Goal: Task Accomplishment & Management: Use online tool/utility

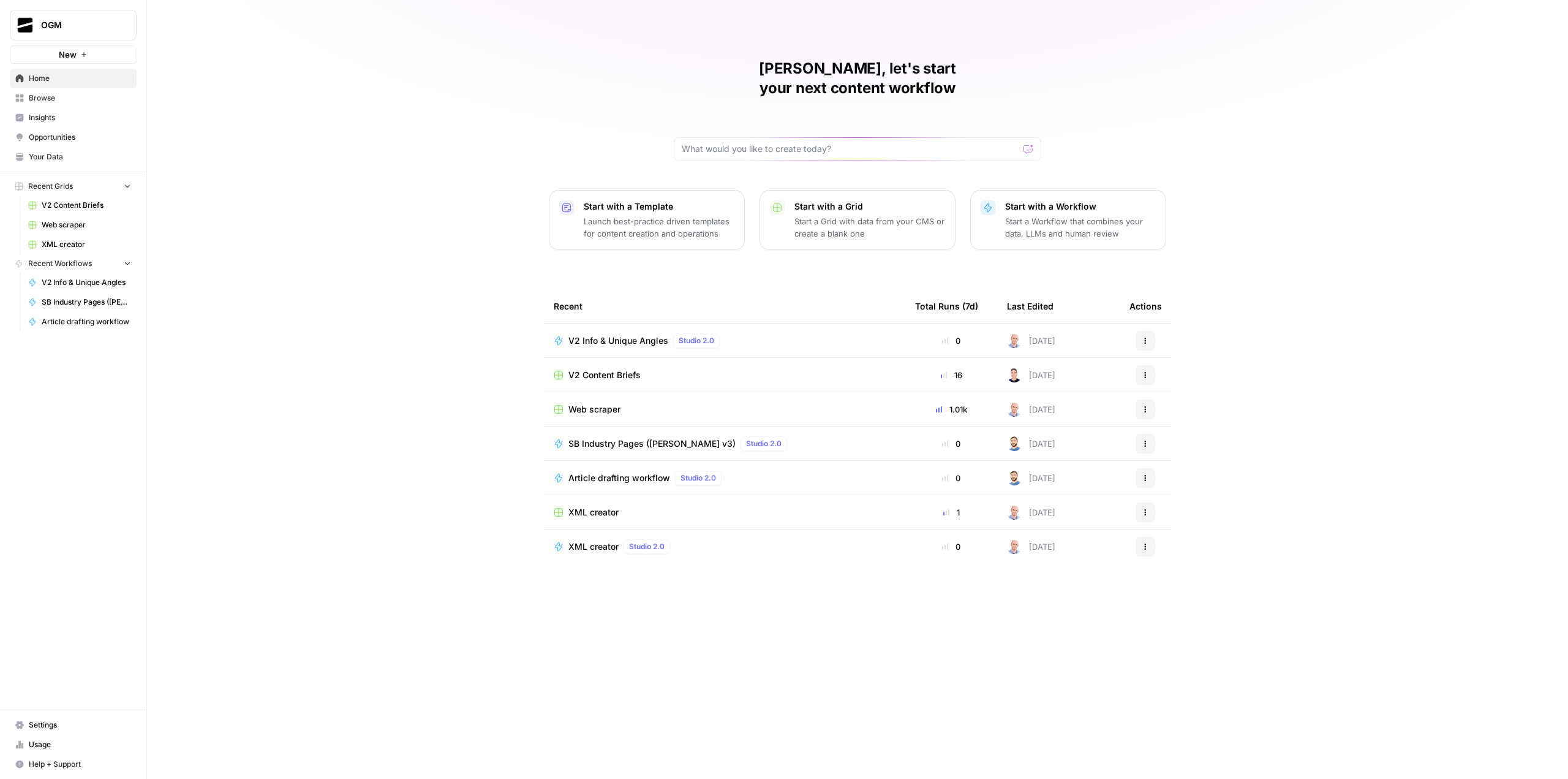
click at [69, 726] on span "Settings" at bounding box center [80, 725] width 103 height 11
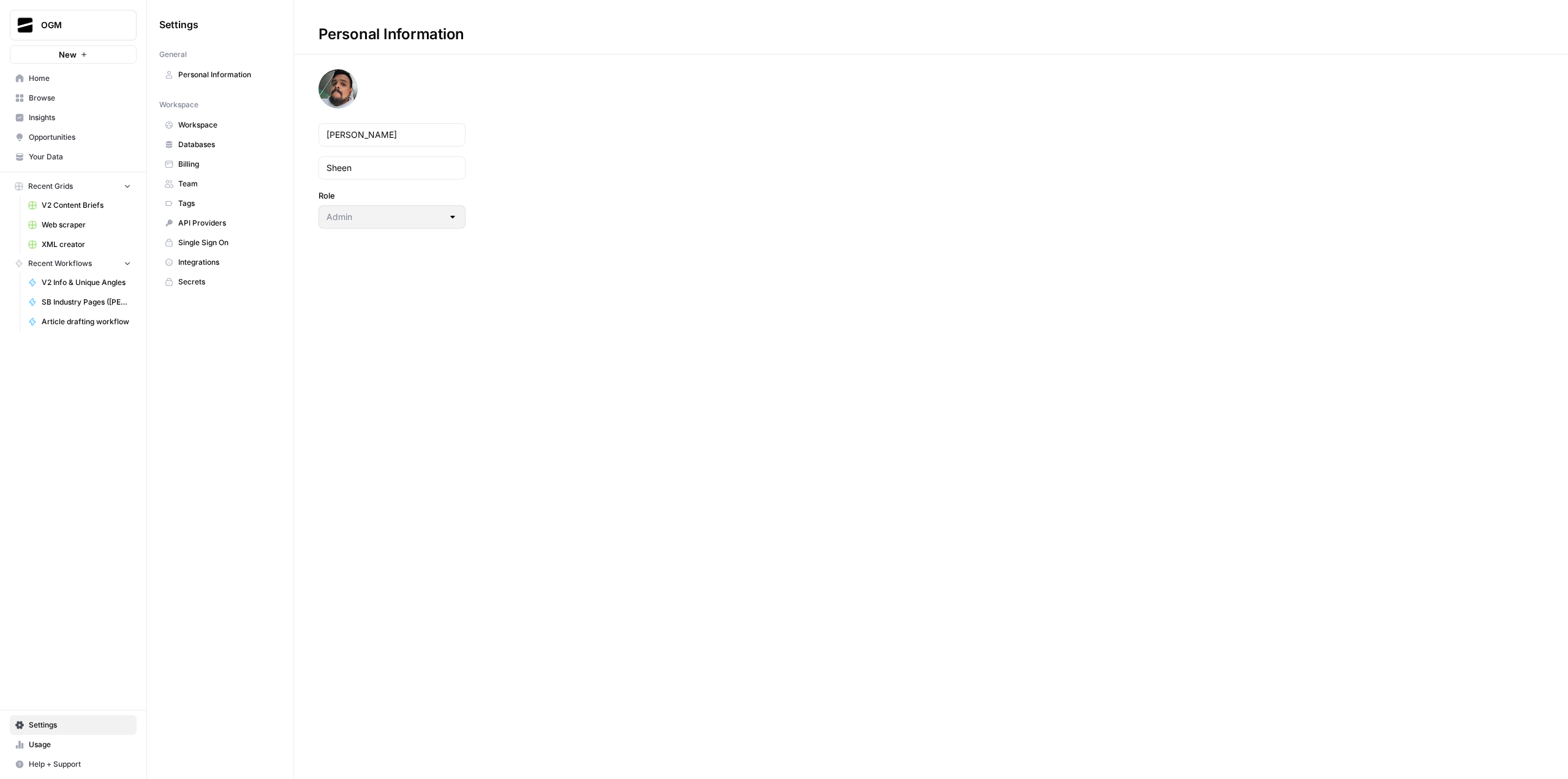
click at [201, 154] on link "Databases" at bounding box center [220, 144] width 122 height 20
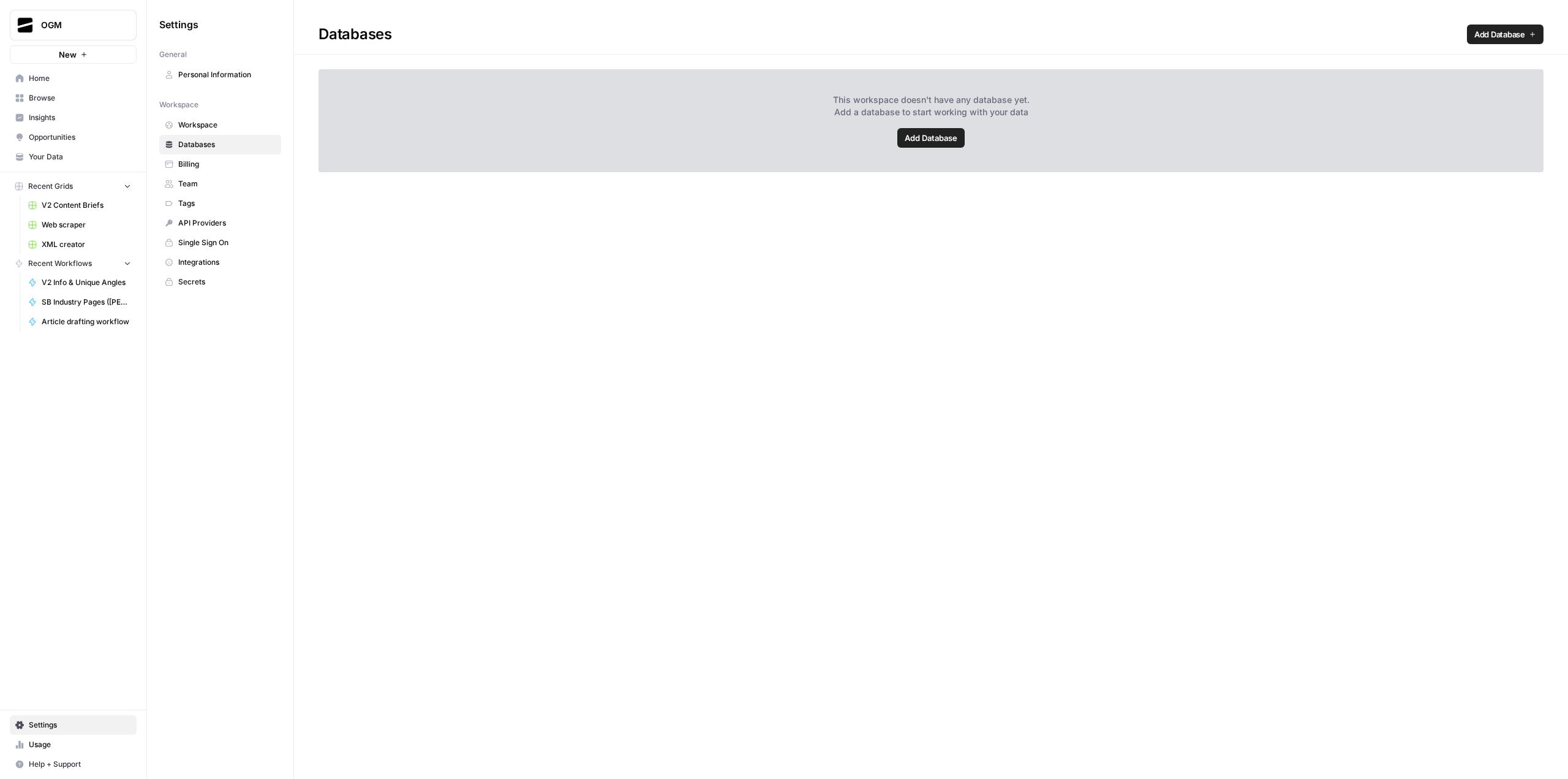
click at [199, 166] on span "Billing" at bounding box center [227, 164] width 97 height 11
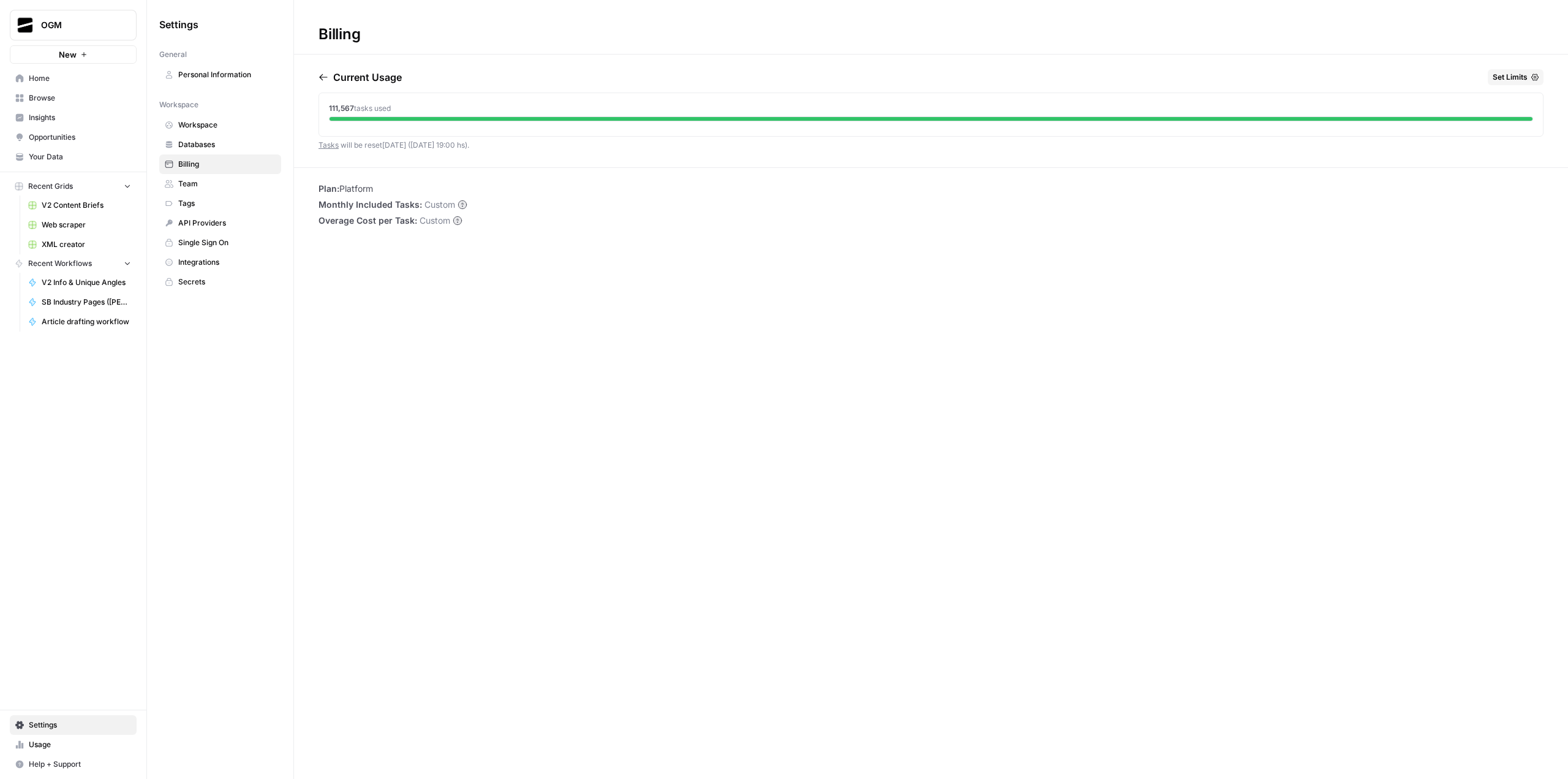
click at [75, 746] on span "Usage" at bounding box center [80, 745] width 103 height 11
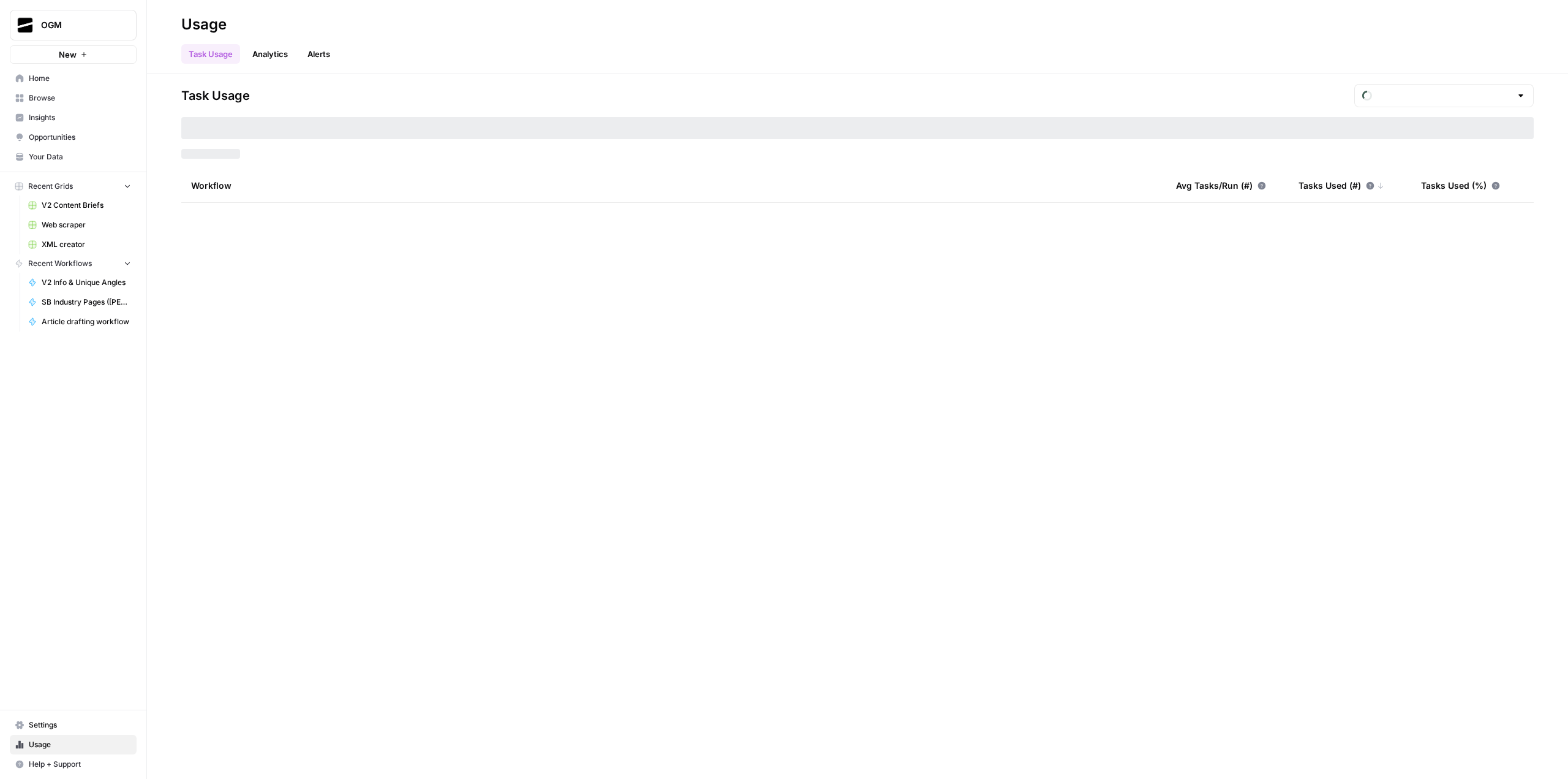
type input "September Tasks"
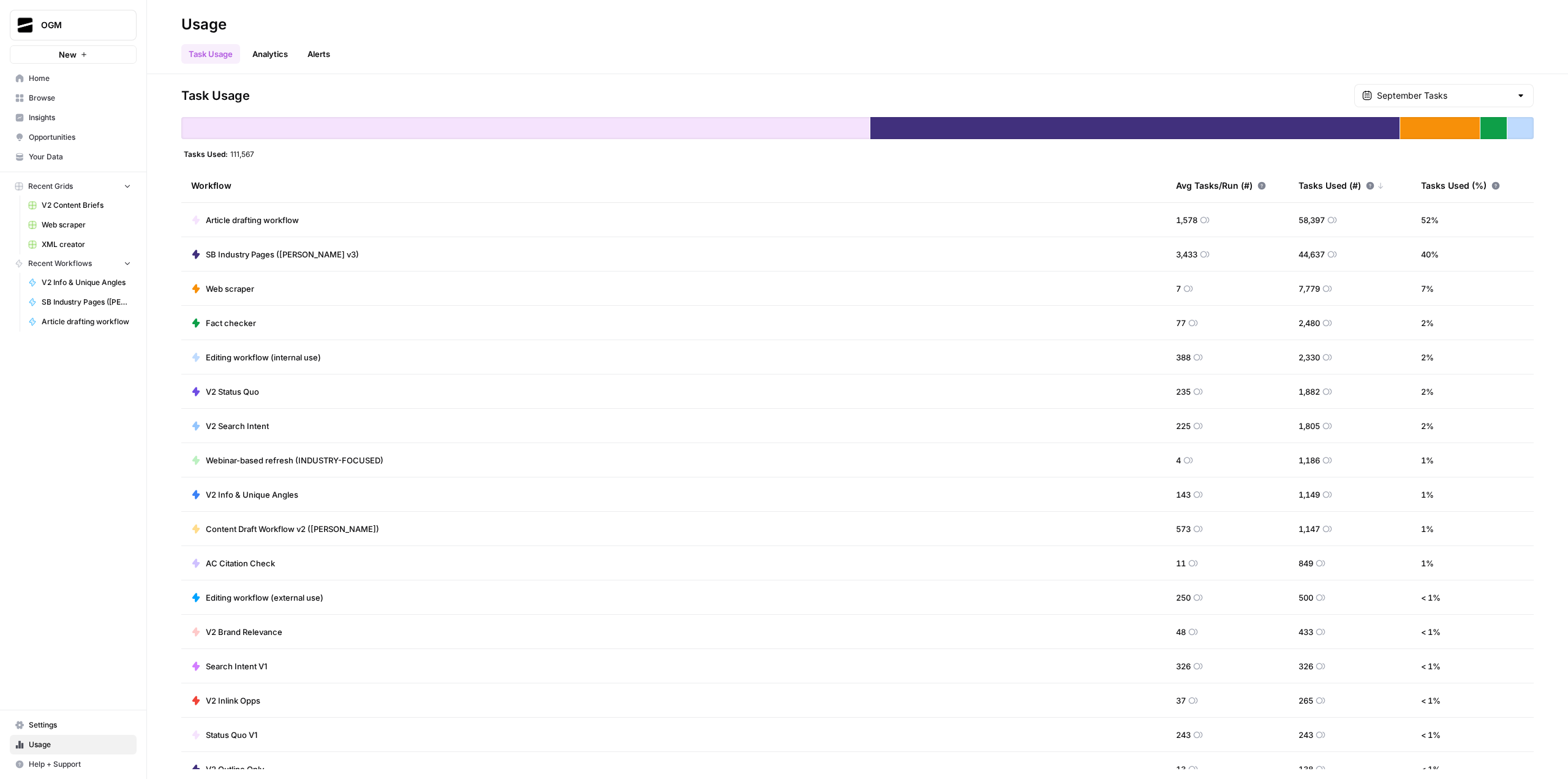
click at [74, 33] on button "OGM" at bounding box center [73, 25] width 127 height 30
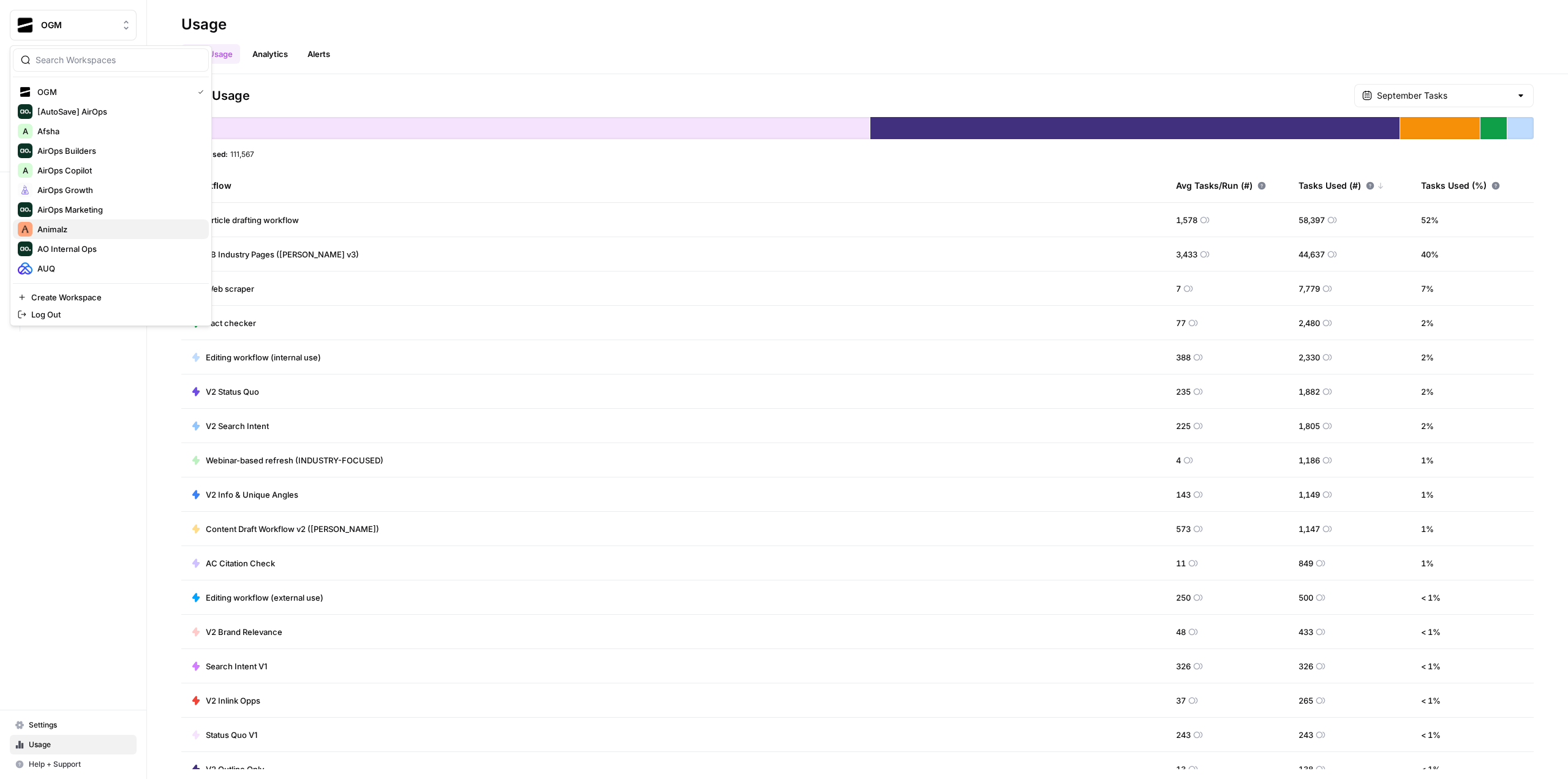
click at [90, 228] on span "Animalz" at bounding box center [118, 230] width 162 height 12
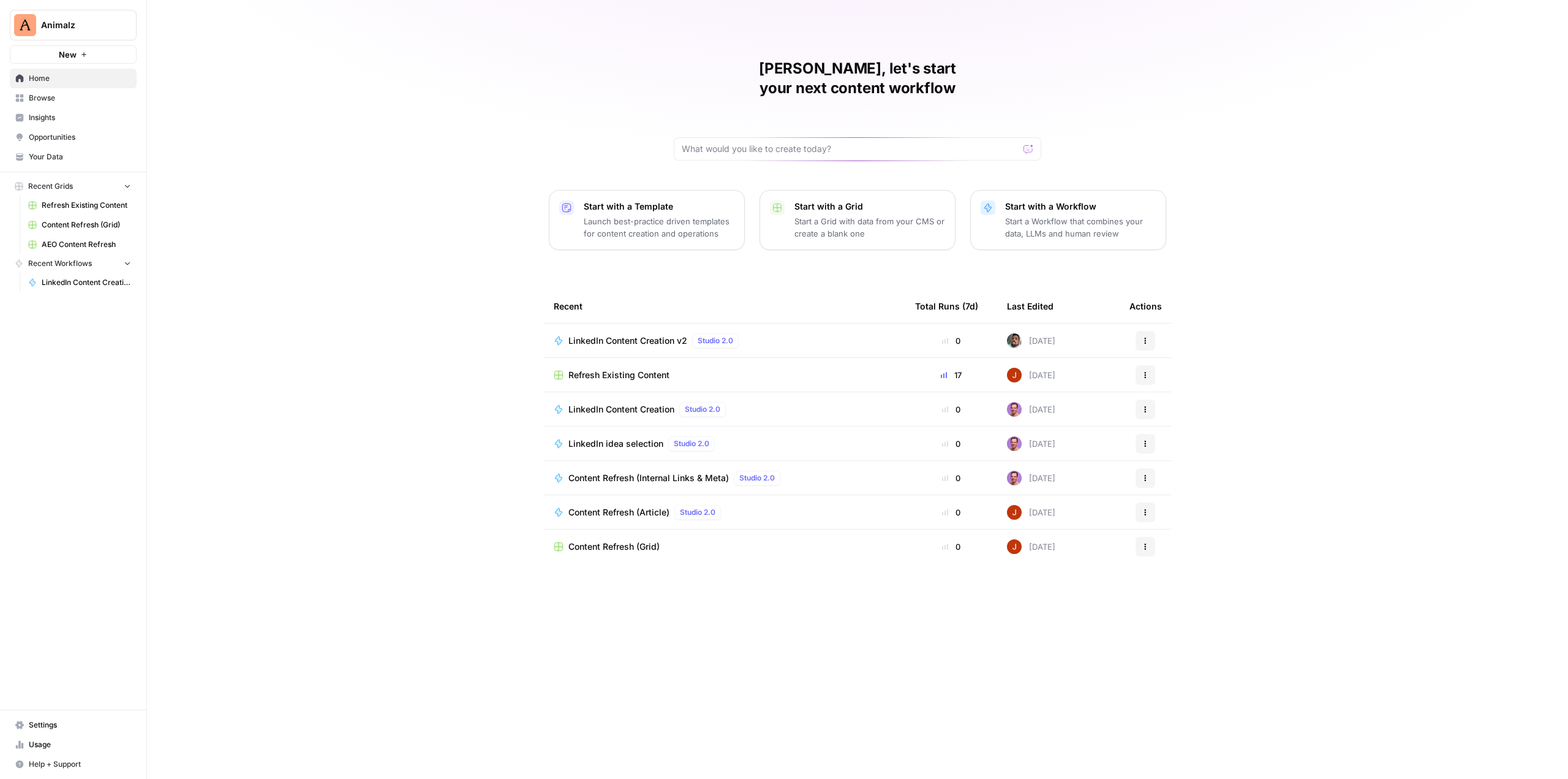
click at [68, 24] on span "Animalz" at bounding box center [78, 25] width 74 height 12
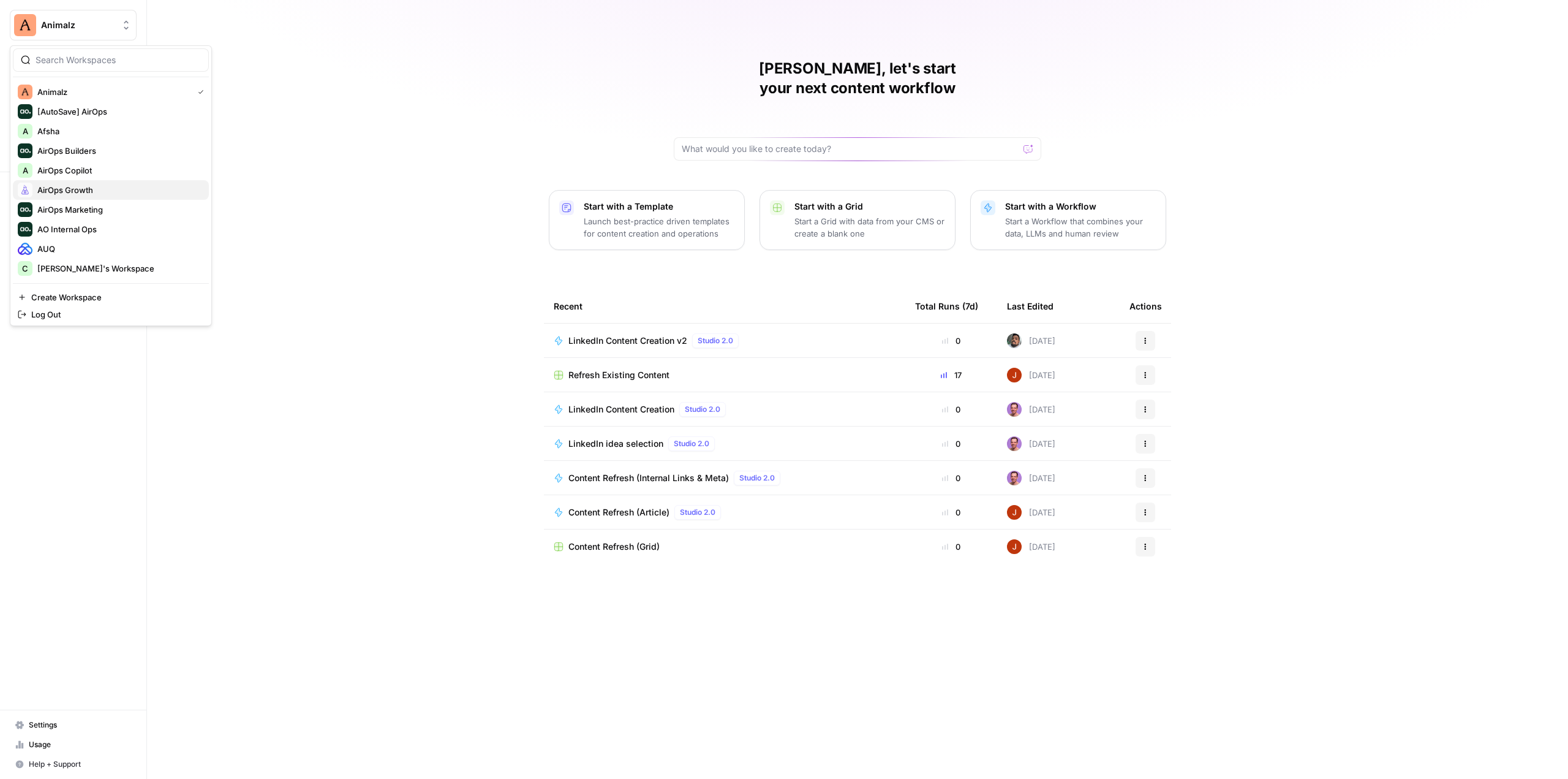
click at [103, 189] on span "AirOps Growth" at bounding box center [118, 190] width 162 height 12
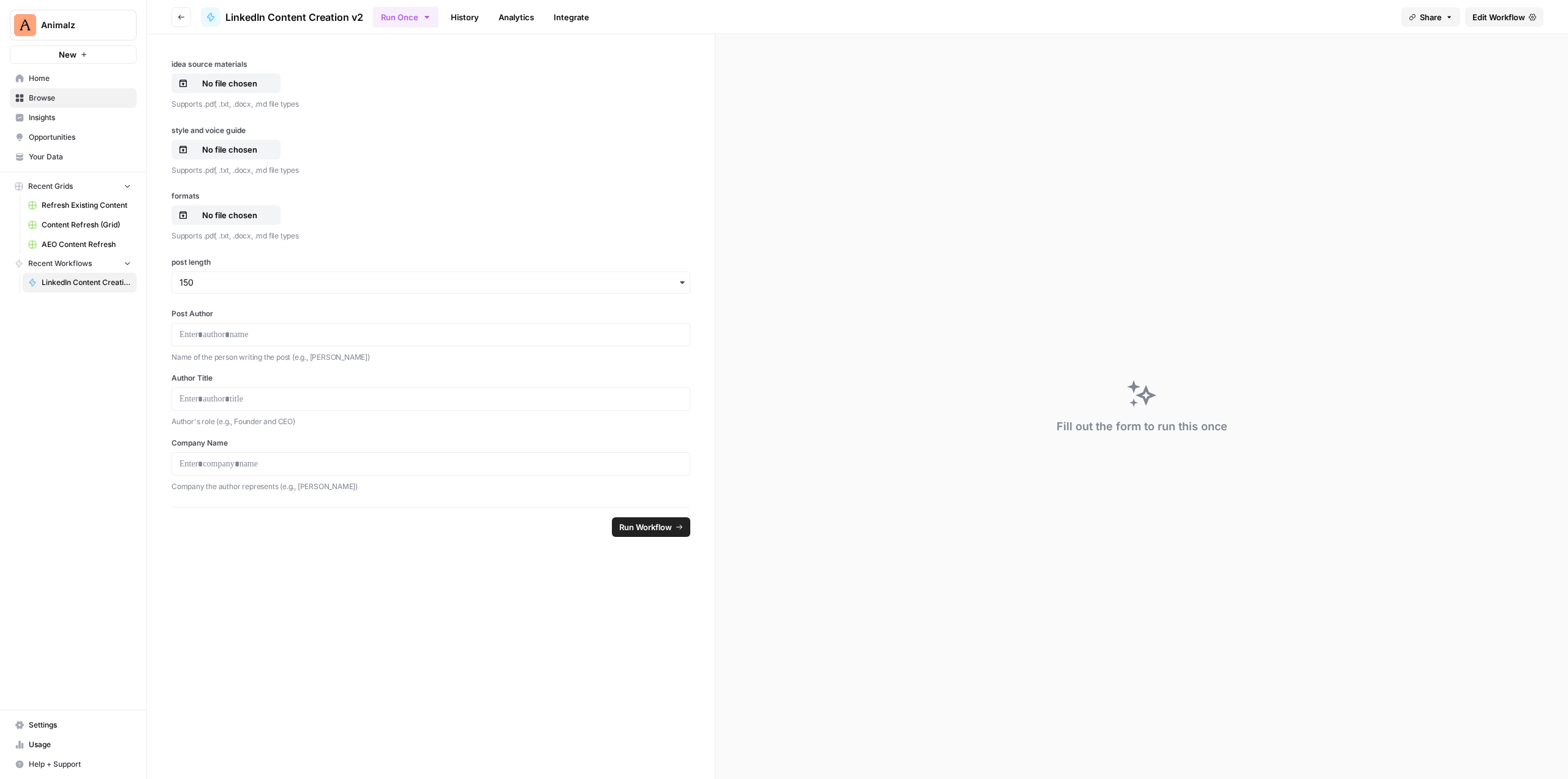
click at [1502, 11] on span "Edit Workflow" at bounding box center [1499, 17] width 52 height 12
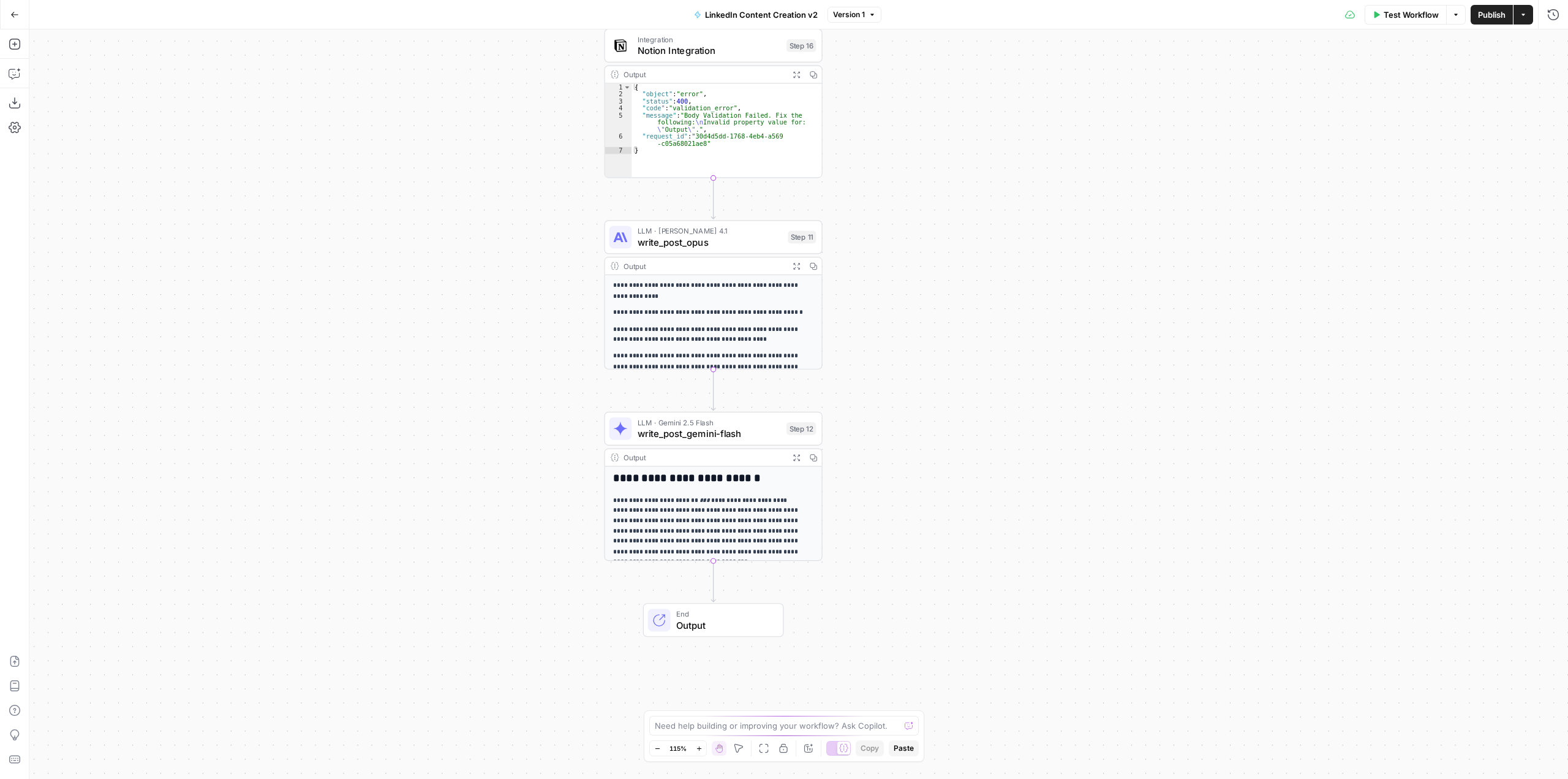
drag, startPoint x: 865, startPoint y: 245, endPoint x: 921, endPoint y: 585, distance: 344.6
click at [921, 585] on div "**********" at bounding box center [799, 404] width 1539 height 749
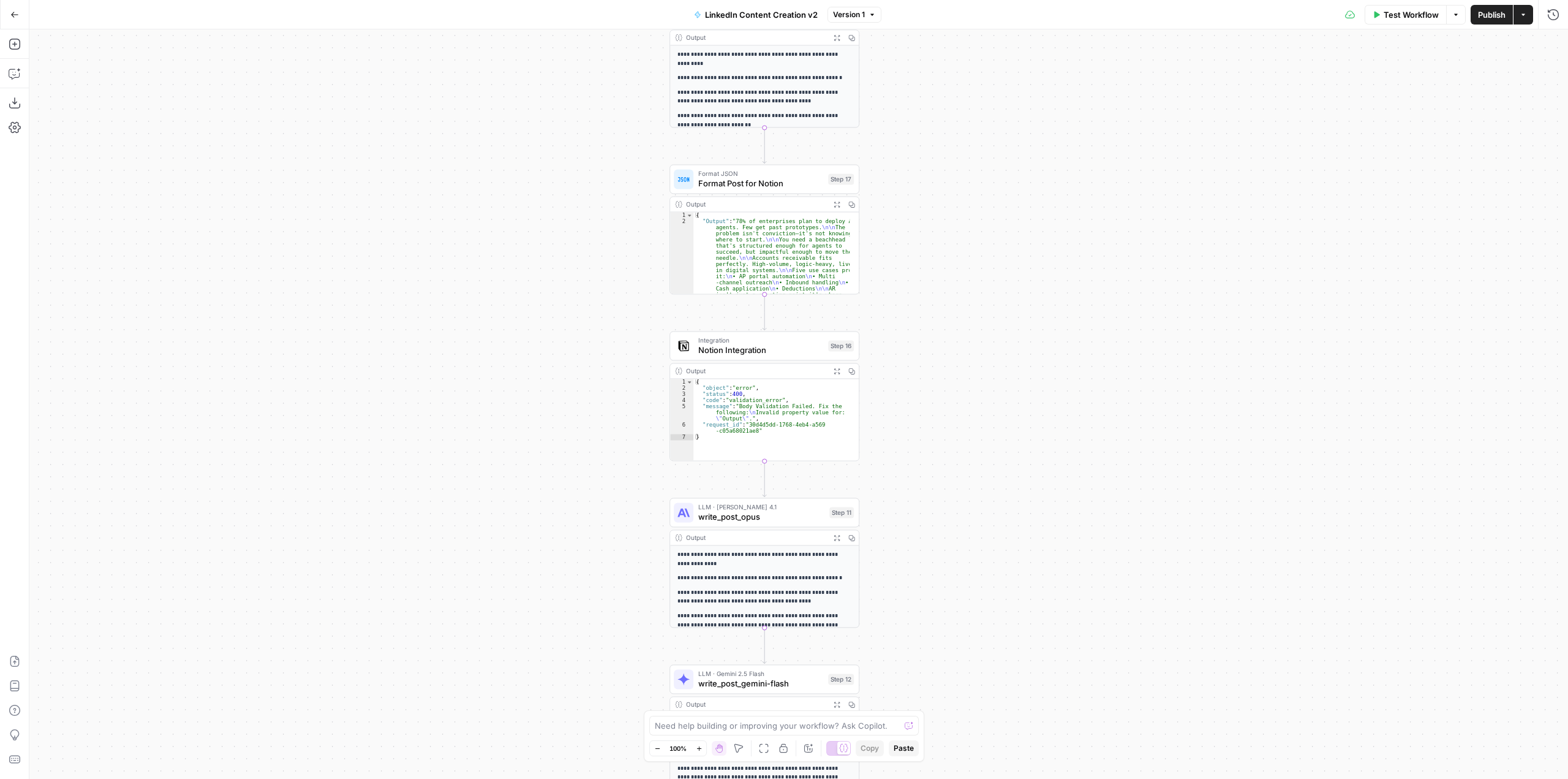
drag, startPoint x: 953, startPoint y: 176, endPoint x: 966, endPoint y: 414, distance: 238.4
click at [966, 414] on div "**********" at bounding box center [799, 404] width 1539 height 749
click at [14, 71] on icon "button" at bounding box center [14, 74] width 12 height 12
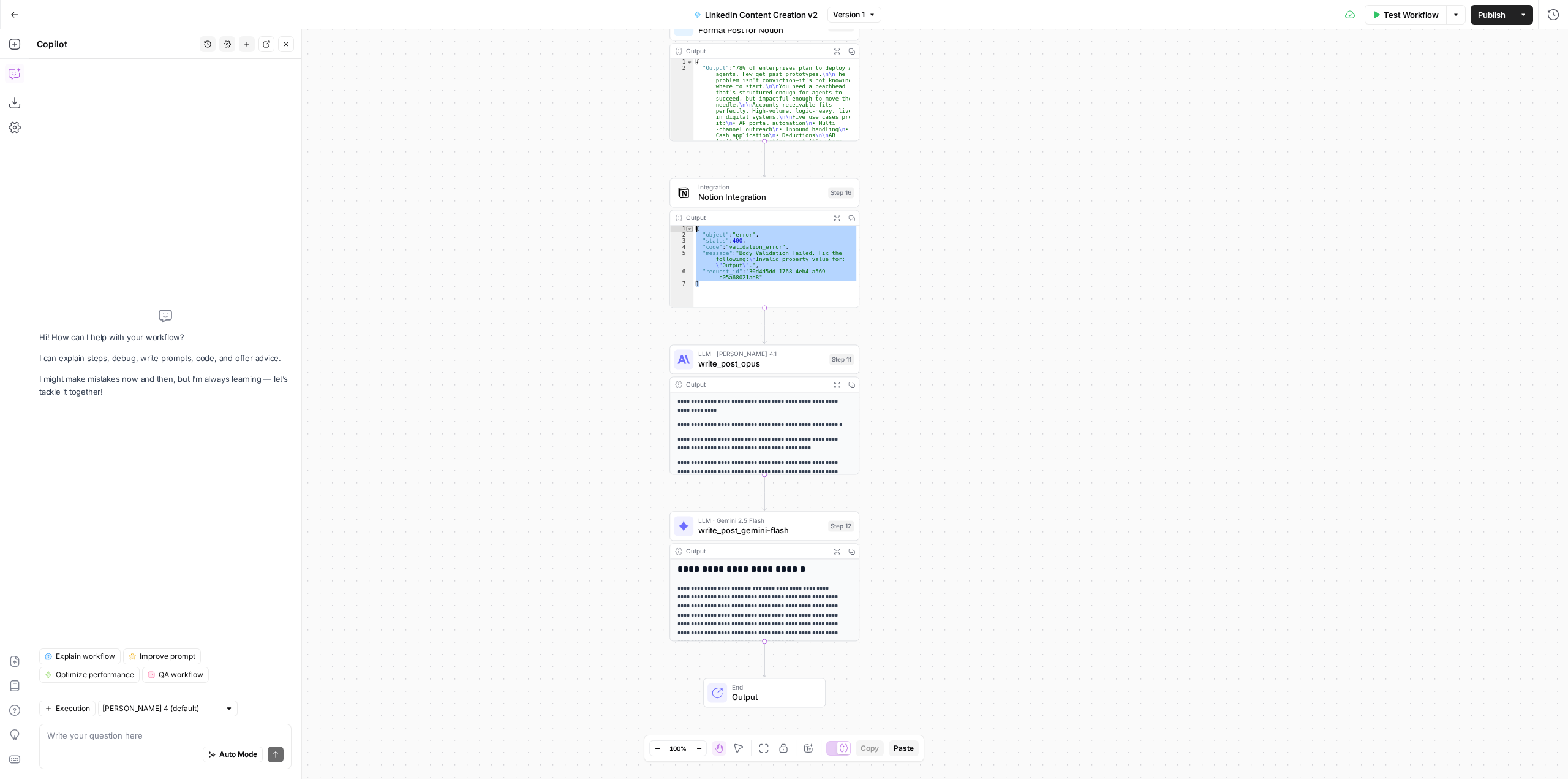
drag, startPoint x: 707, startPoint y: 290, endPoint x: 689, endPoint y: 230, distance: 62.6
click at [689, 230] on div "* 1 2 3 4 5 6 7 { "object" : "error" , "status" : 400 , "code" : "validation_er…" at bounding box center [764, 266] width 188 height 81
type textarea "**********"
click at [144, 752] on div "Auto Mode Send" at bounding box center [165, 755] width 236 height 27
paste textarea "{ "object": "error", "status": 400, "code": "validation_error", "message": "Bod…"
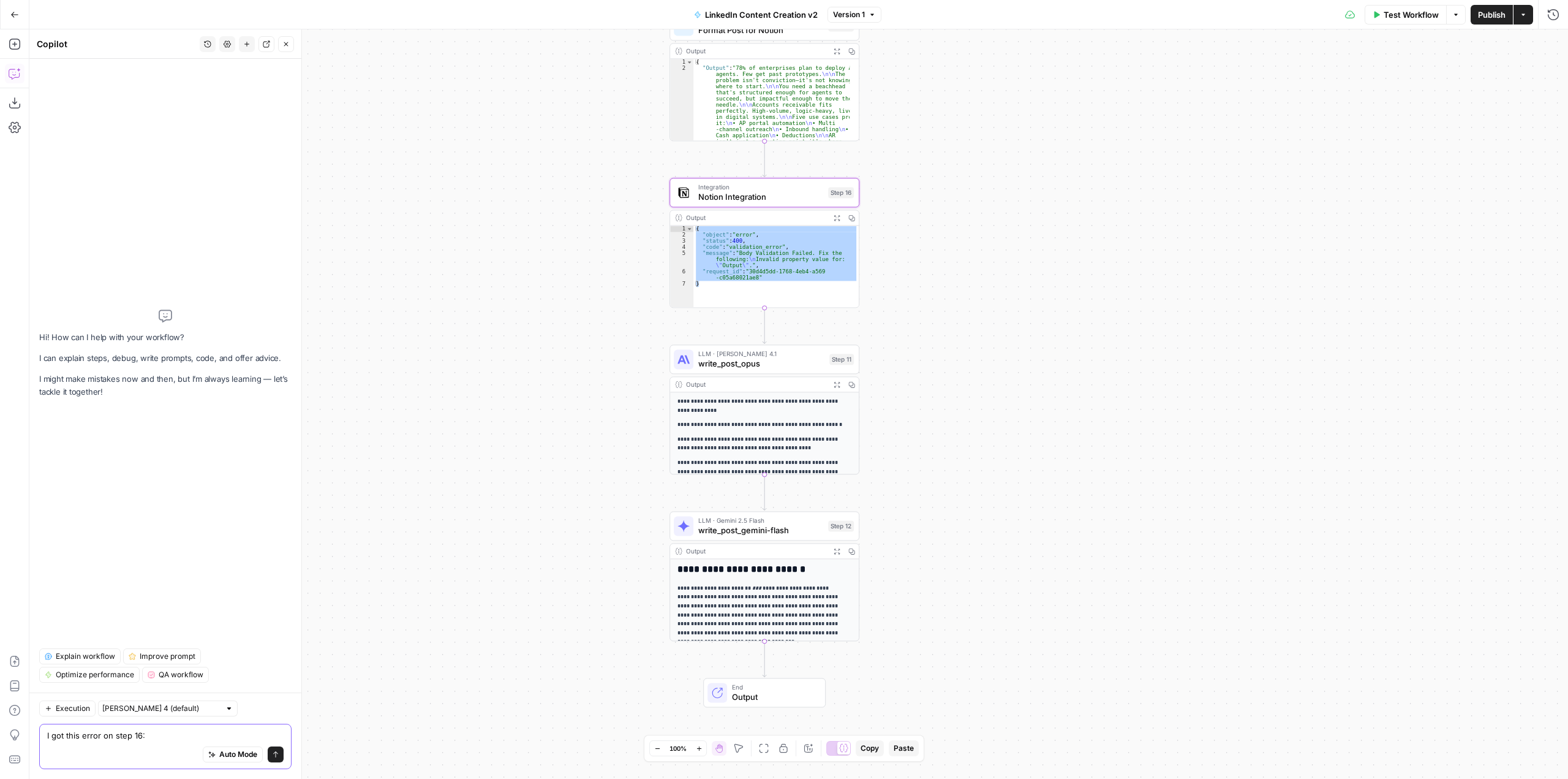
type textarea "I got this error on step 16: { "object": "error", "status": 400, "code": "valid…"
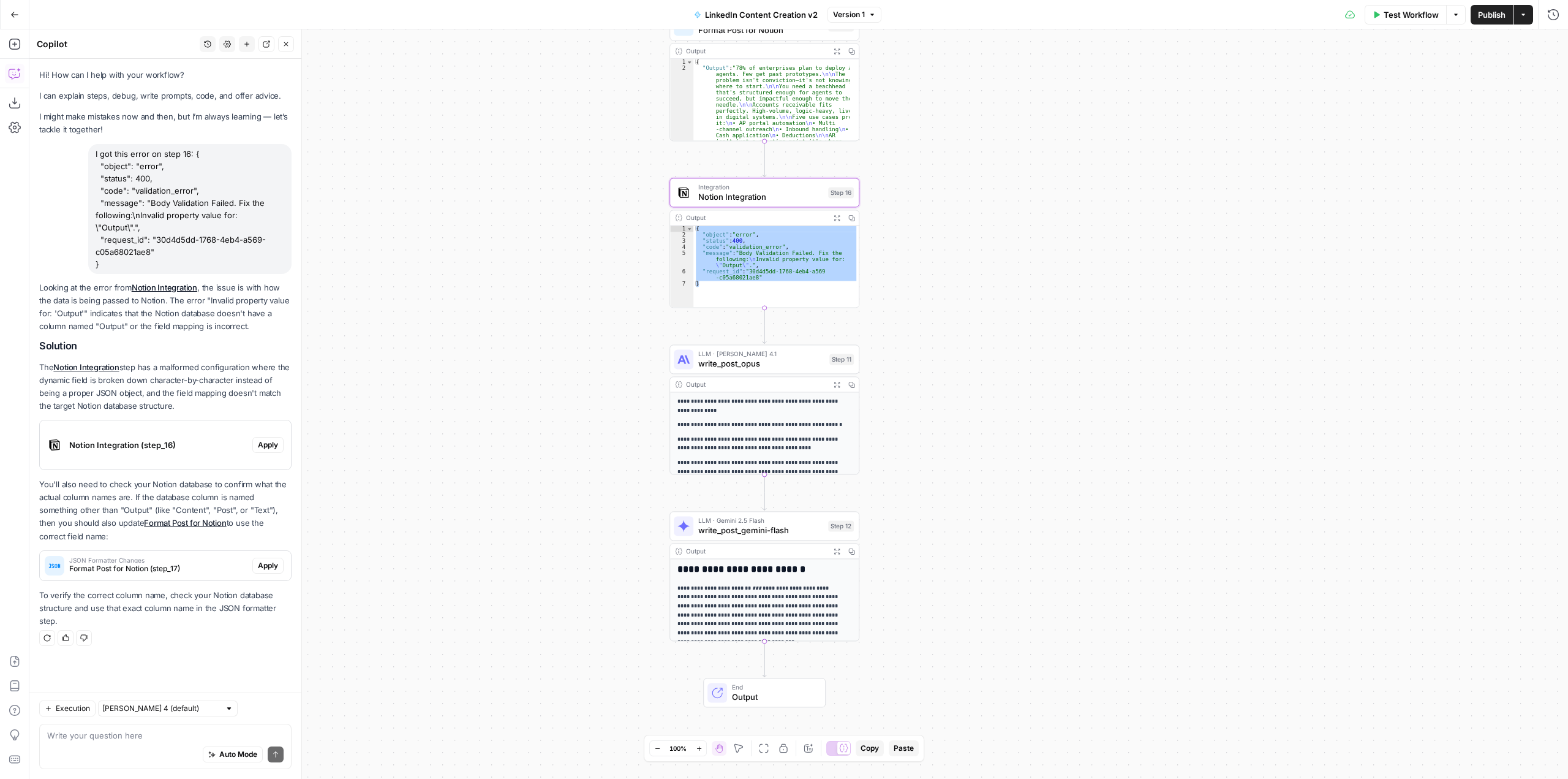
click at [123, 743] on div "Auto Mode Send" at bounding box center [165, 755] width 236 height 27
type textarea "A"
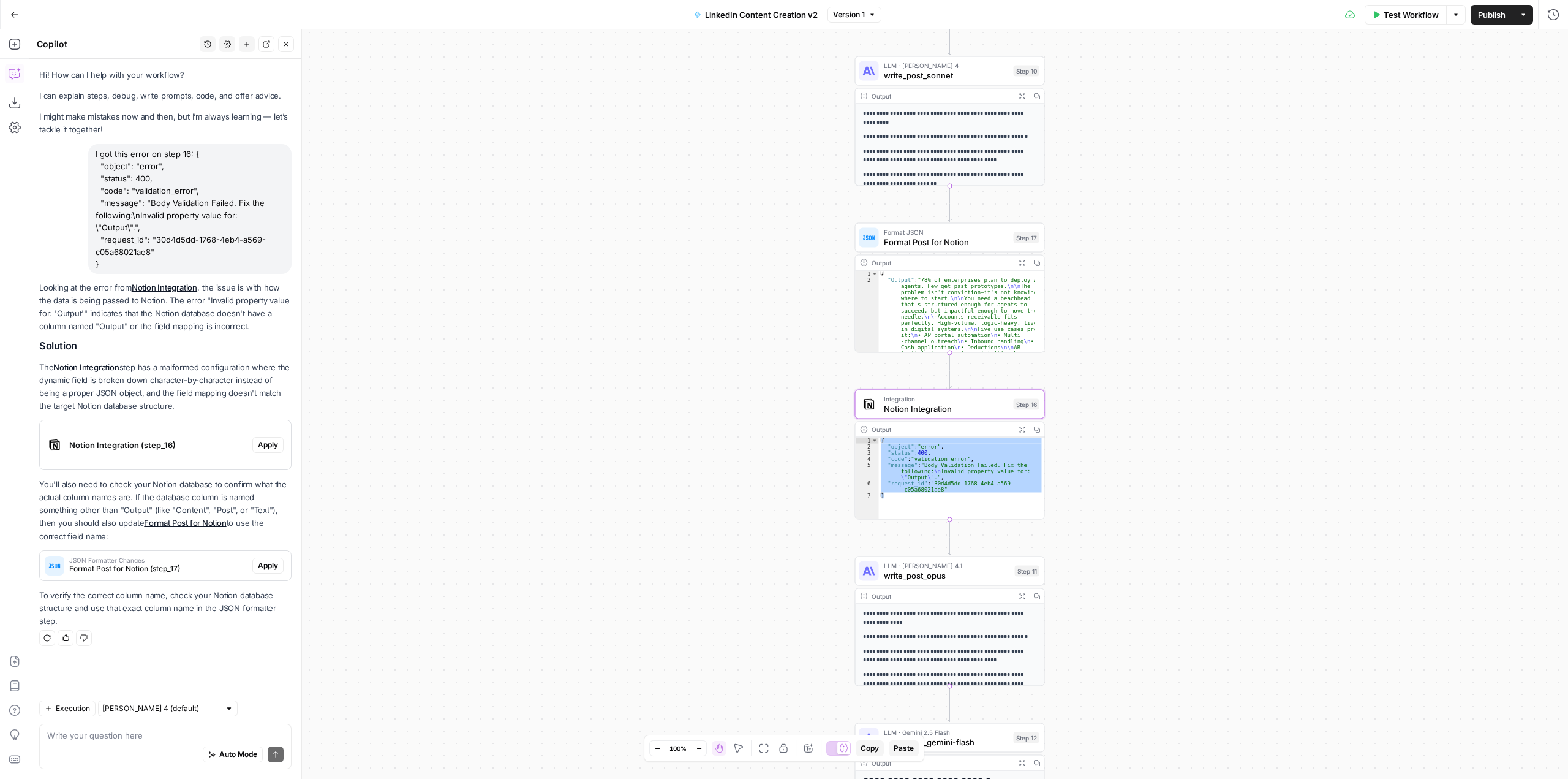
click at [198, 439] on span "Notion Integration (step_16)" at bounding box center [158, 445] width 179 height 12
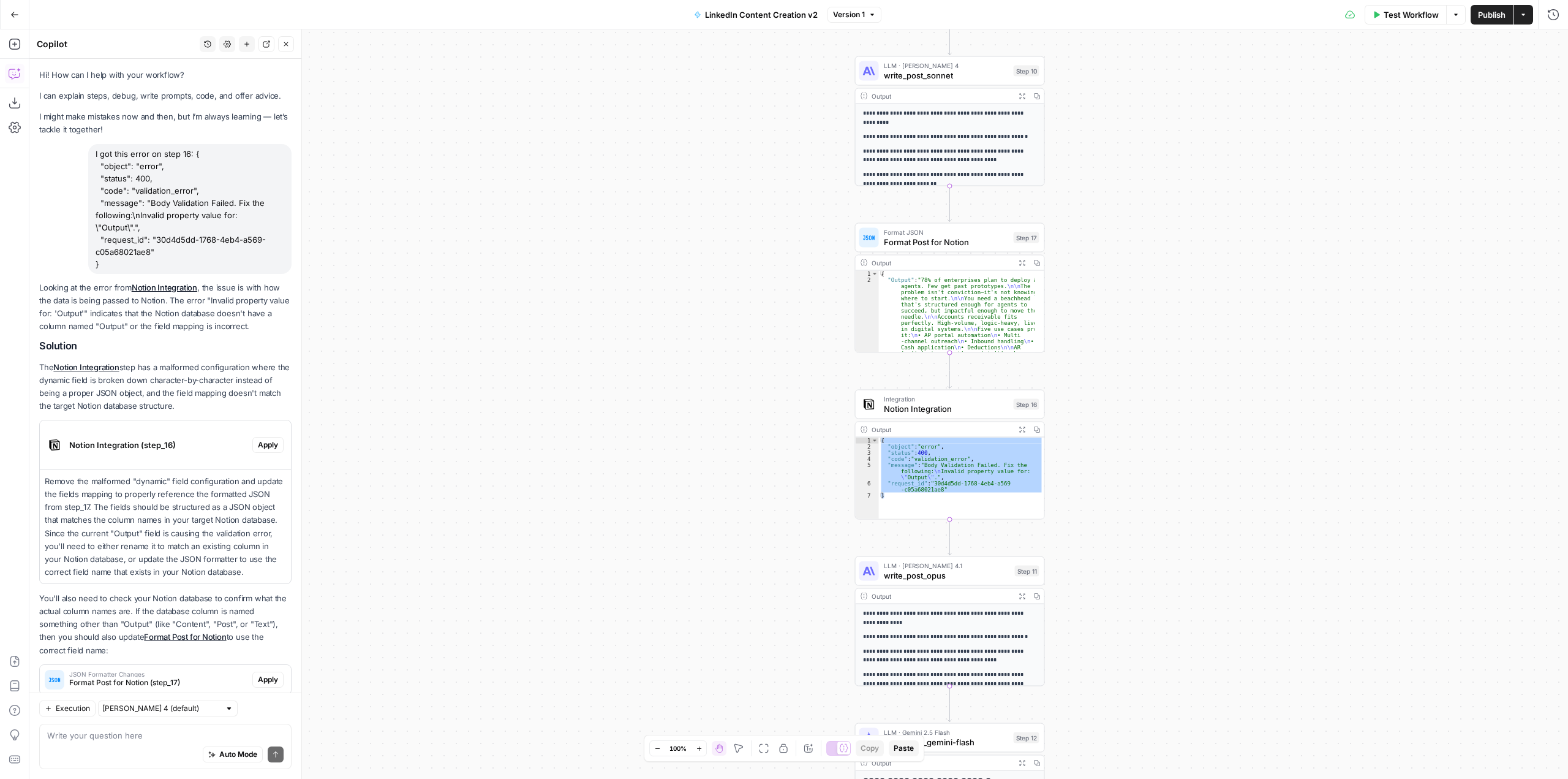
scroll to position [91, 0]
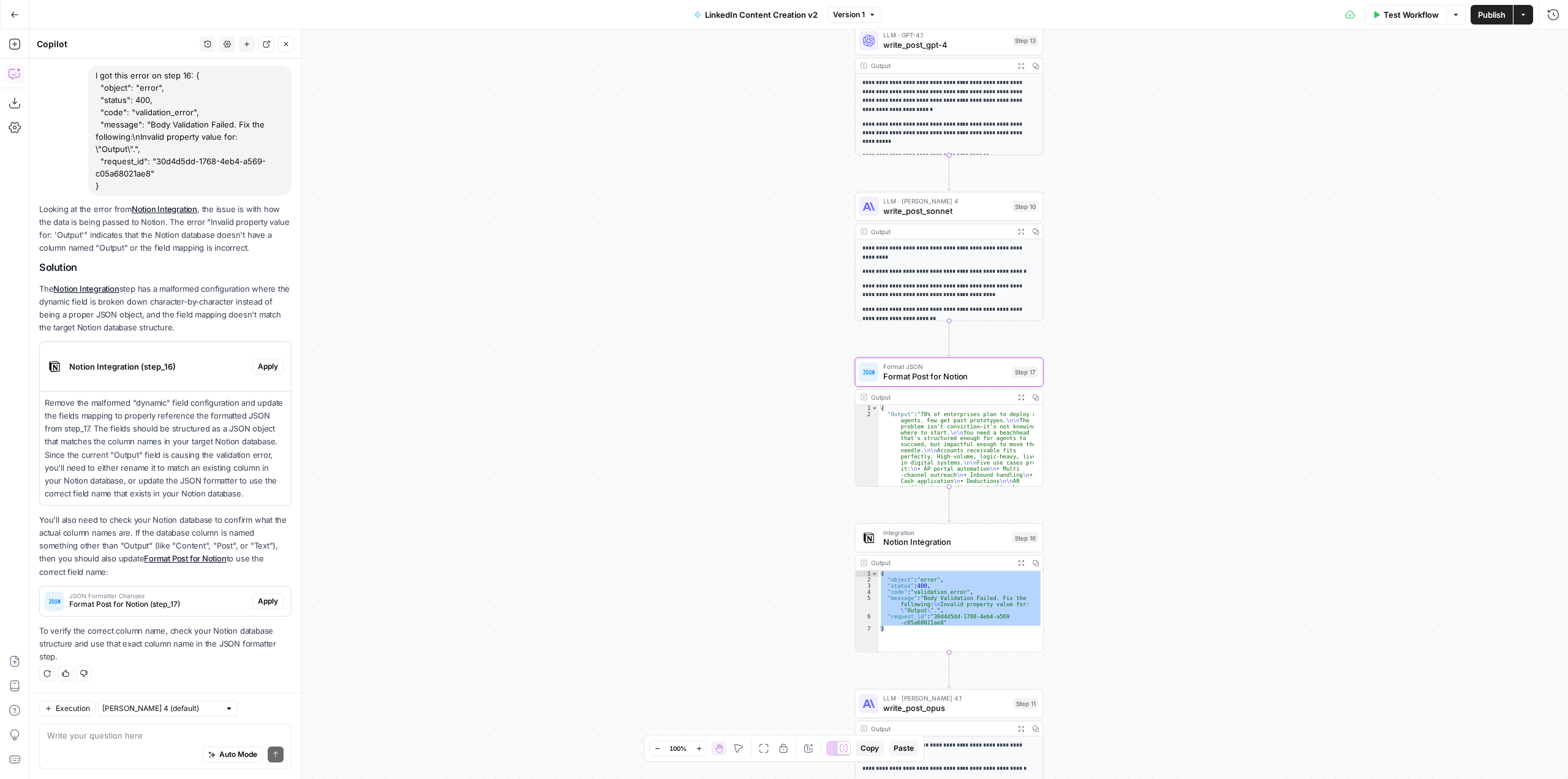
click at [181, 597] on span "JSON Formatter Changes" at bounding box center [158, 596] width 179 height 6
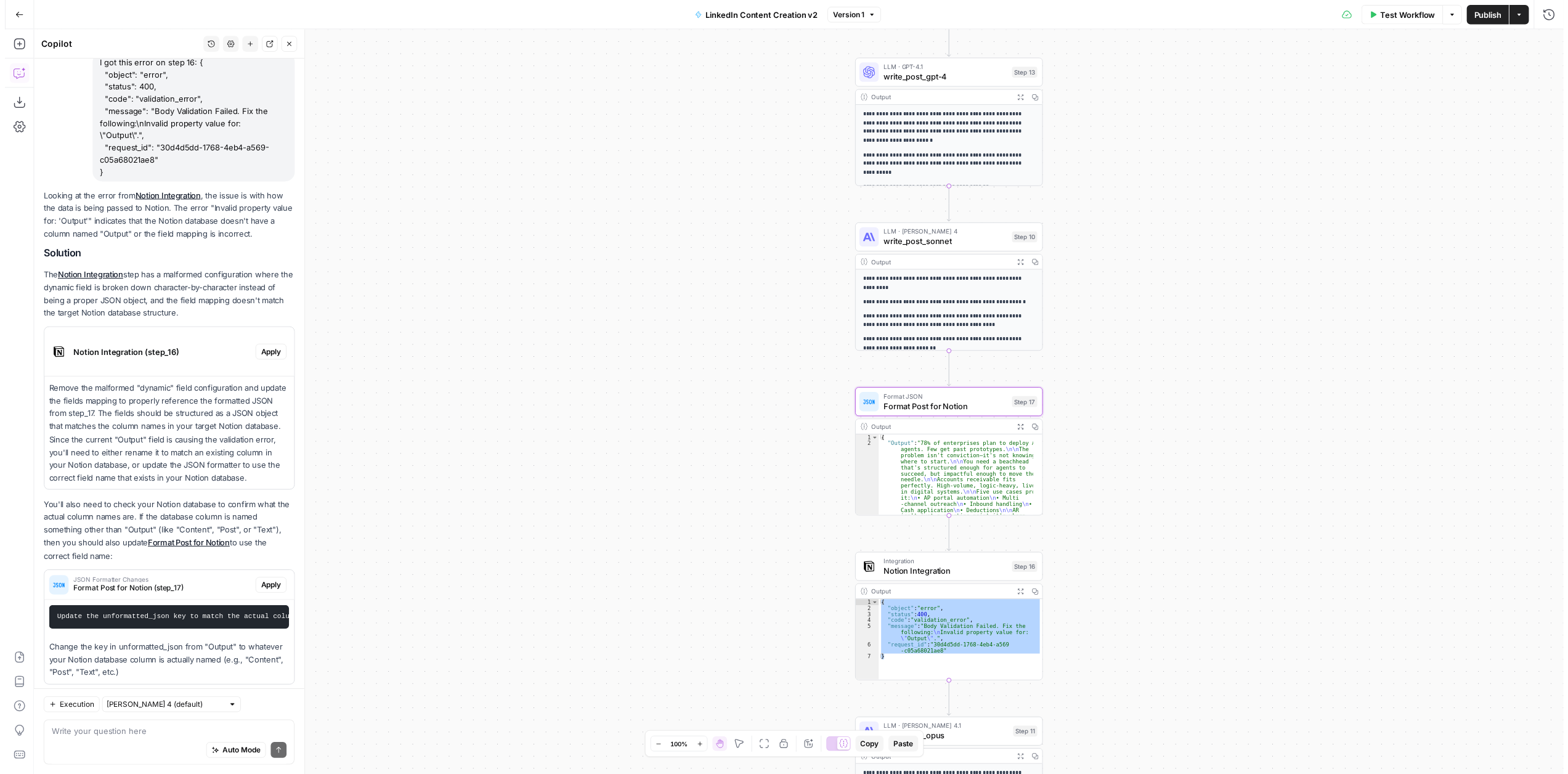
scroll to position [186, 0]
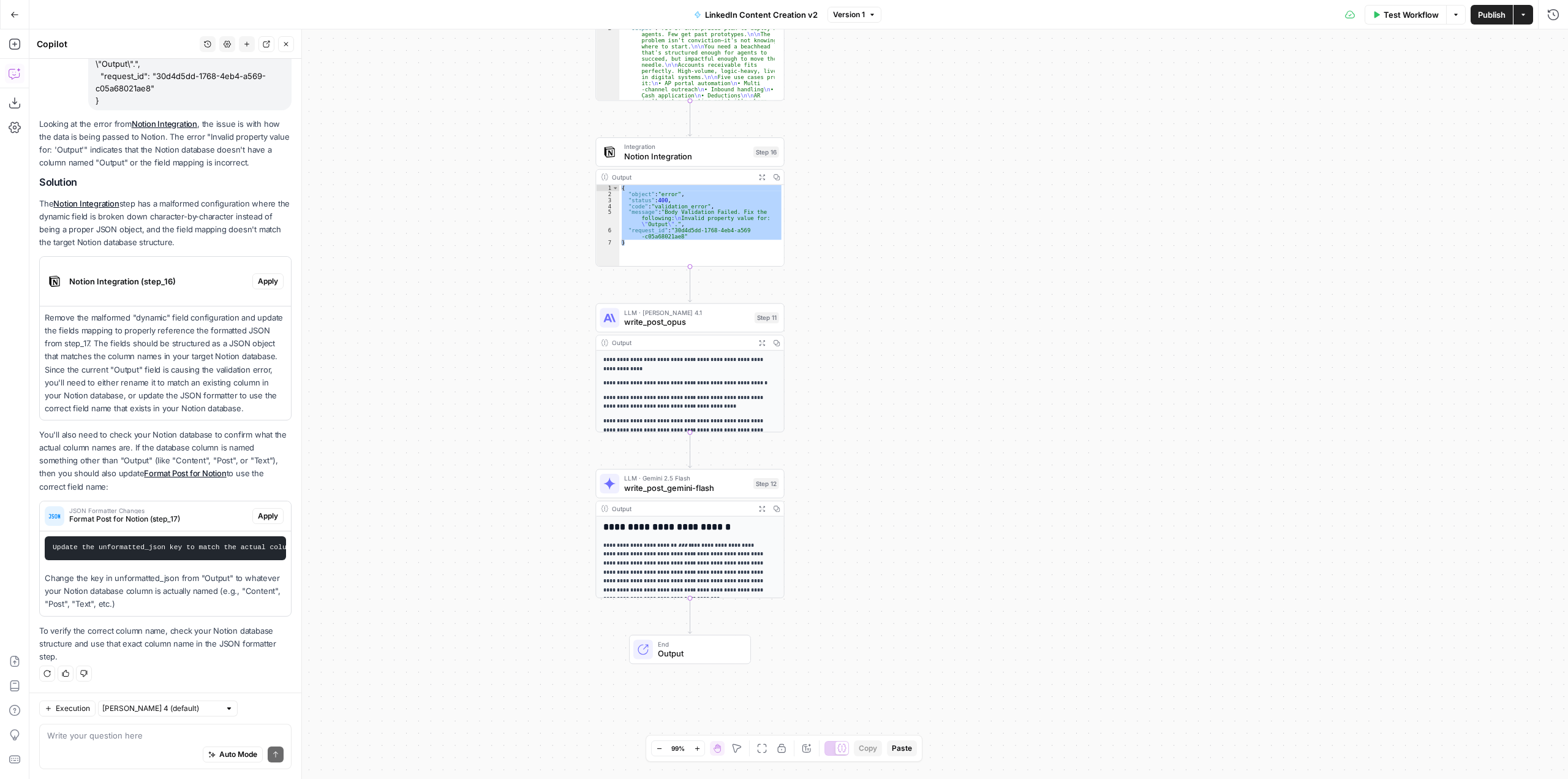
drag, startPoint x: 1200, startPoint y: 473, endPoint x: 960, endPoint y: 182, distance: 377.2
click at [960, 182] on div "**********" at bounding box center [799, 404] width 1539 height 749
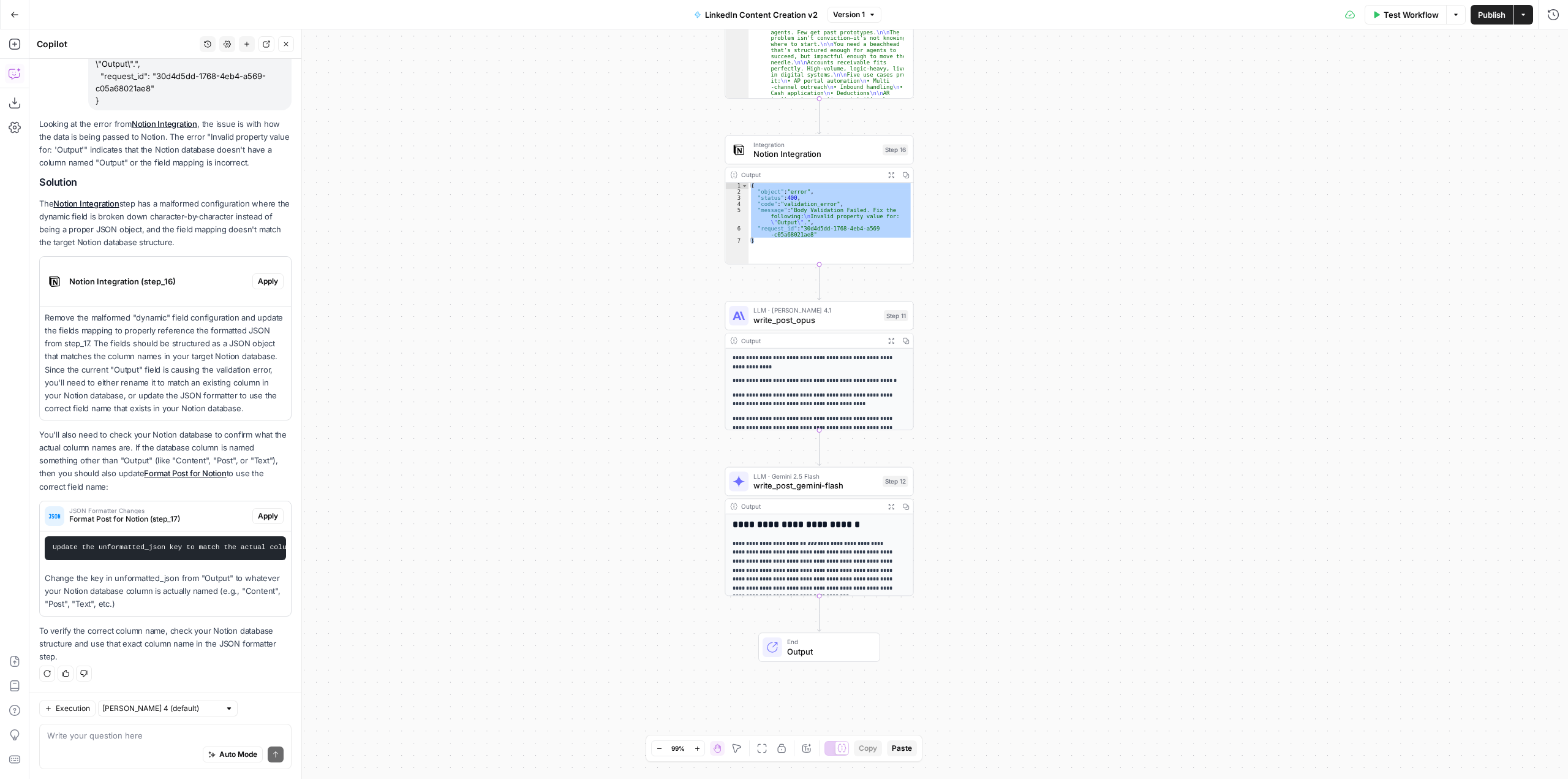
drag, startPoint x: 1269, startPoint y: 476, endPoint x: 1139, endPoint y: 221, distance: 286.2
click at [1139, 221] on div "**********" at bounding box center [799, 404] width 1539 height 749
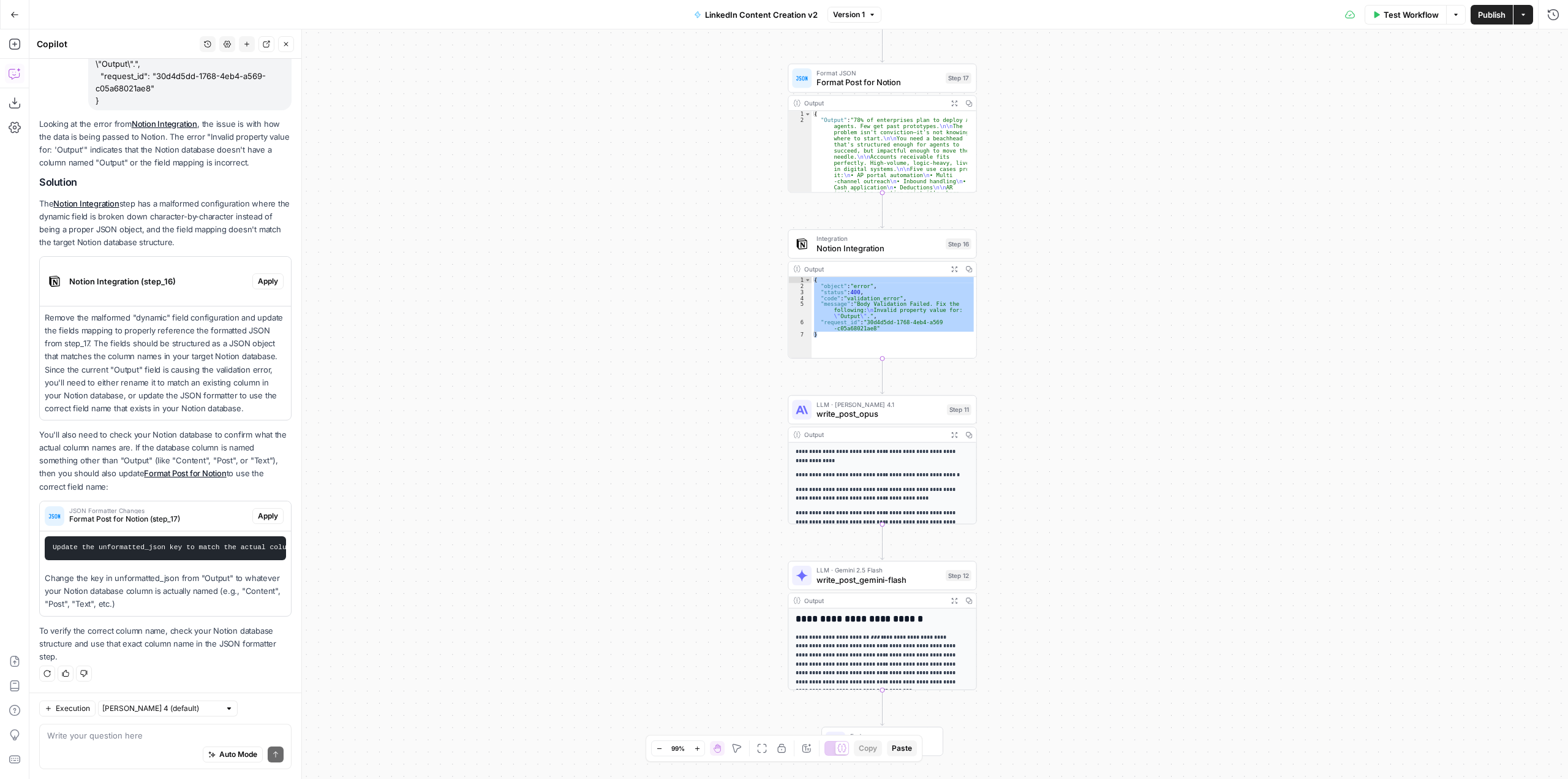
drag, startPoint x: 1165, startPoint y: 571, endPoint x: 1098, endPoint y: 245, distance: 332.8
click at [1098, 245] on div "**********" at bounding box center [799, 404] width 1539 height 749
click at [906, 253] on span "Notion Integration" at bounding box center [879, 249] width 125 height 12
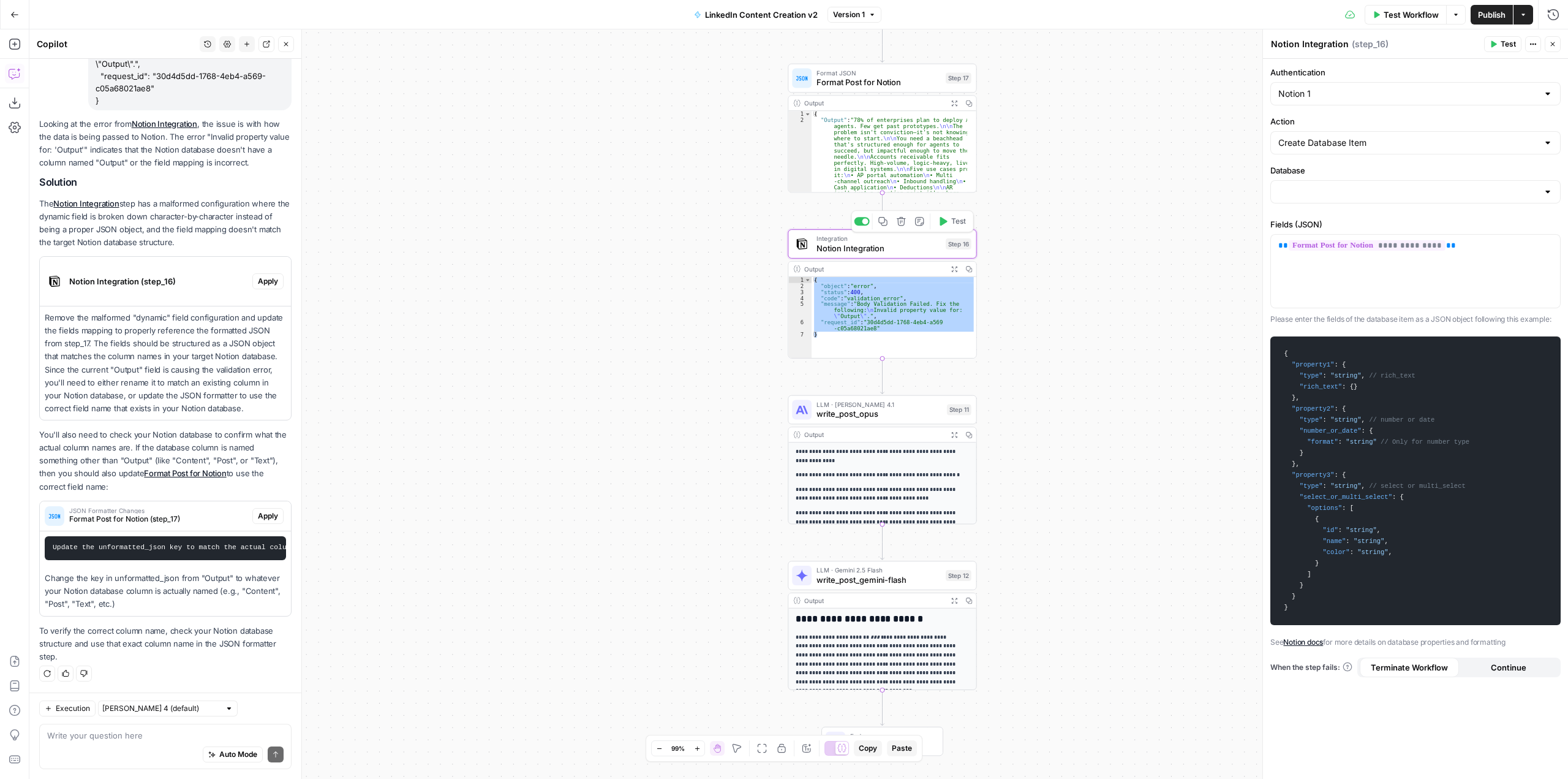
type input "AirOps Workflow Log"
click at [174, 730] on textarea at bounding box center [165, 736] width 236 height 12
type textarea "edit"
type textarea "forg"
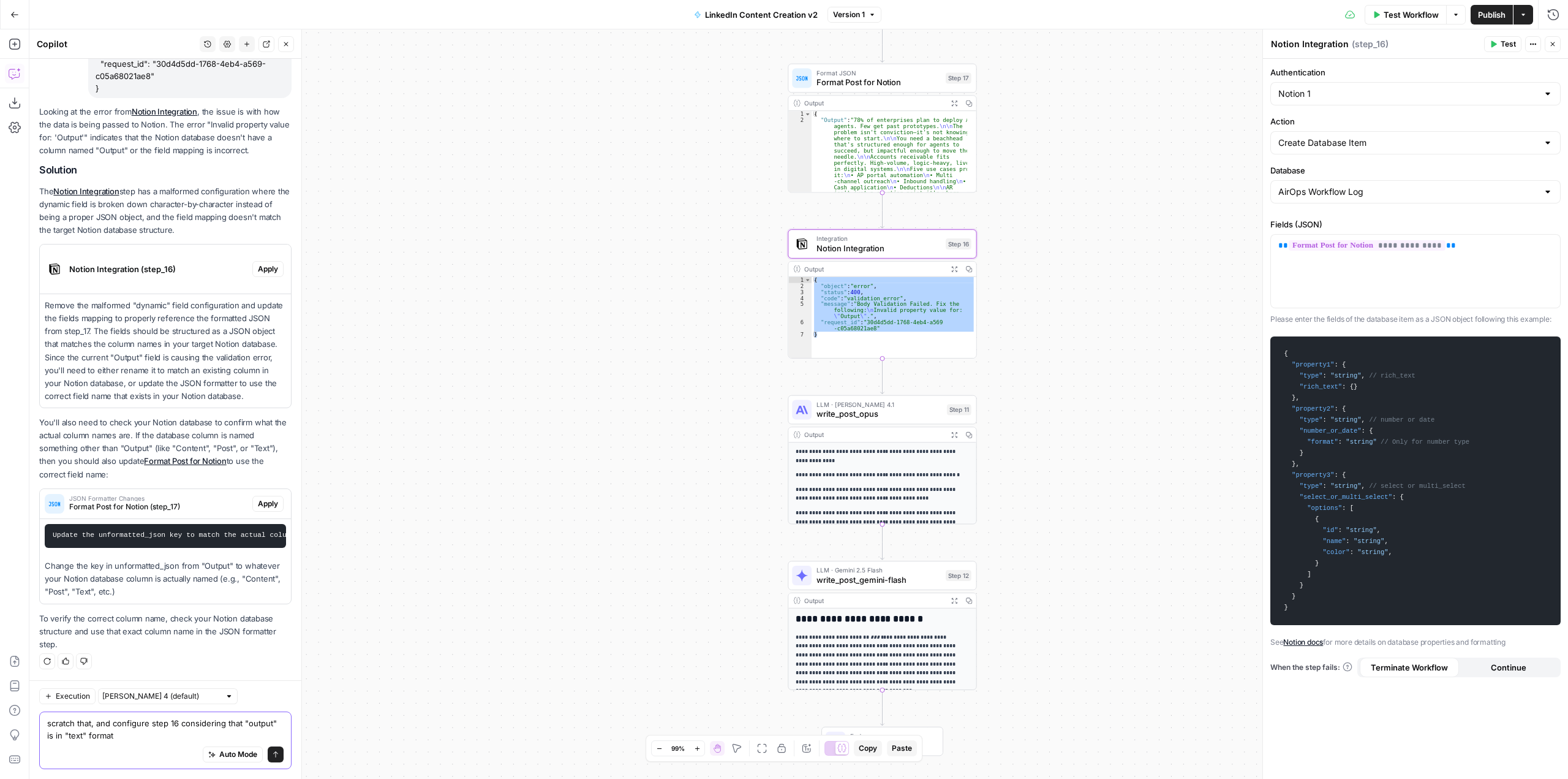
type textarea "scratch that, and configure step 16 considering that "output" is in "text" form…"
click at [270, 758] on button "Send" at bounding box center [275, 754] width 16 height 16
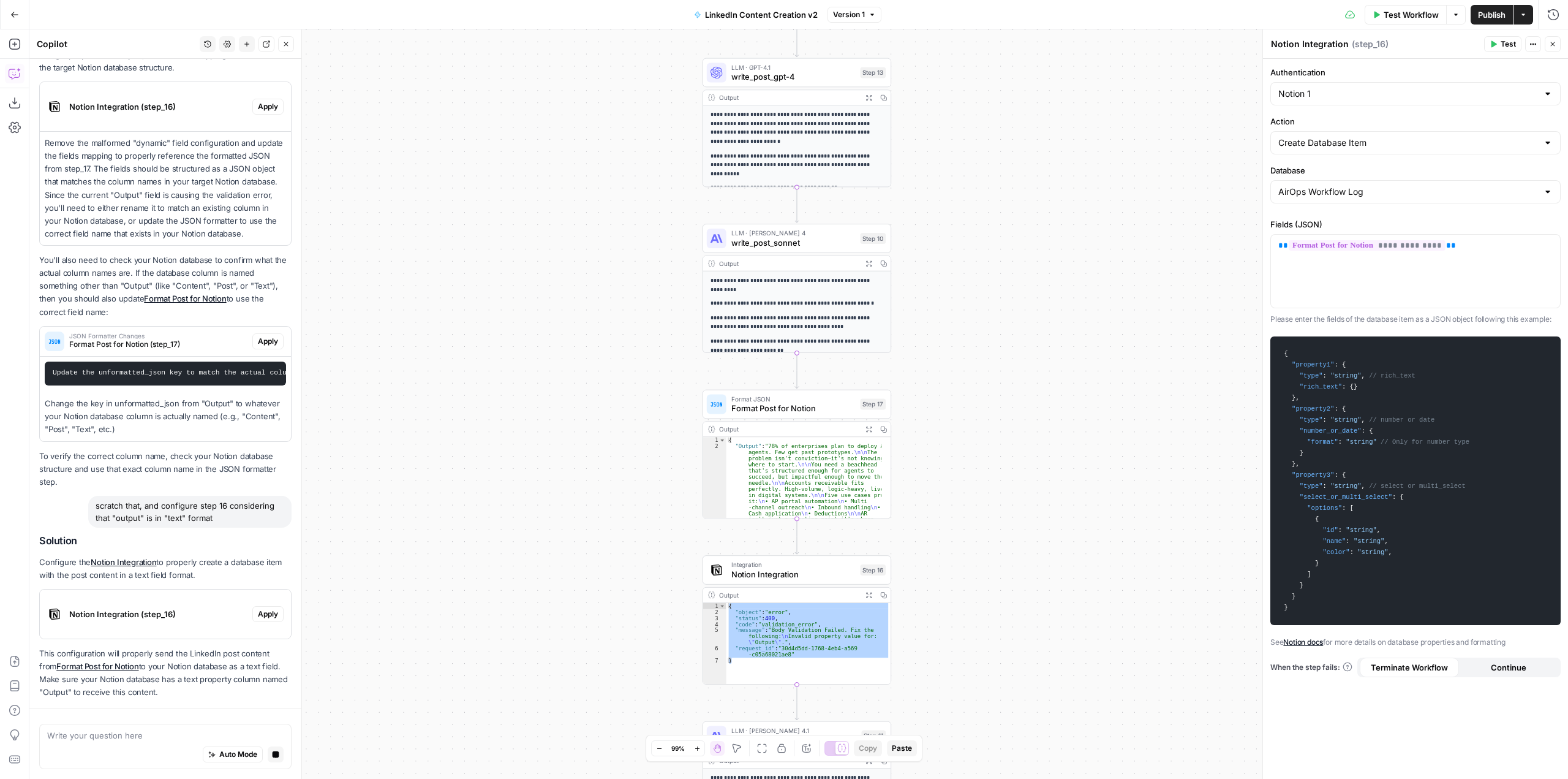
scroll to position [397, 0]
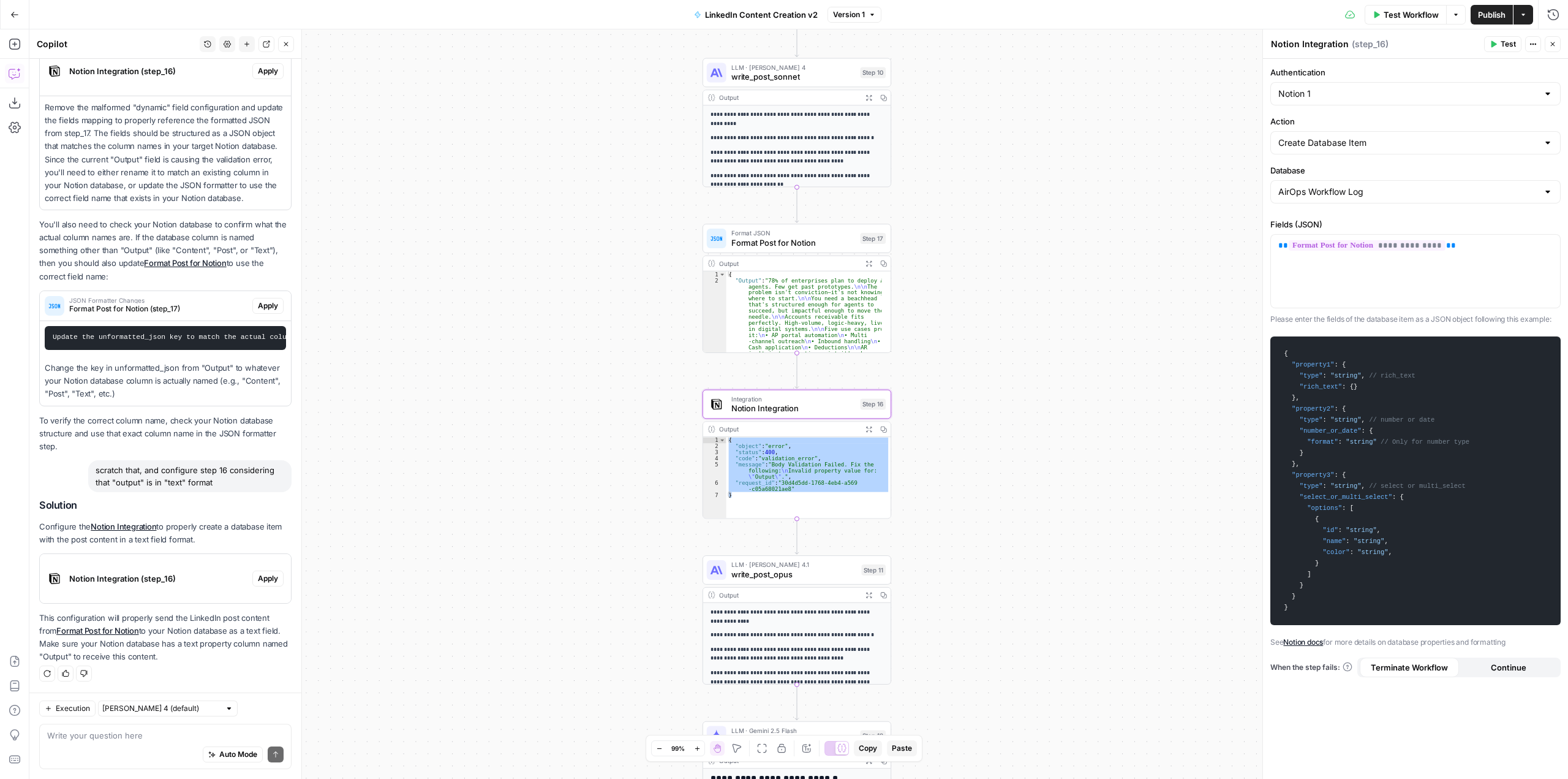
click at [156, 584] on span "Notion Integration (step_16)" at bounding box center [158, 578] width 179 height 12
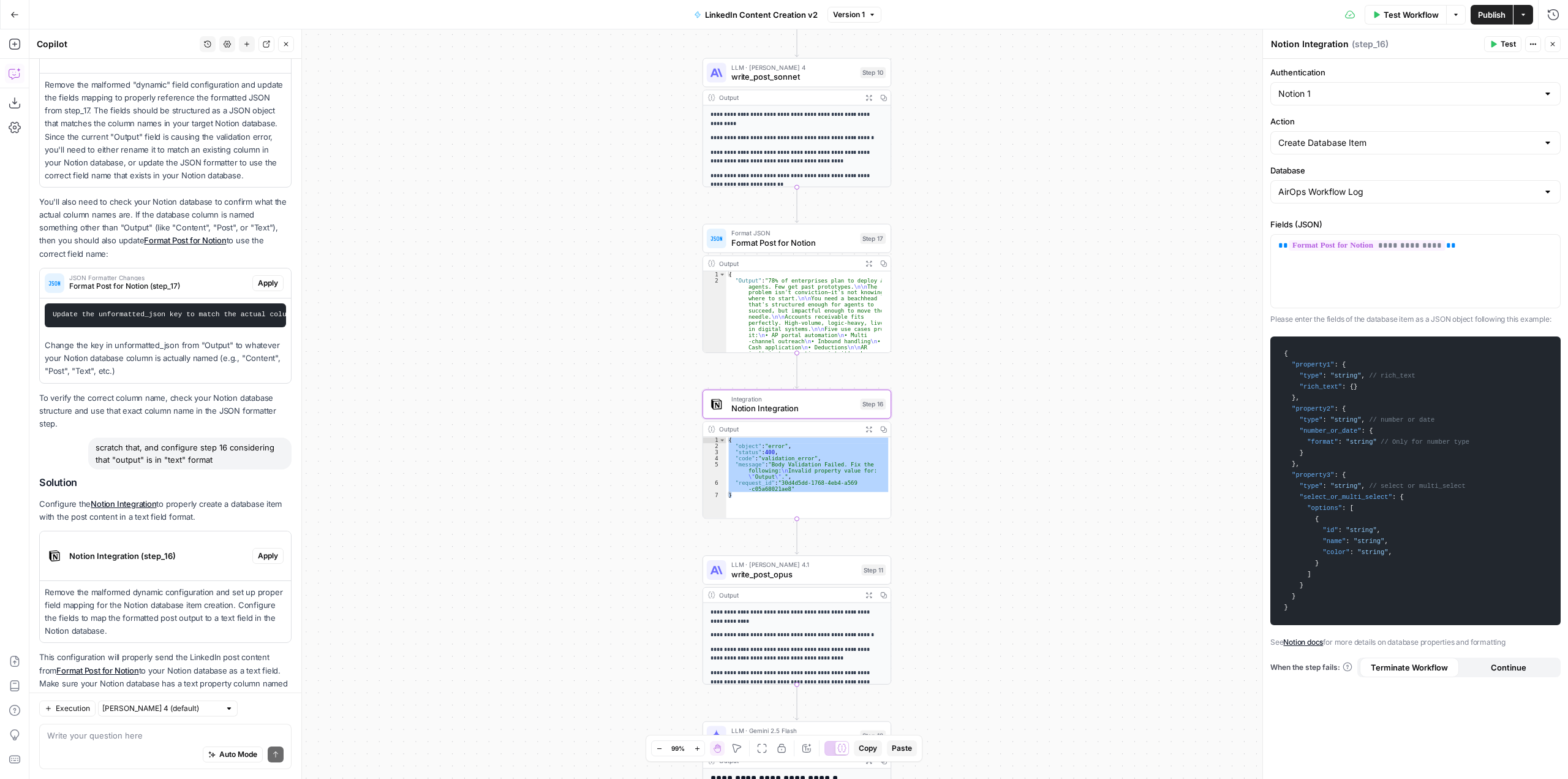
scroll to position [458, 0]
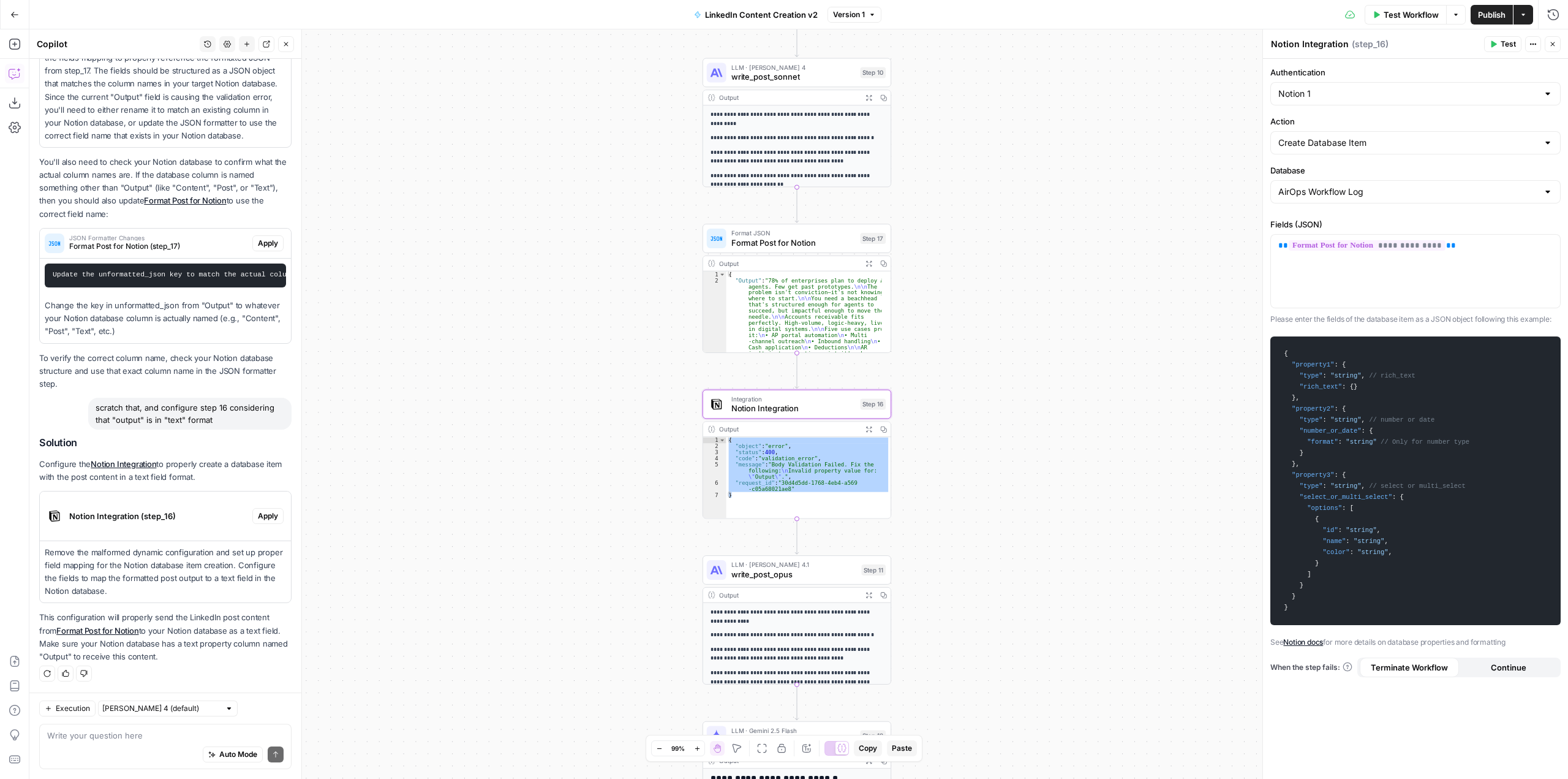
click at [258, 518] on span "Apply" at bounding box center [267, 516] width 21 height 11
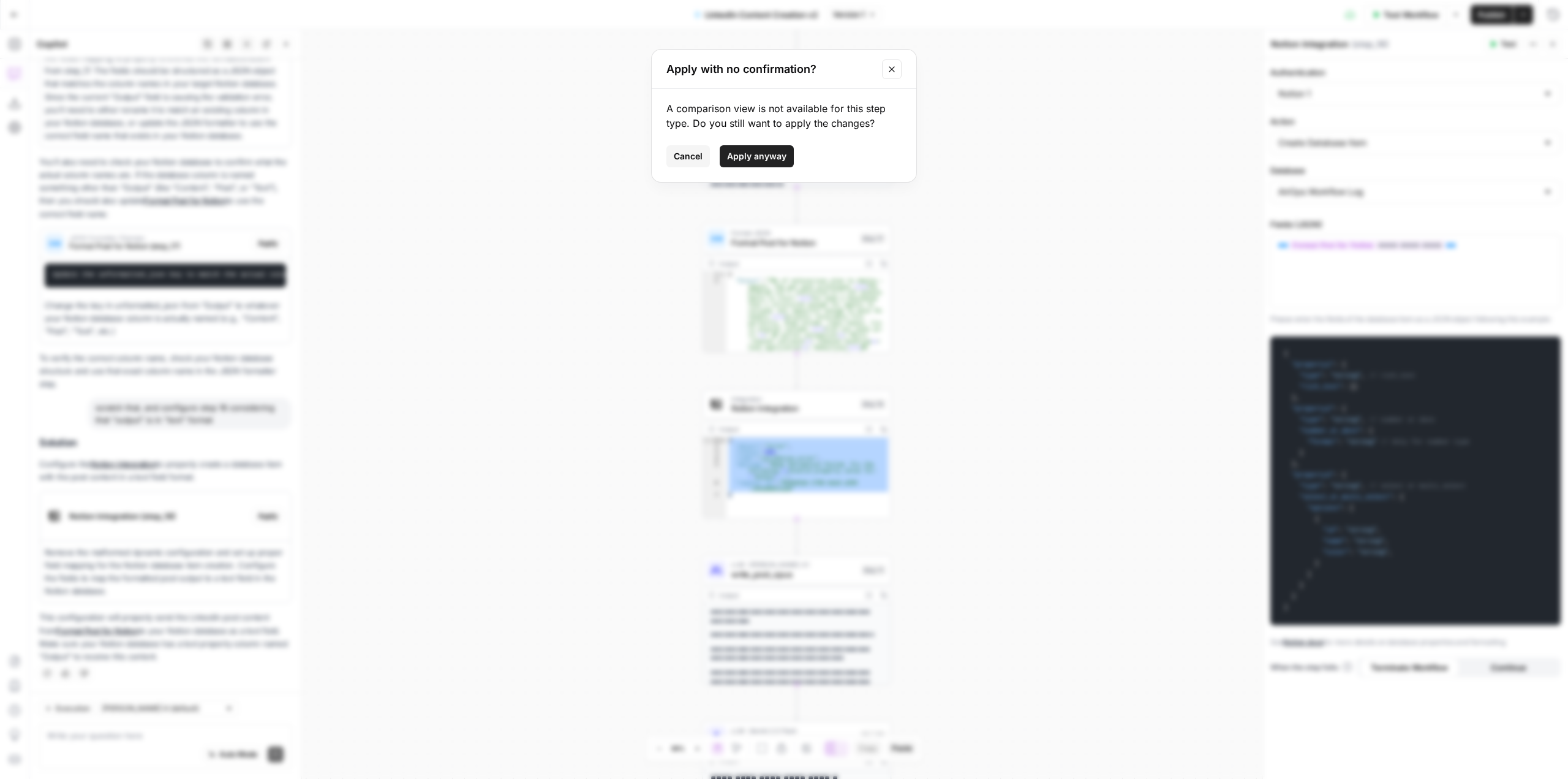
click at [770, 156] on span "Apply anyway" at bounding box center [757, 157] width 59 height 12
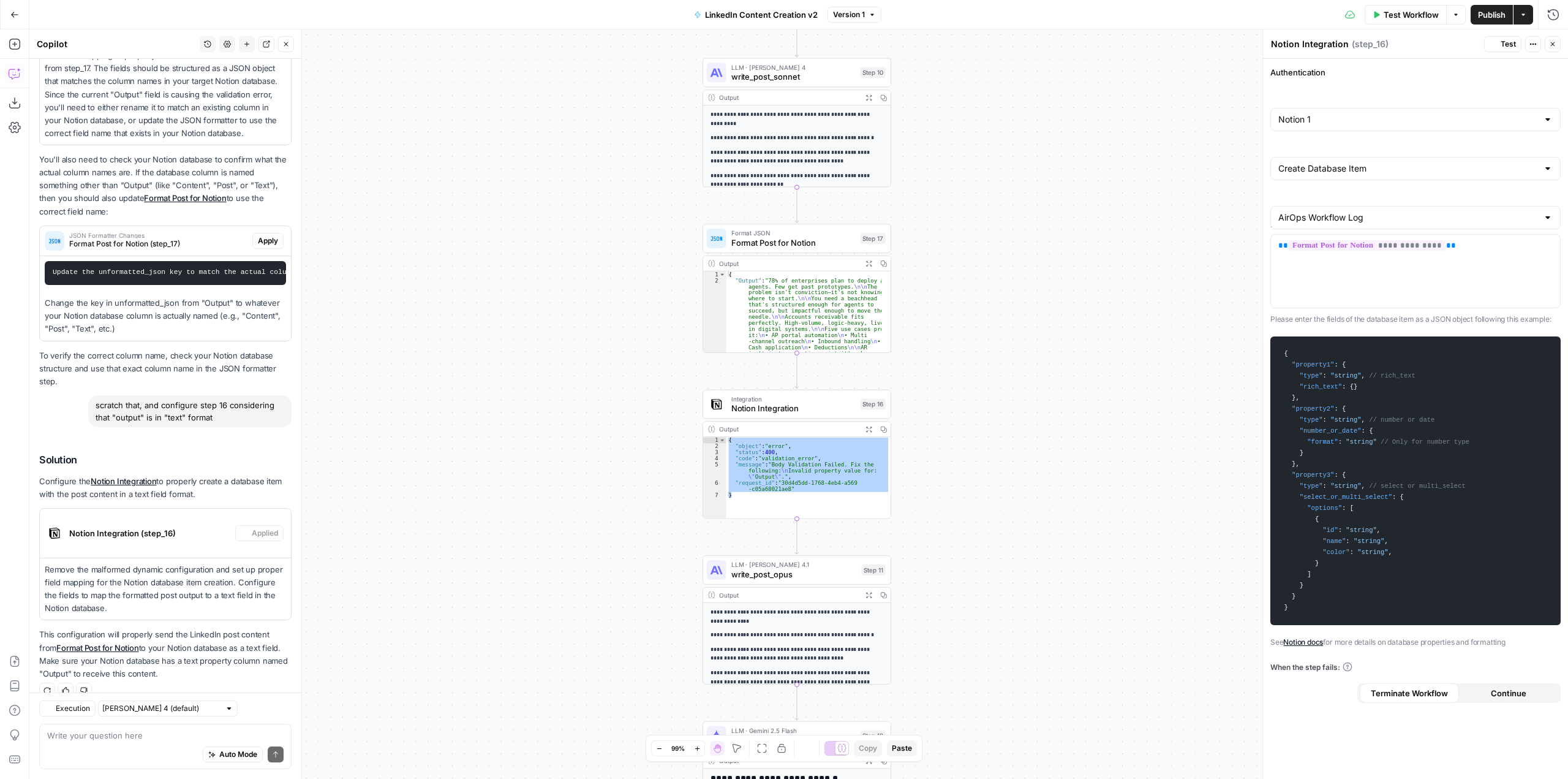
scroll to position [498, 0]
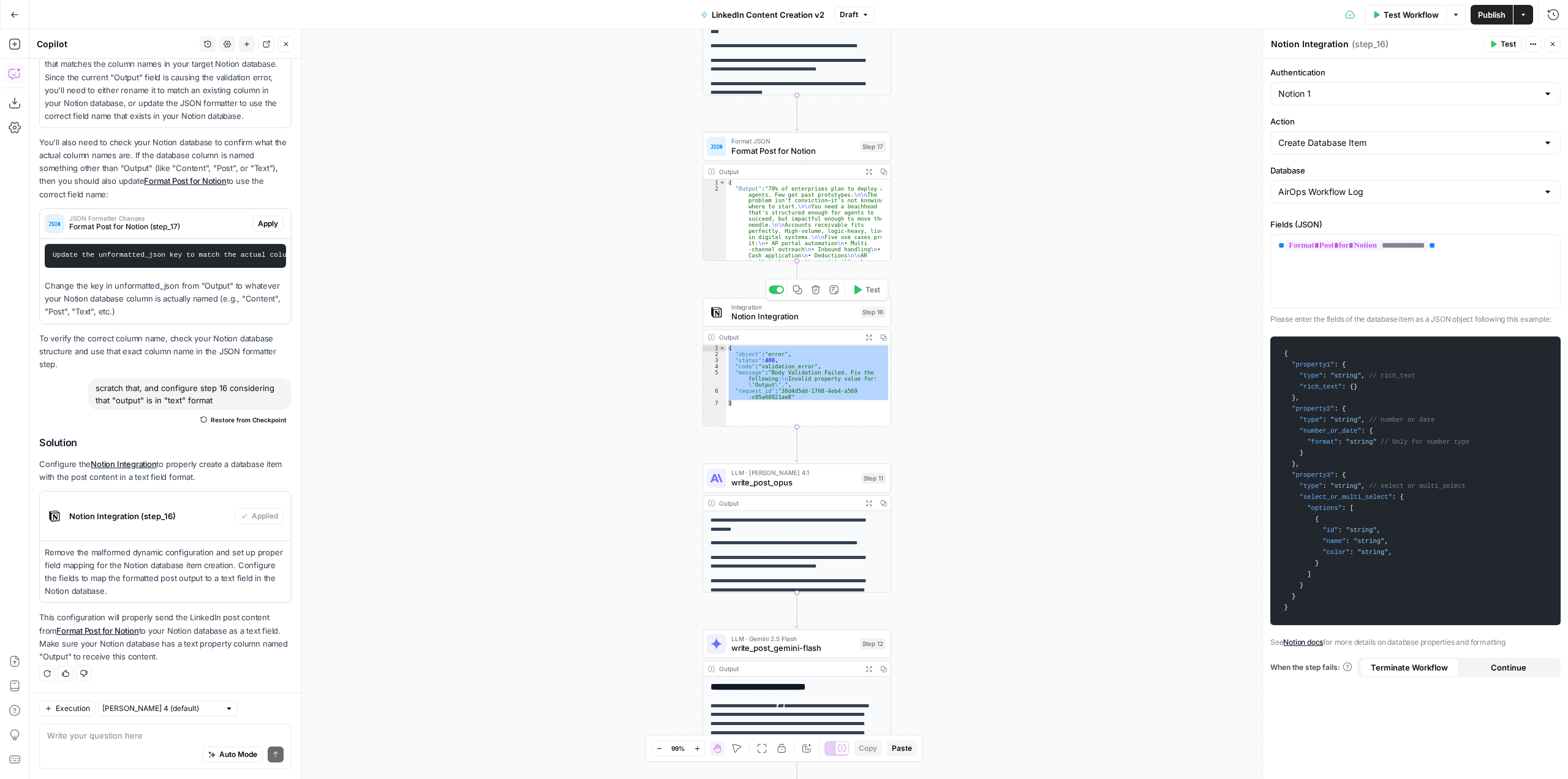
click at [866, 295] on span "Test" at bounding box center [872, 290] width 14 height 11
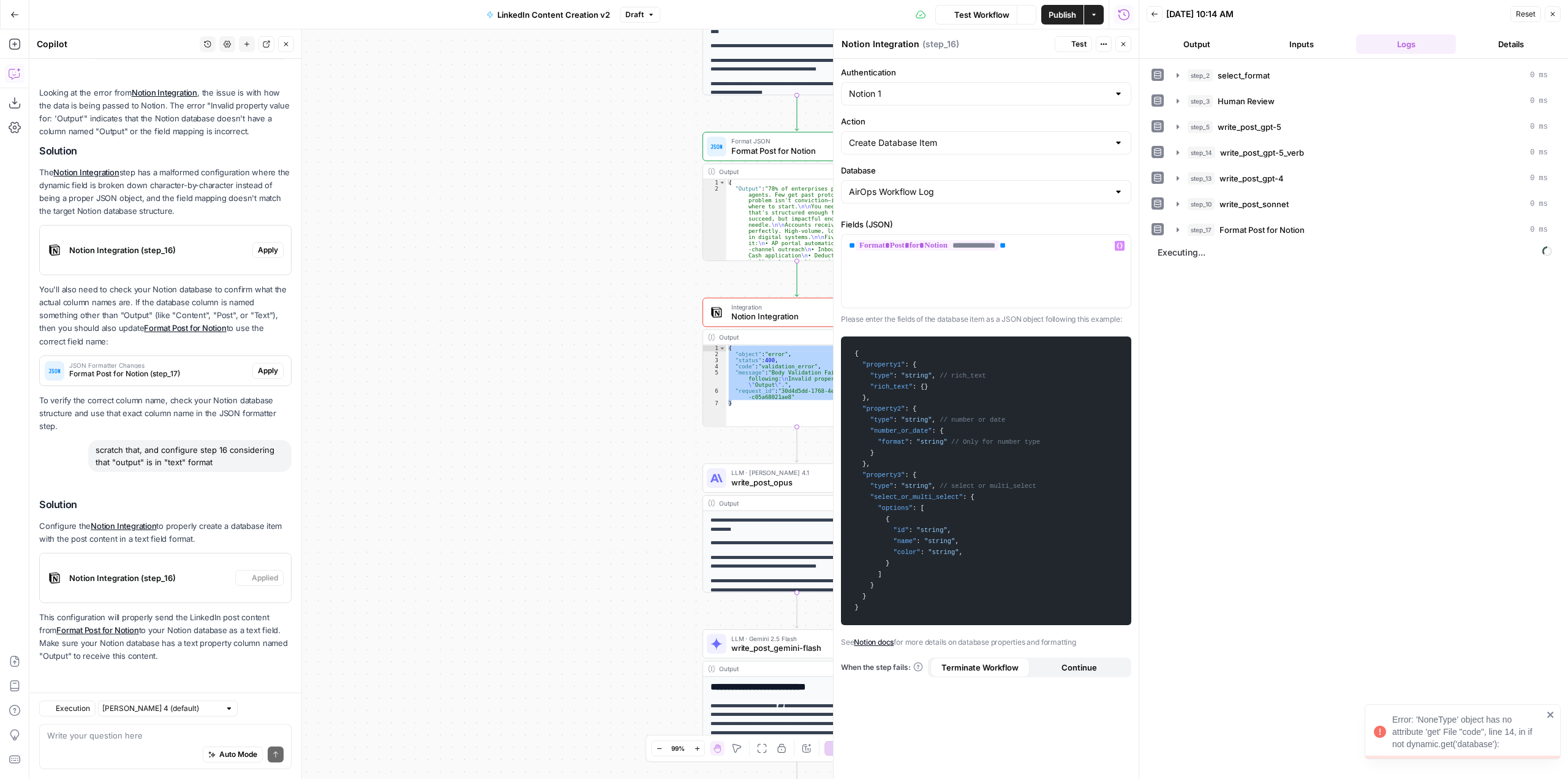
scroll to position [214, 0]
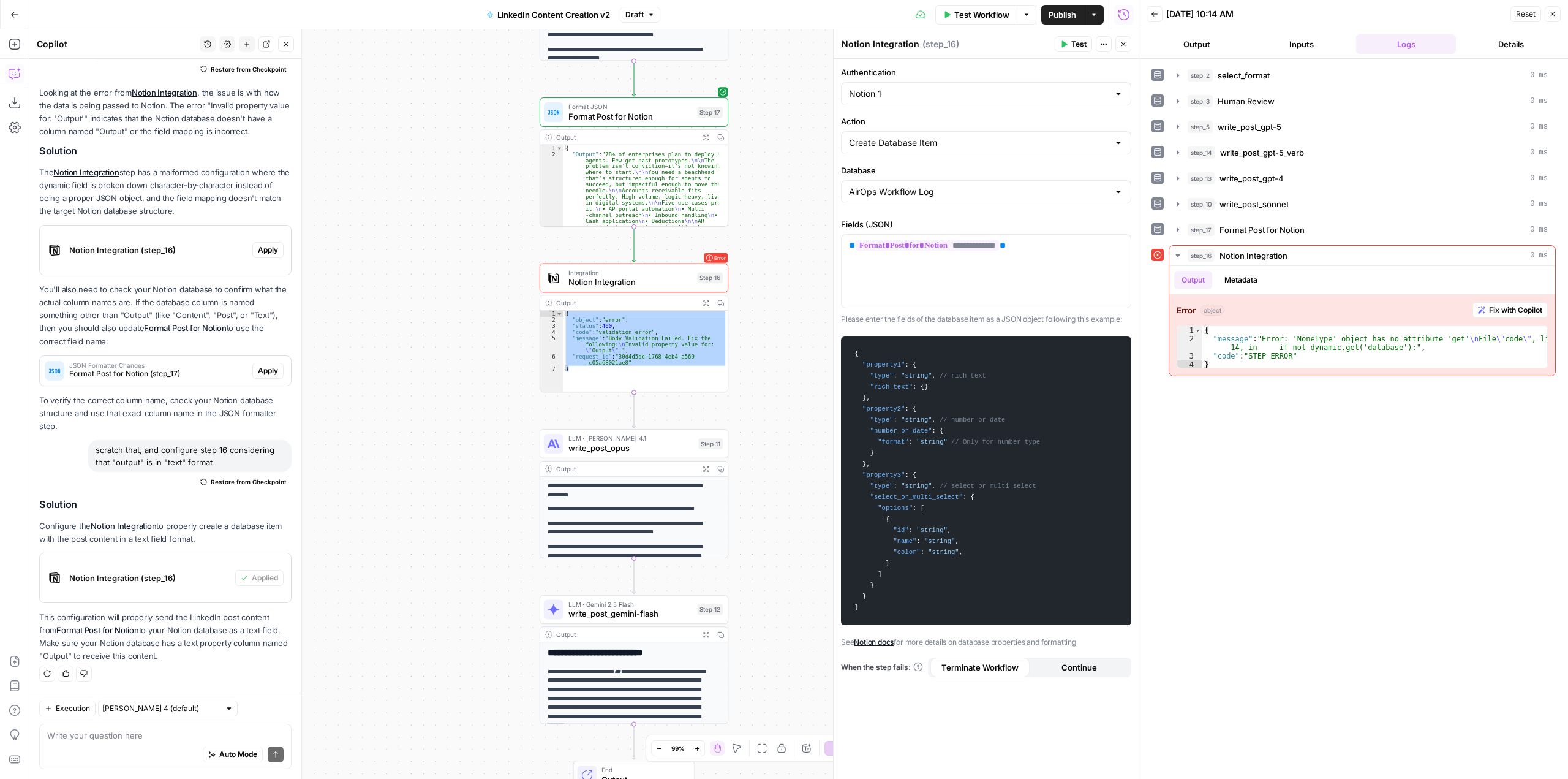
drag, startPoint x: 654, startPoint y: 319, endPoint x: 492, endPoint y: 285, distance: 165.5
click at [492, 285] on div "**********" at bounding box center [584, 404] width 1109 height 749
click at [1506, 312] on span "Fix with Copilot" at bounding box center [1516, 310] width 53 height 11
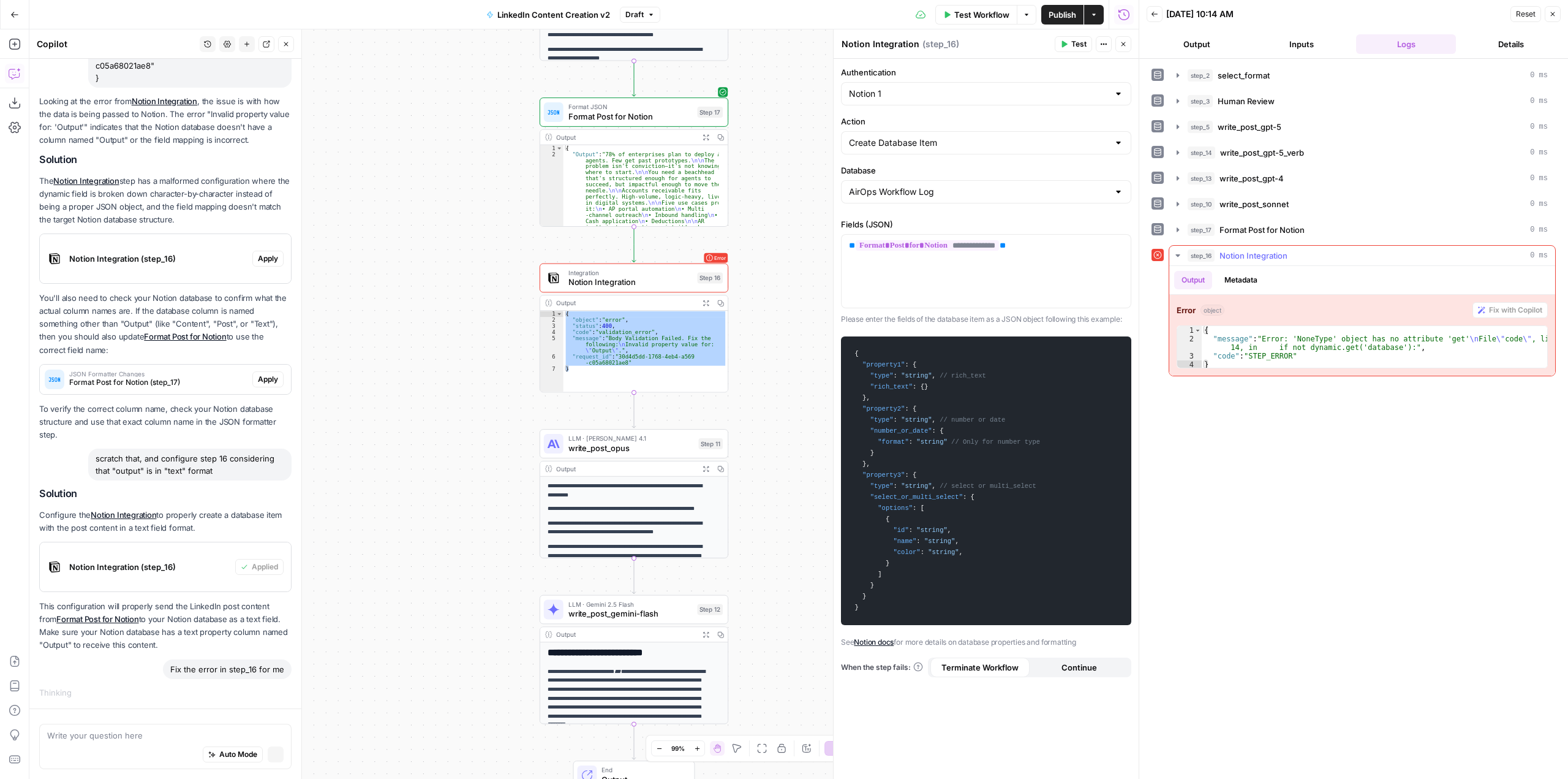
scroll to position [186, 0]
click at [668, 121] on span "Format Post for Notion" at bounding box center [631, 116] width 125 height 12
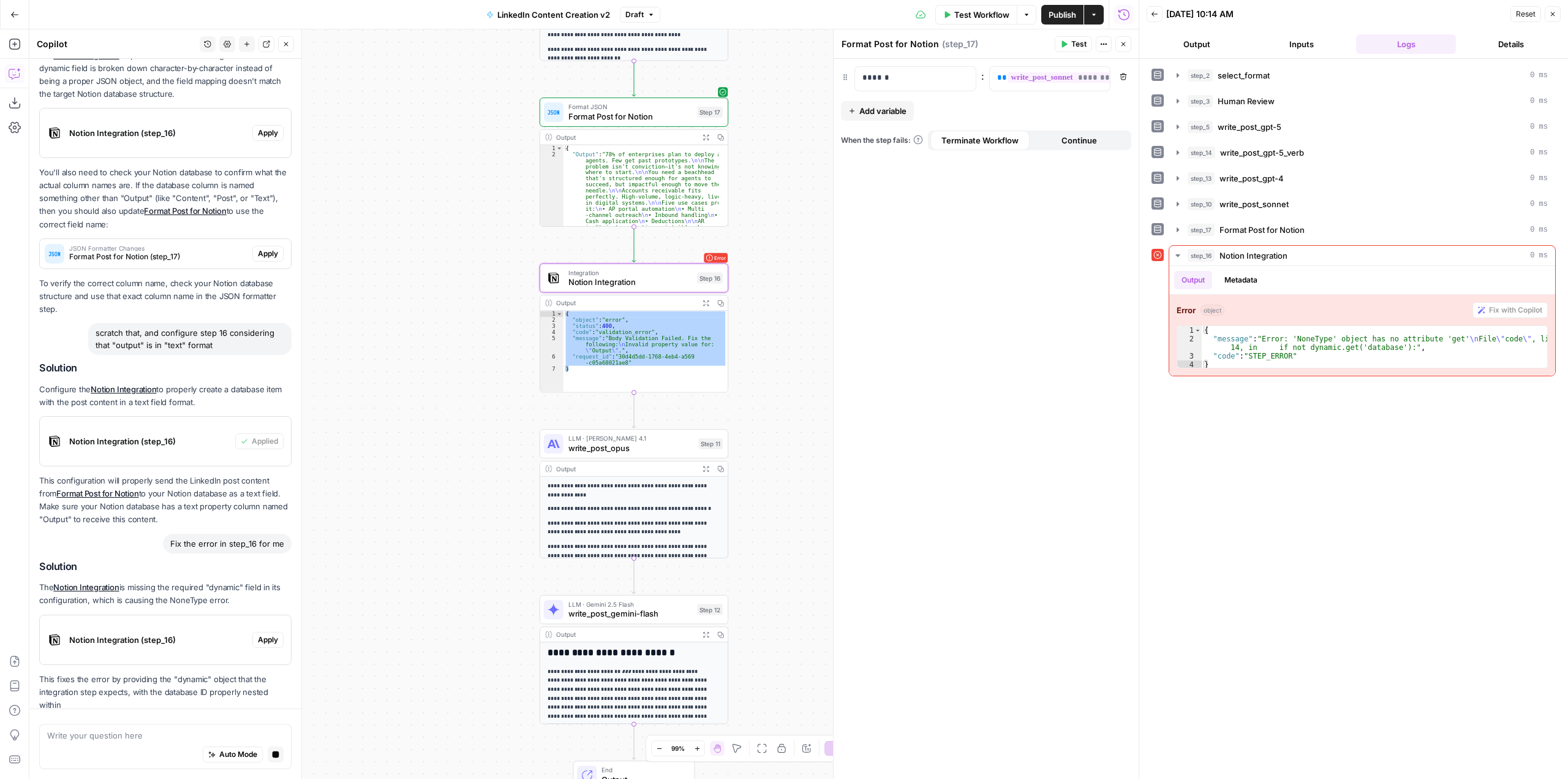
scroll to position [325, 0]
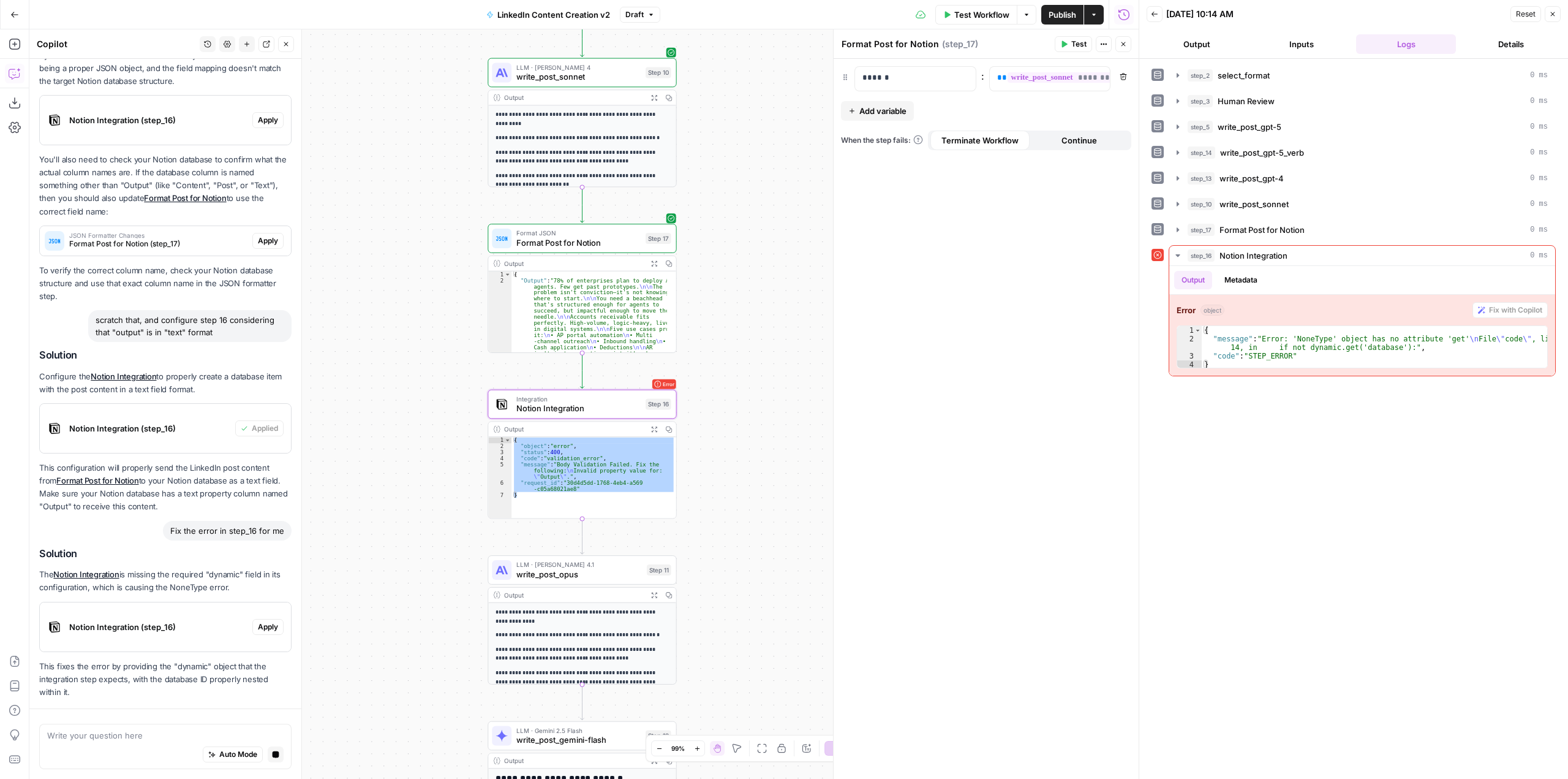
click at [169, 621] on span "Notion Integration (step_16)" at bounding box center [158, 627] width 179 height 12
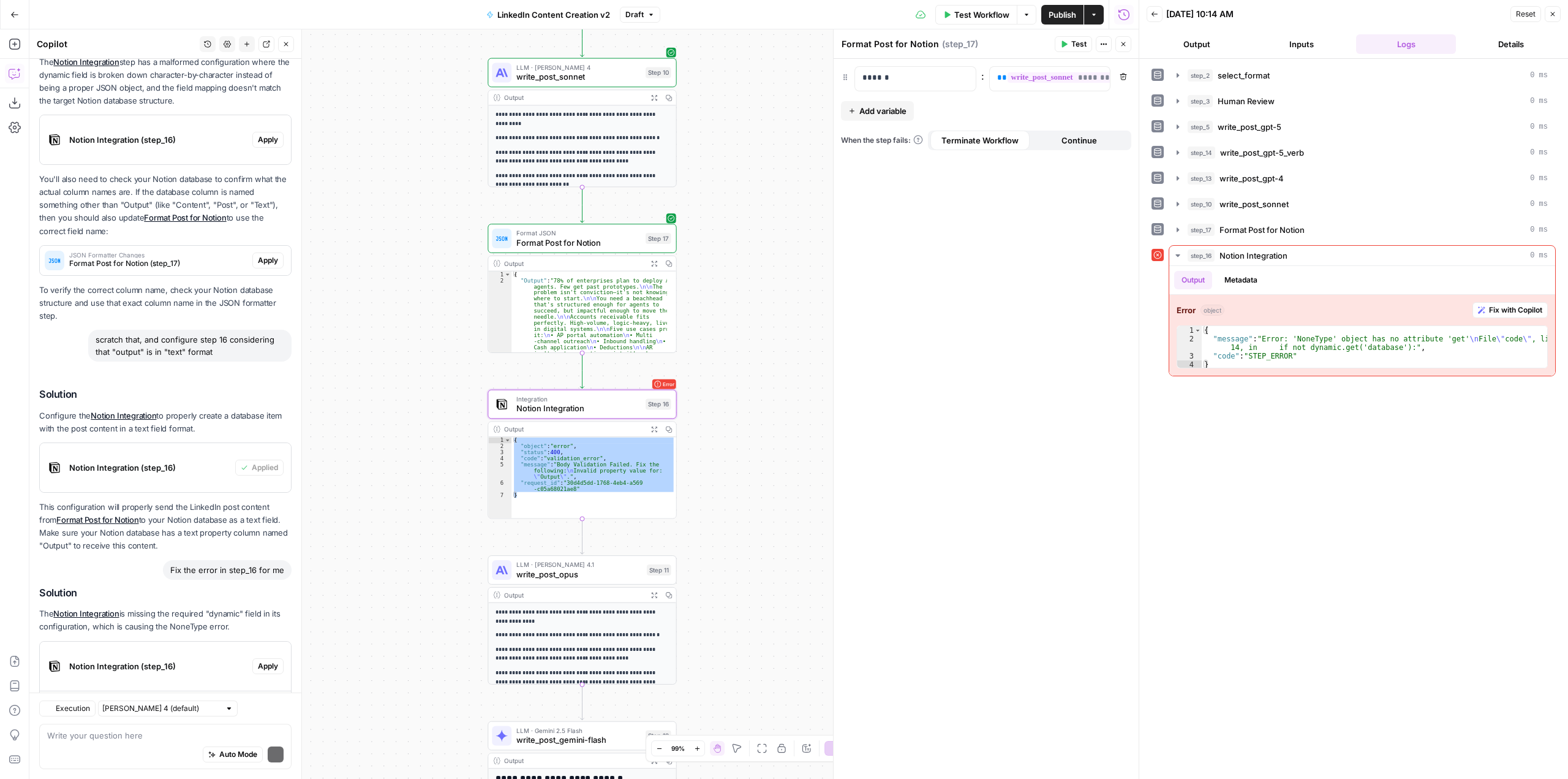
scroll to position [435, 0]
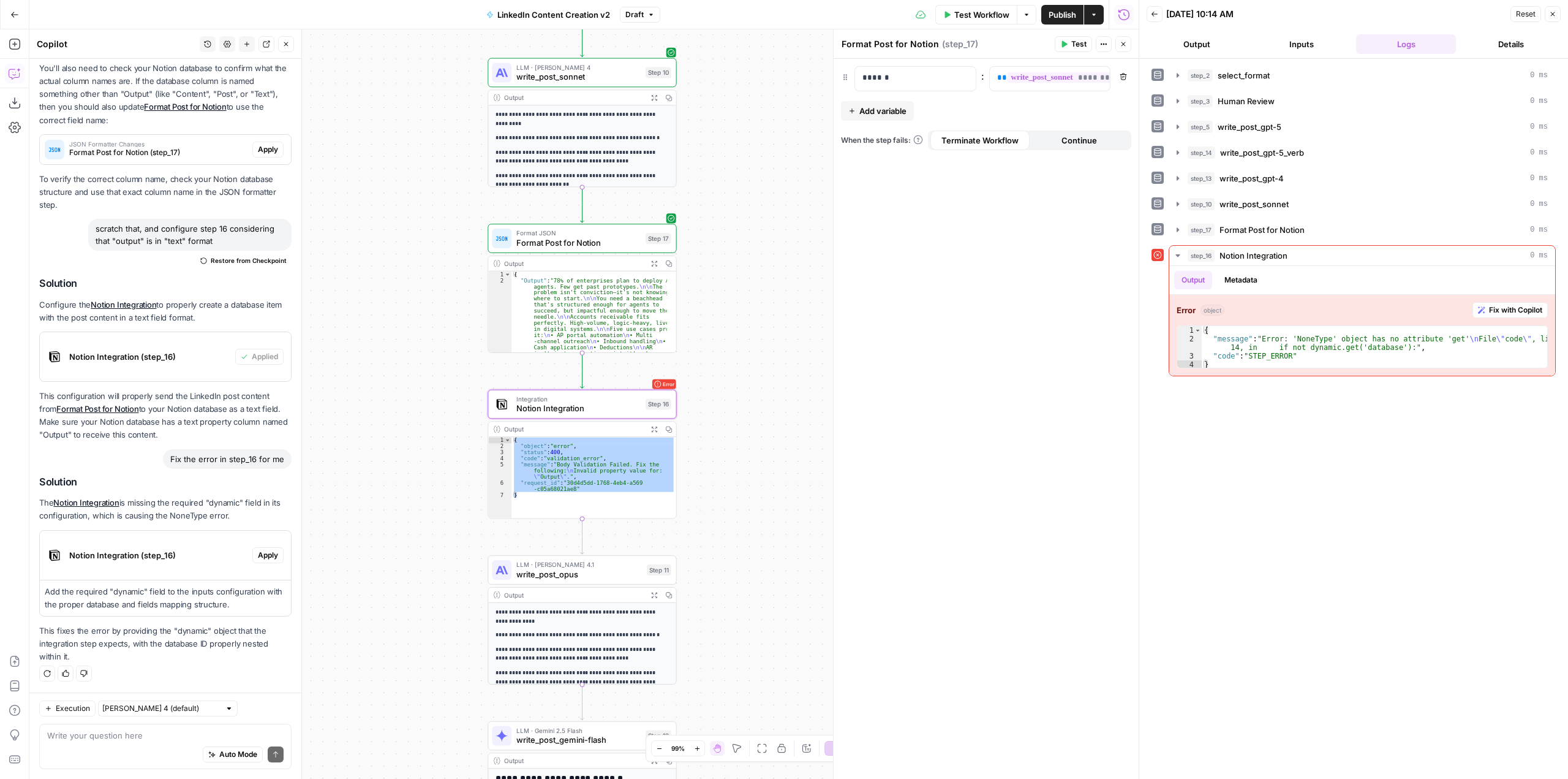
click at [264, 556] on span "Apply" at bounding box center [267, 555] width 21 height 11
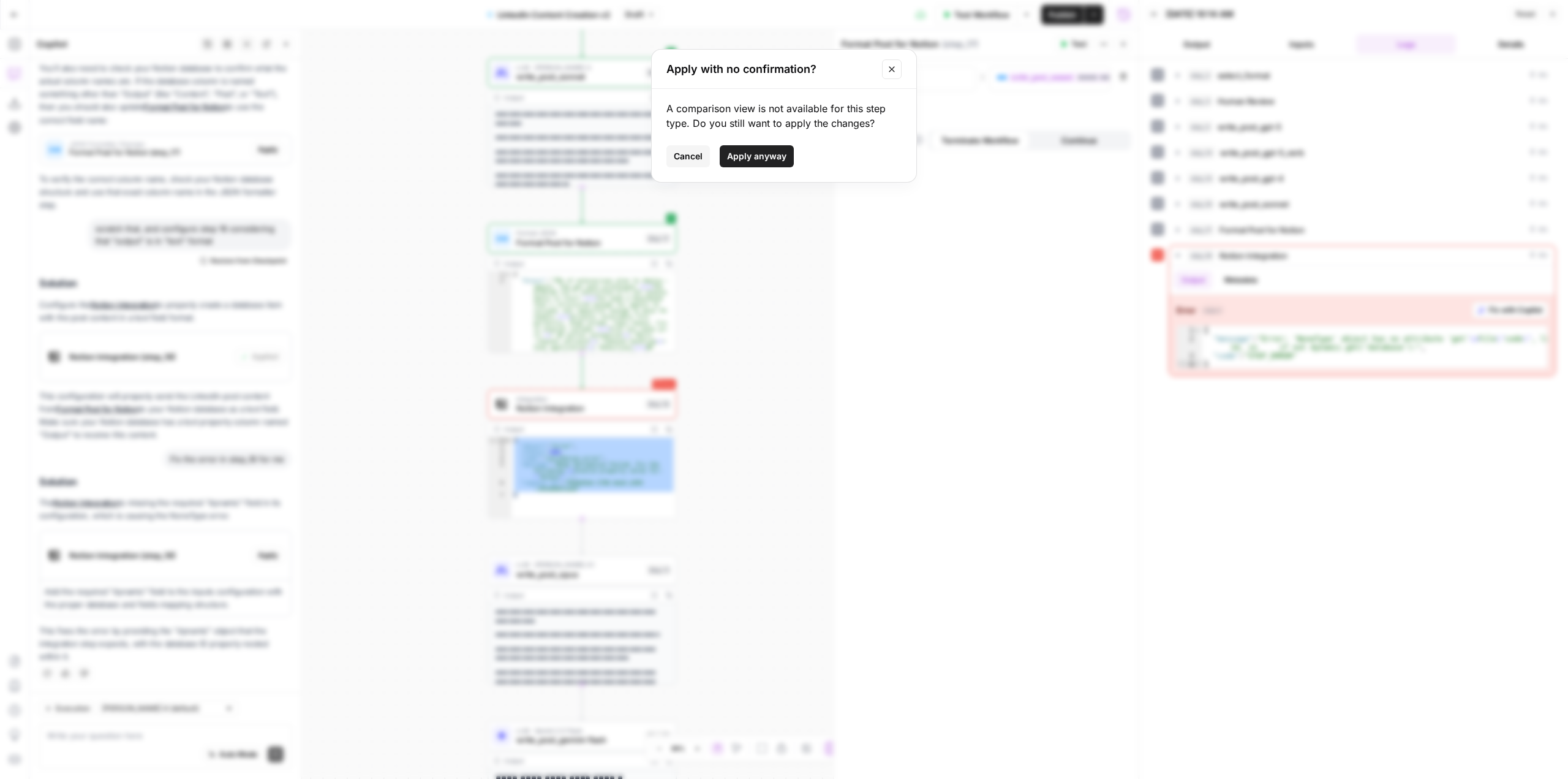
click at [763, 155] on span "Apply anyway" at bounding box center [757, 157] width 59 height 12
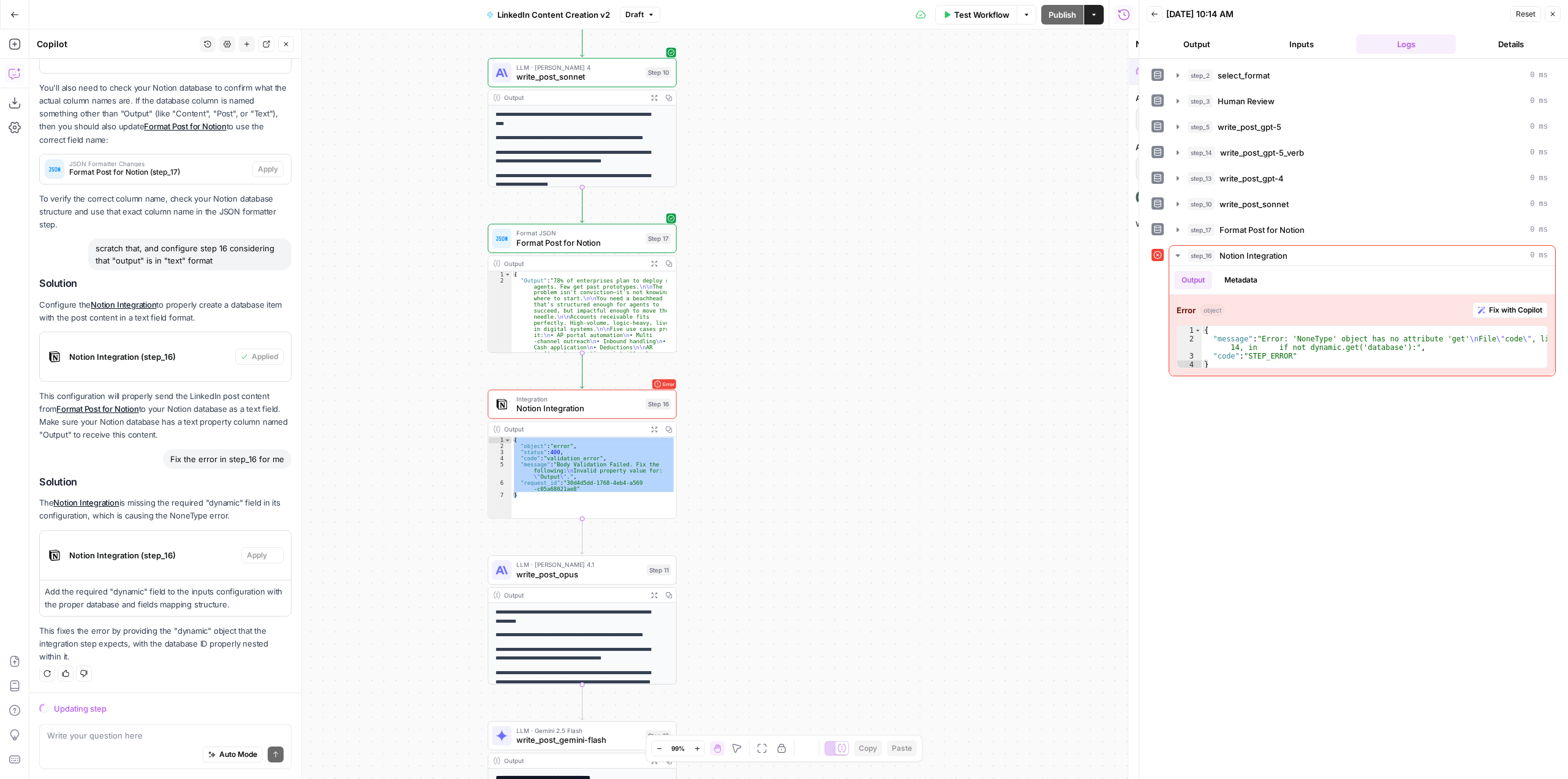
scroll to position [397, 0]
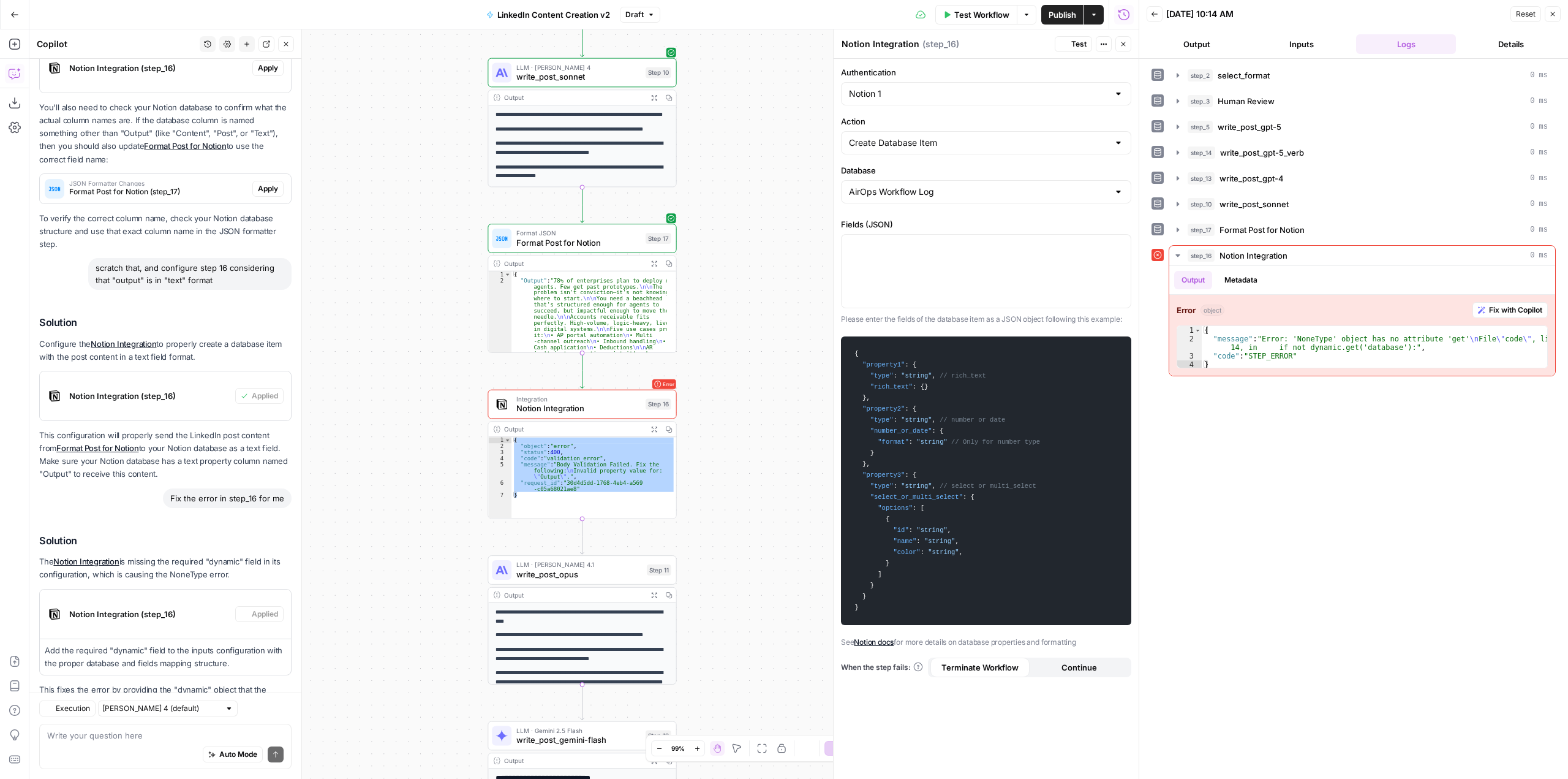
type input "AirOps Workflow Log"
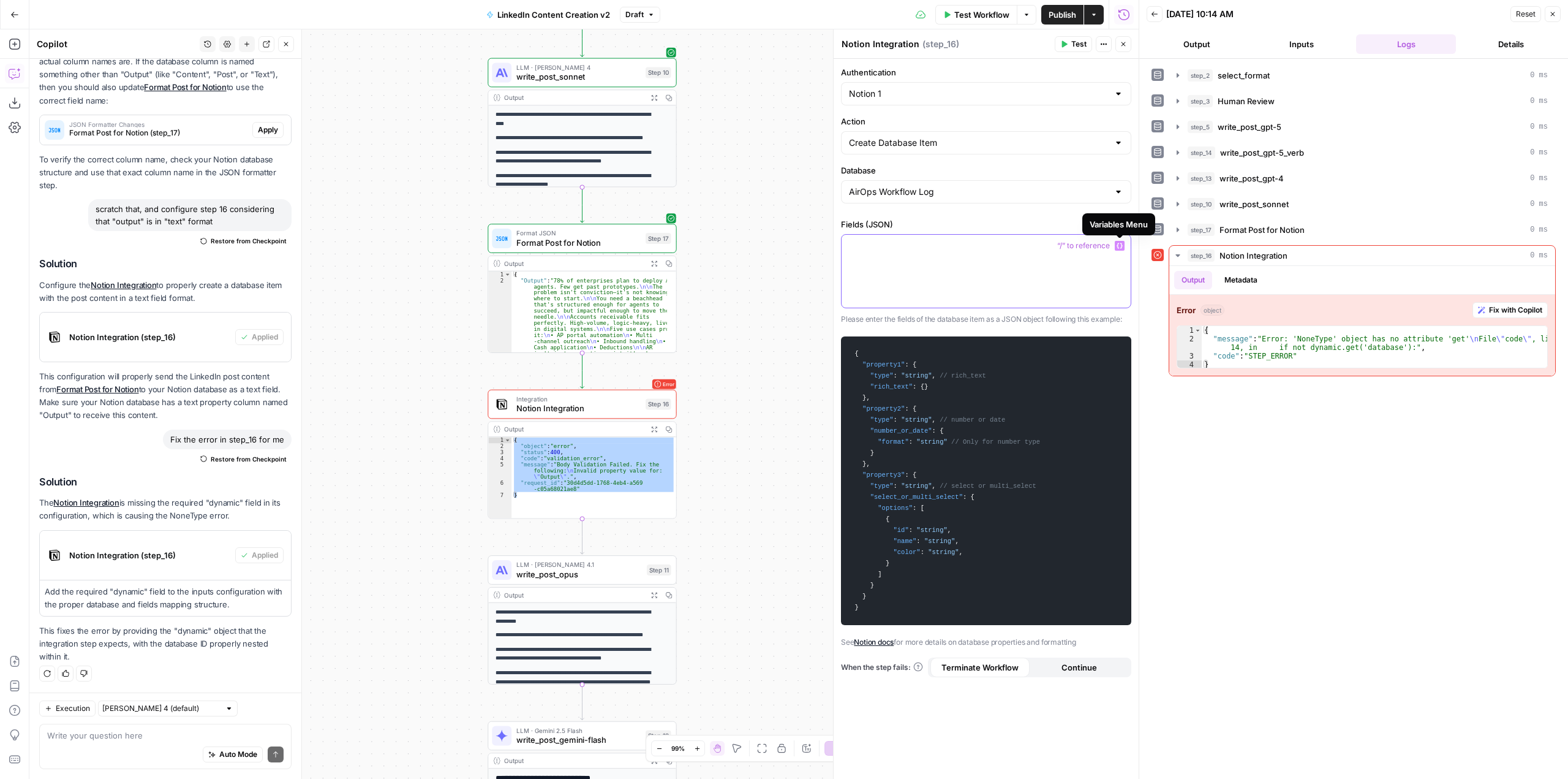
click at [1116, 245] on button "Variables Menu" at bounding box center [1120, 245] width 10 height 10
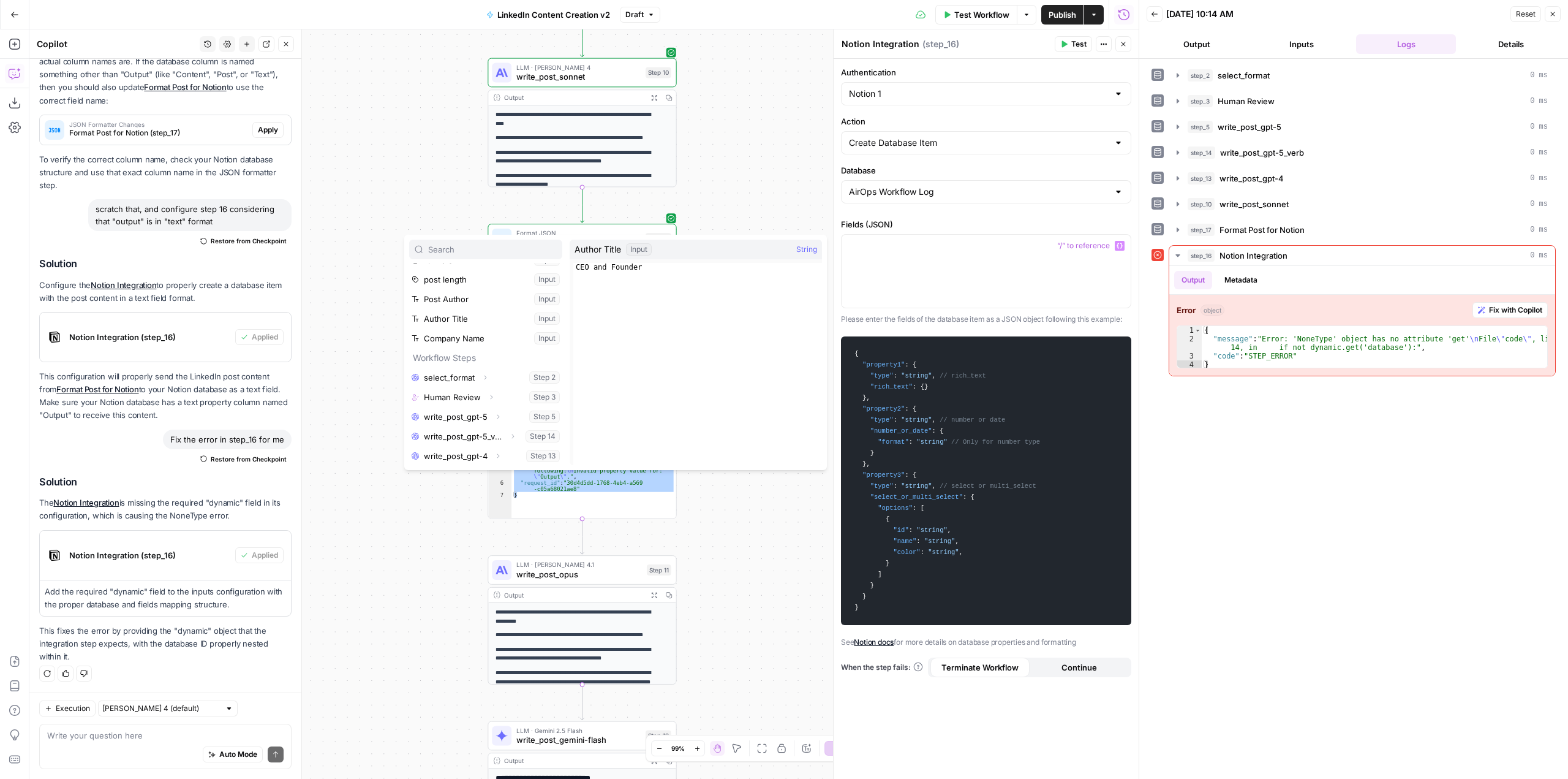
scroll to position [112, 0]
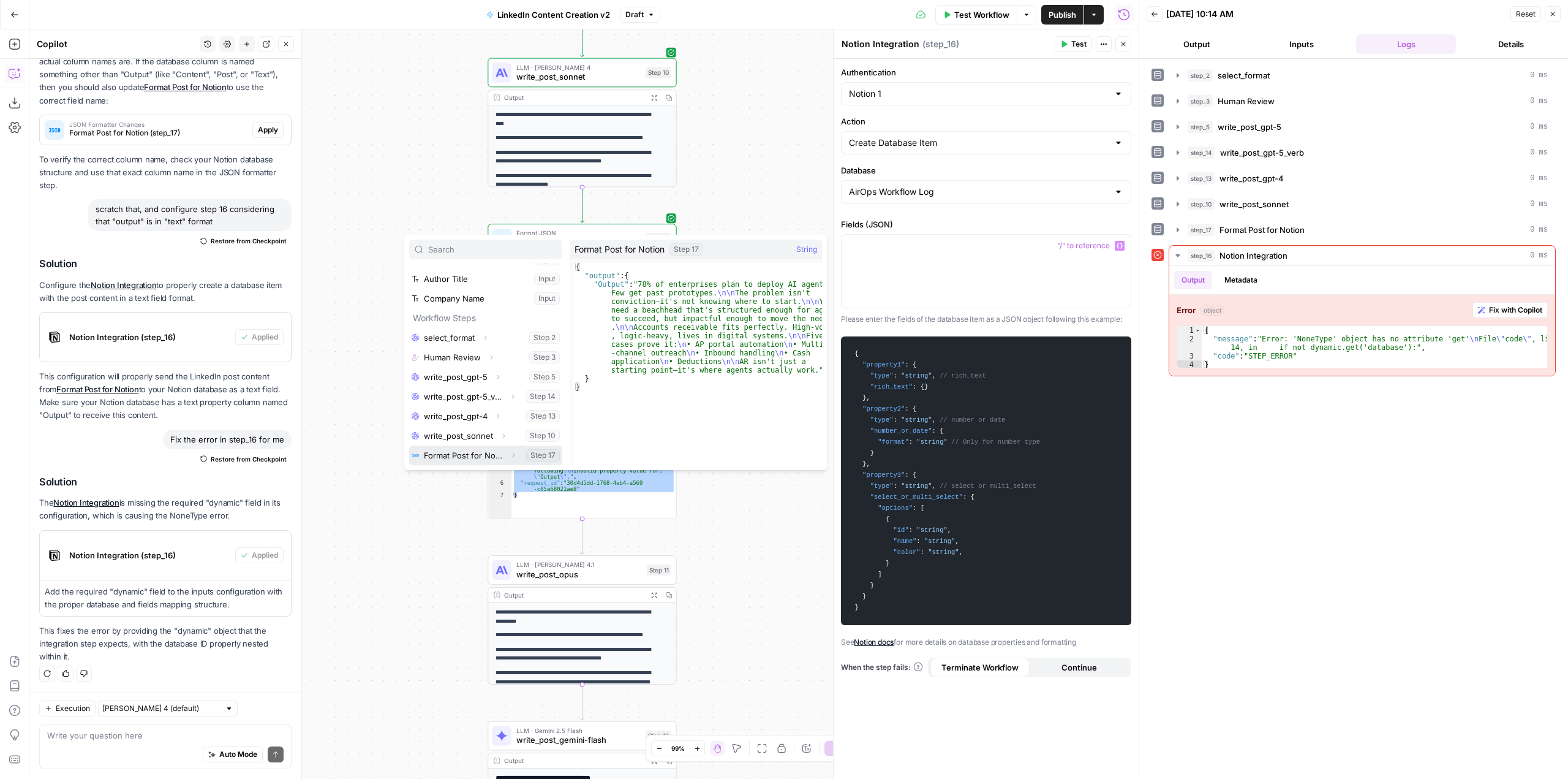
click at [489, 454] on button "Select variable Format Post for Notion" at bounding box center [486, 455] width 153 height 20
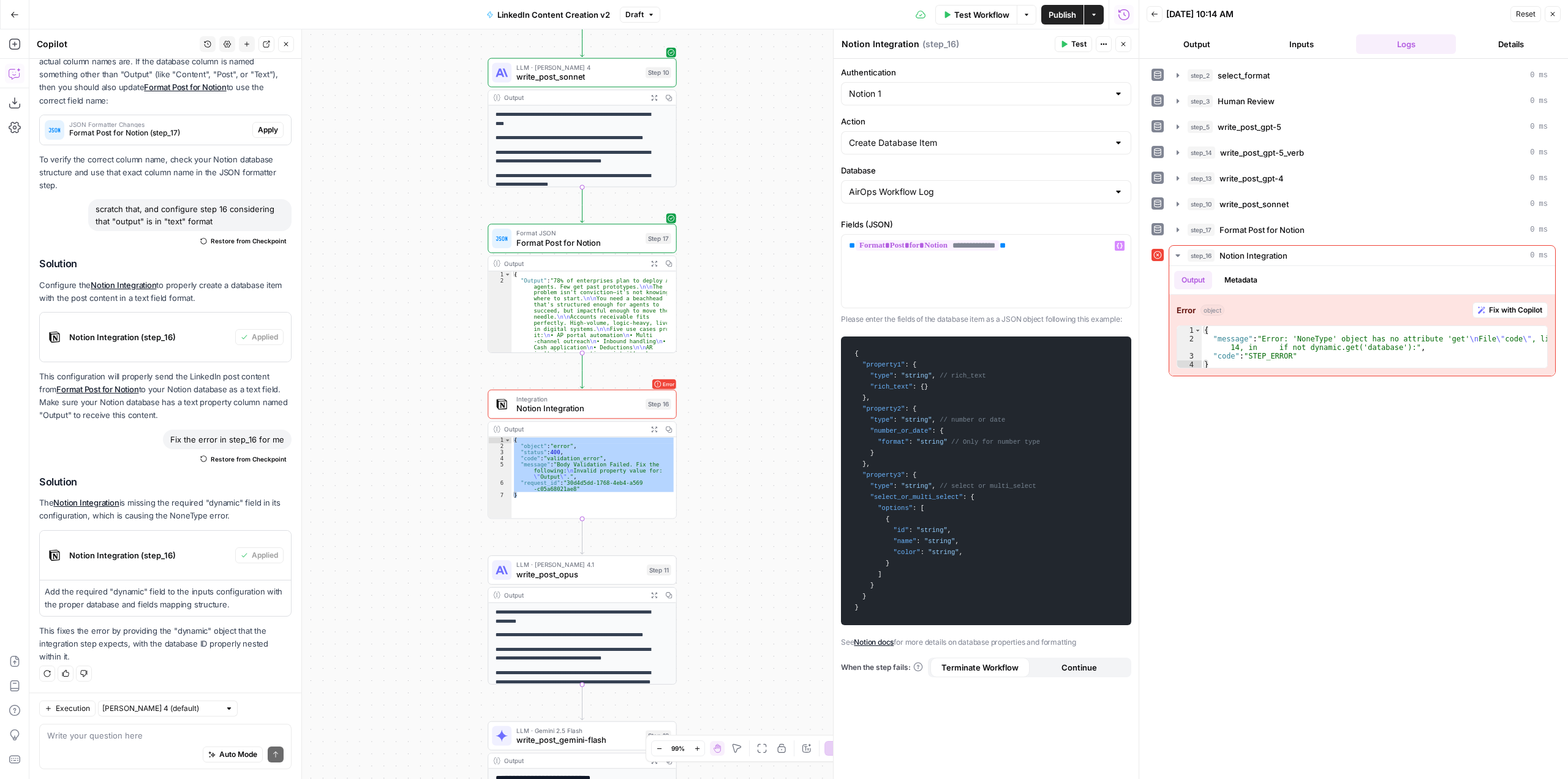
click at [1004, 201] on div "AirOps Workflow Log" at bounding box center [986, 192] width 290 height 24
click at [1004, 201] on div at bounding box center [986, 192] width 290 height 24
type input "AirOps Workflow Log"
click at [894, 168] on label "Database" at bounding box center [986, 170] width 290 height 12
click at [894, 185] on input "AirOps Workflow Log" at bounding box center [979, 192] width 260 height 12
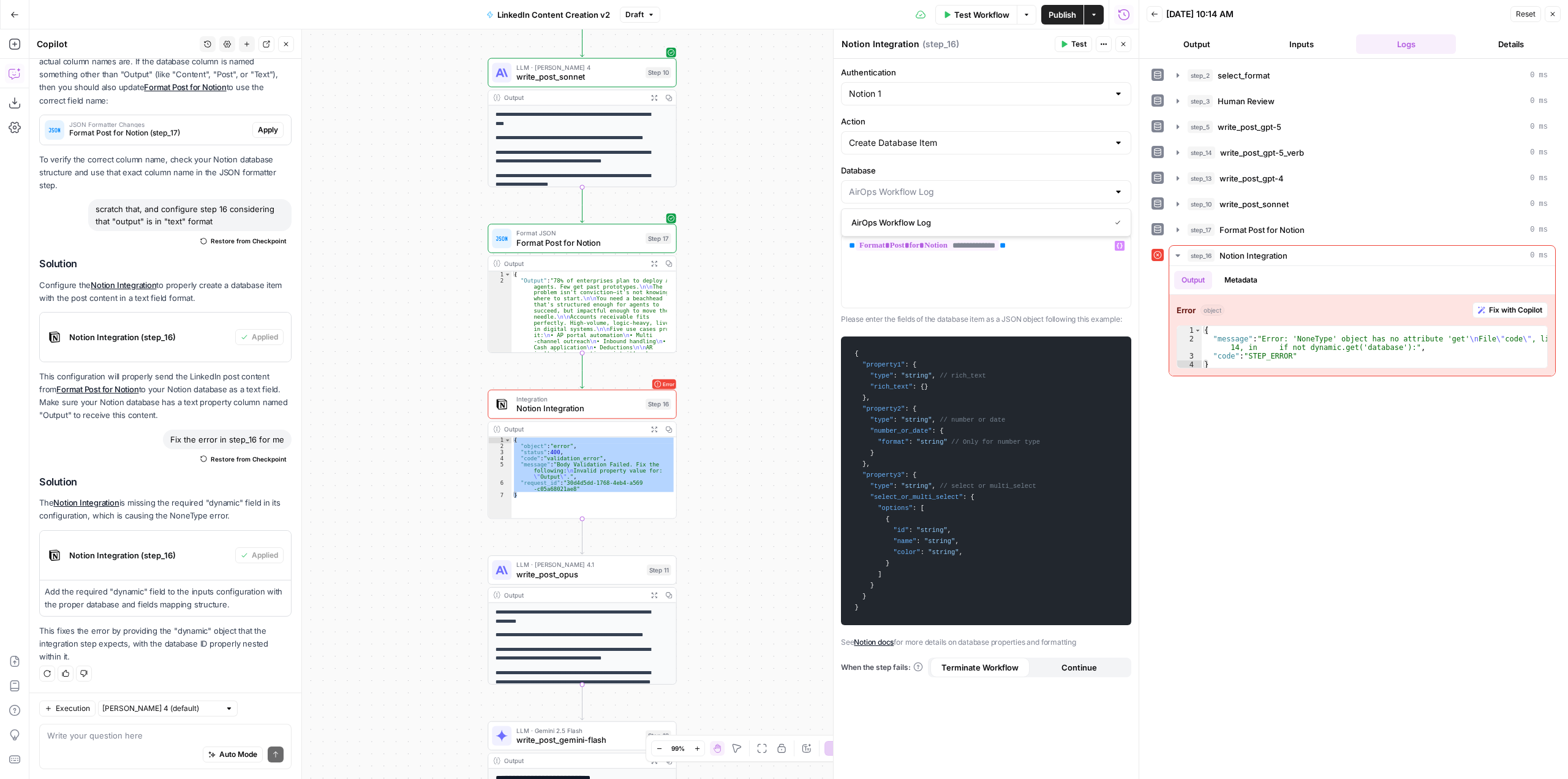
type input "AirOps Workflow Log"
click at [894, 168] on label "Database" at bounding box center [986, 170] width 290 height 12
click at [894, 185] on input "AirOps Workflow Log" at bounding box center [979, 192] width 260 height 12
type input "AirOps Workflow Log"
click at [809, 148] on div "**********" at bounding box center [584, 404] width 1109 height 749
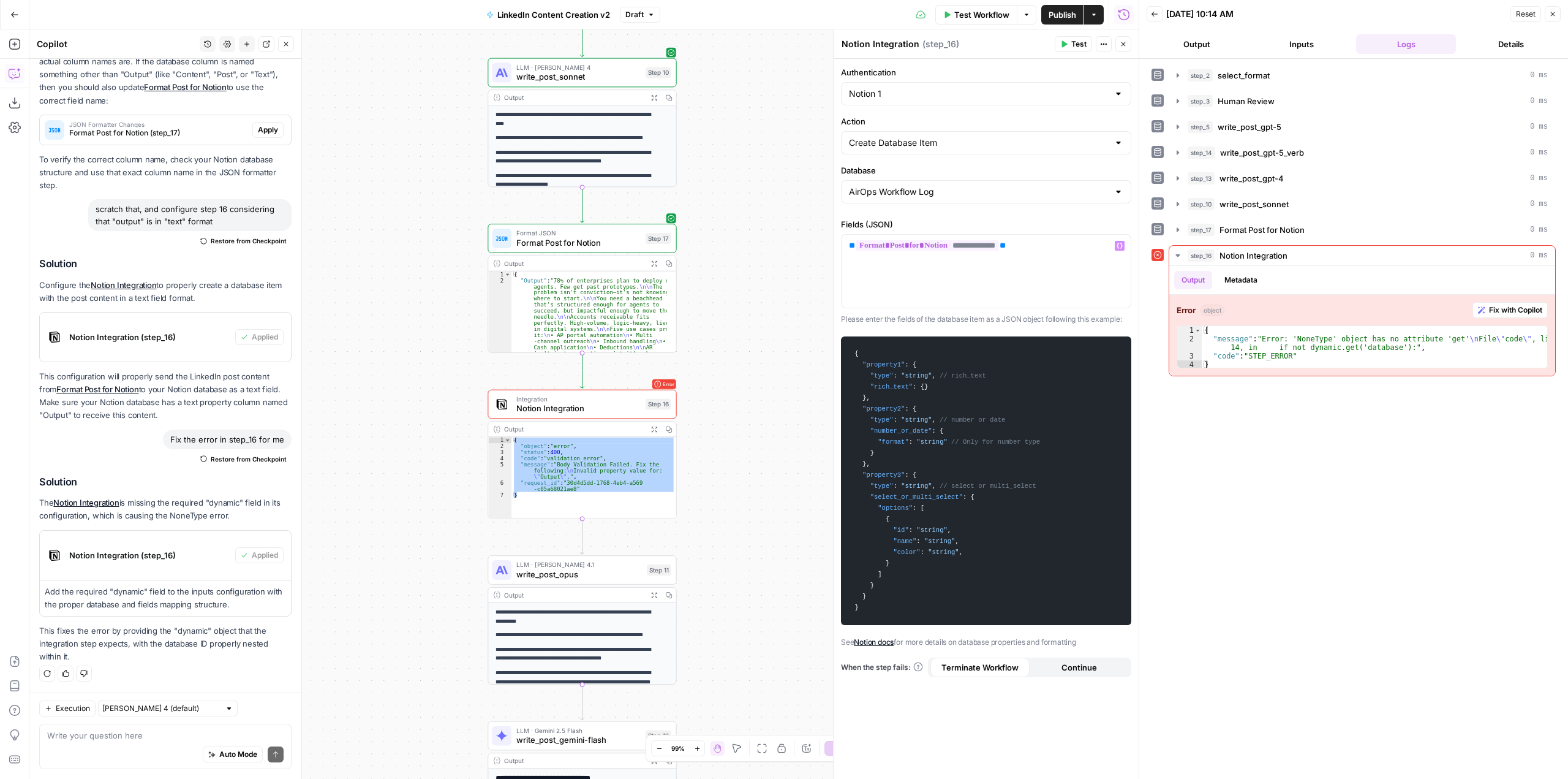
click at [1075, 41] on span "Test" at bounding box center [1079, 44] width 15 height 11
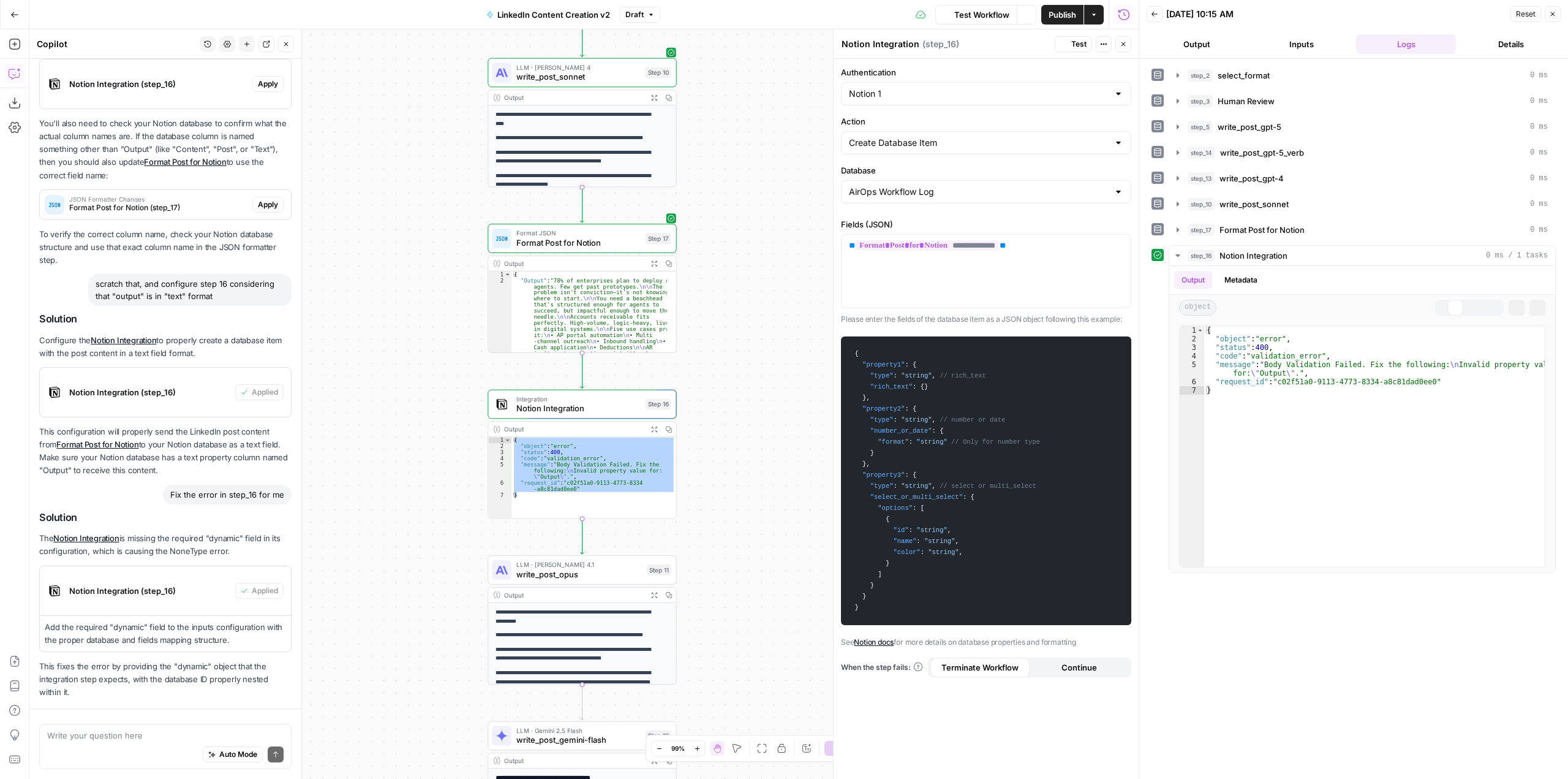
scroll to position [420, 0]
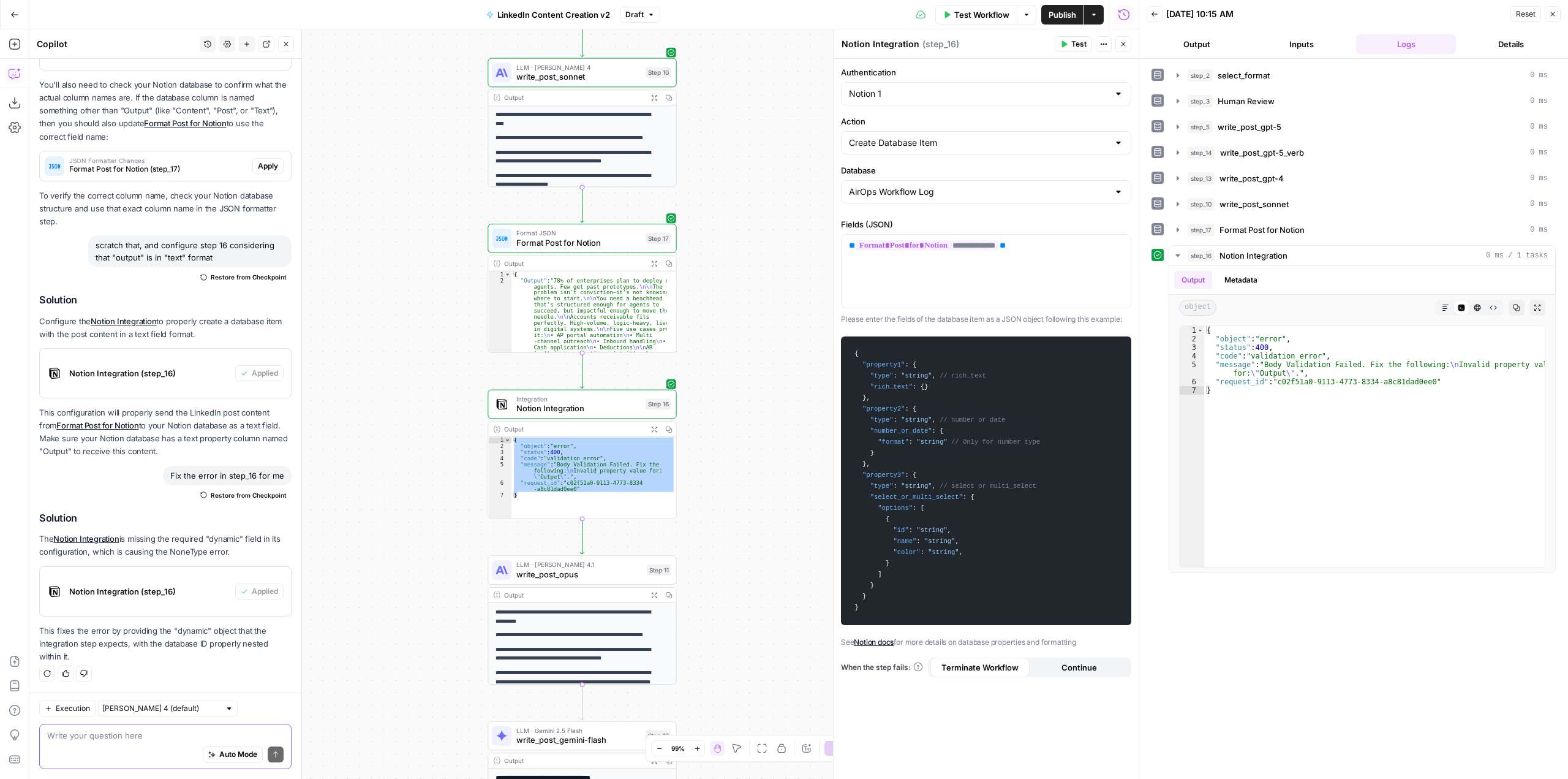
click at [166, 733] on textarea at bounding box center [165, 736] width 236 height 12
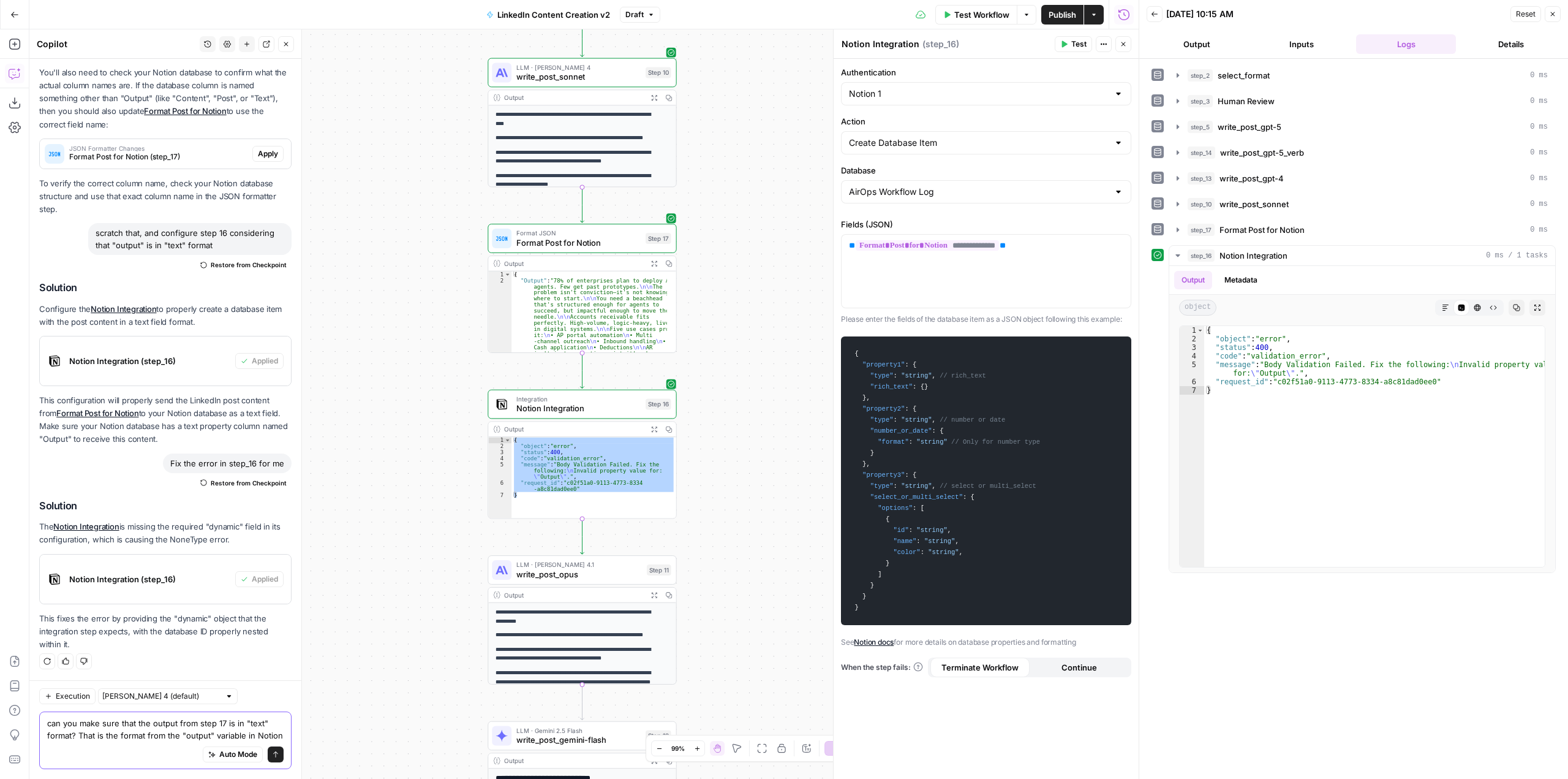
scroll to position [444, 0]
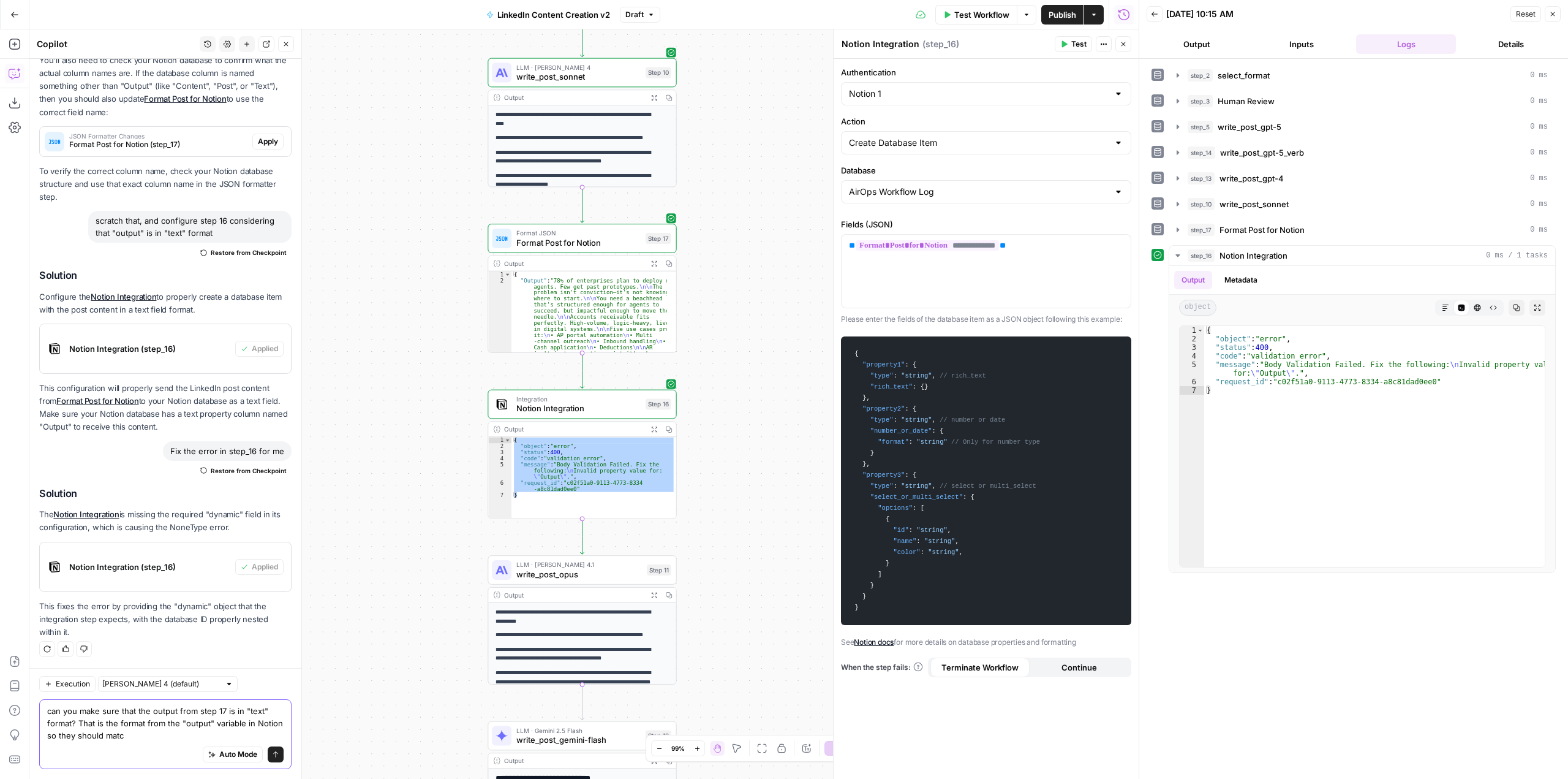
type textarea "can you make sure that the output from step 17 is in "text" format? That is the…"
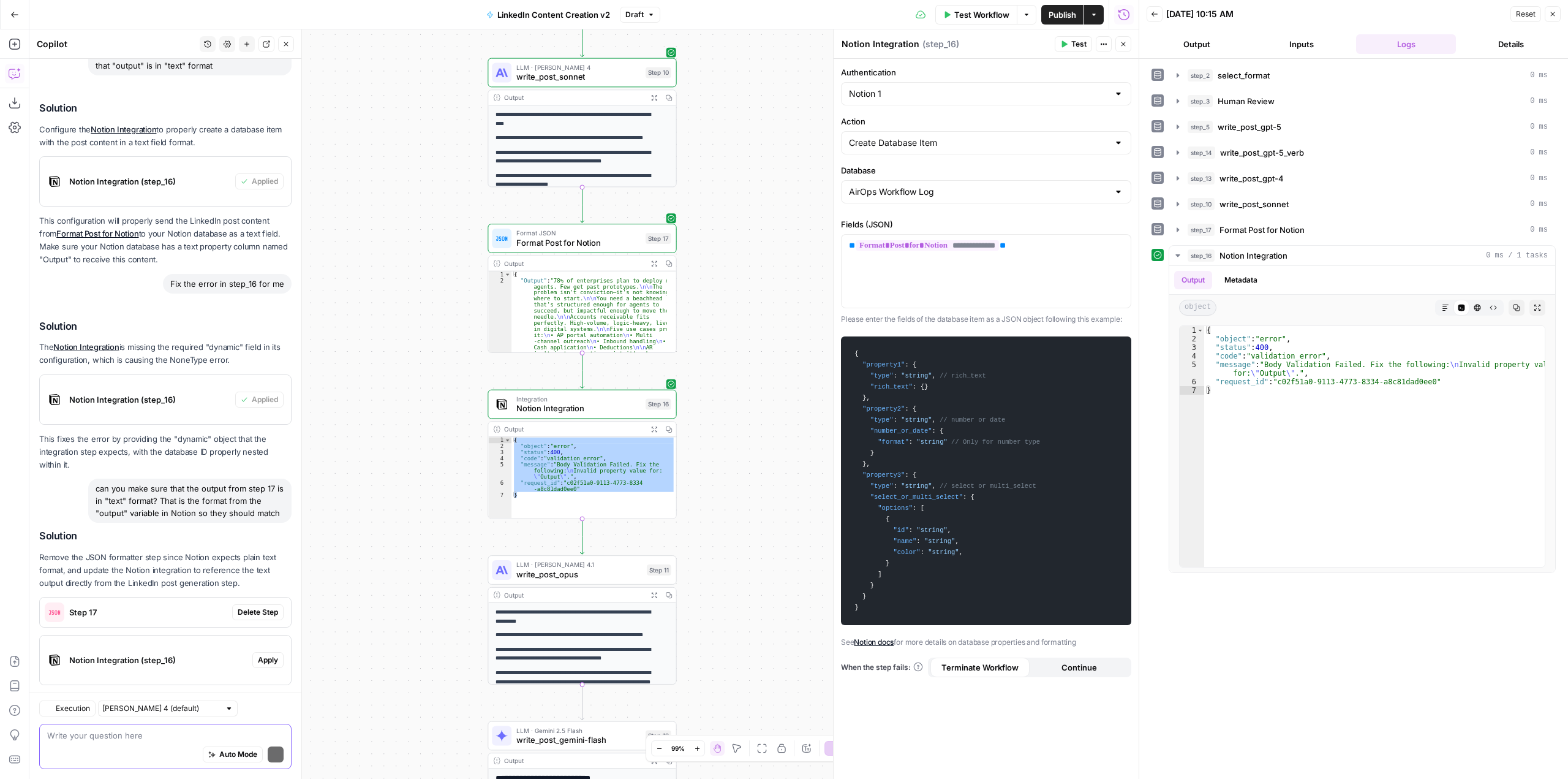
scroll to position [705, 0]
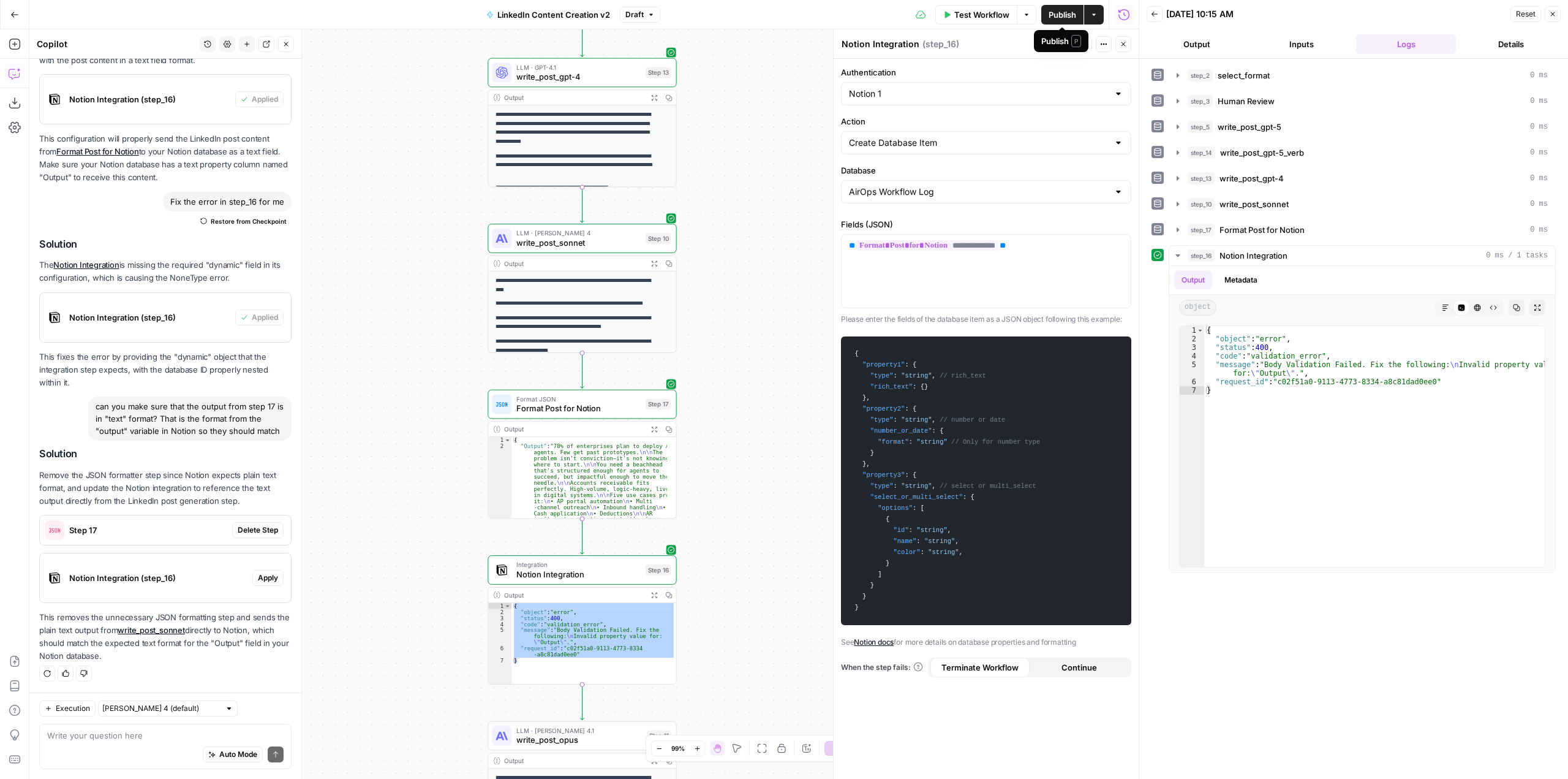
click at [1059, 12] on span "Publish" at bounding box center [1063, 14] width 27 height 12
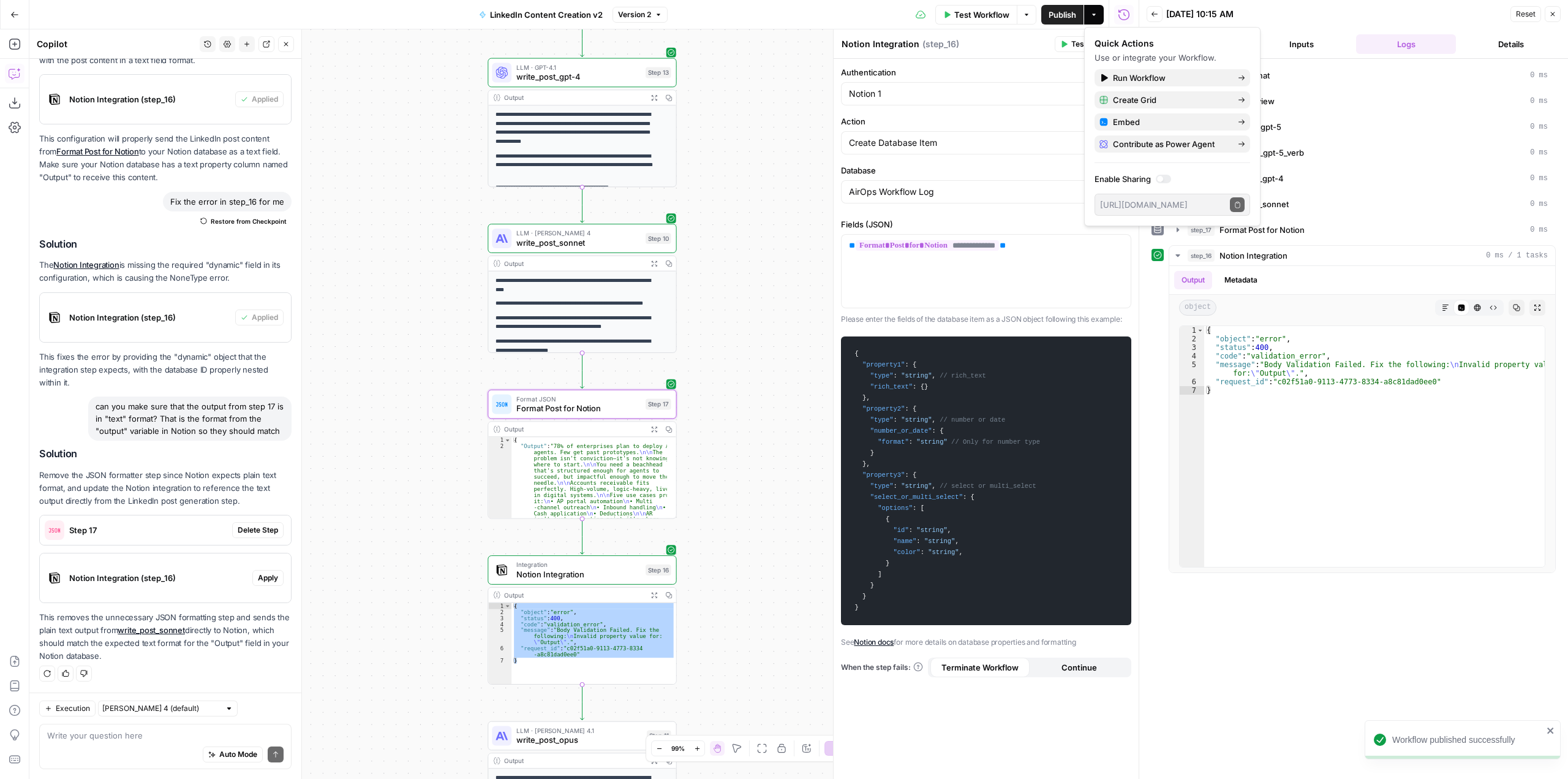
click at [248, 524] on span "Delete Step" at bounding box center [258, 530] width 40 height 11
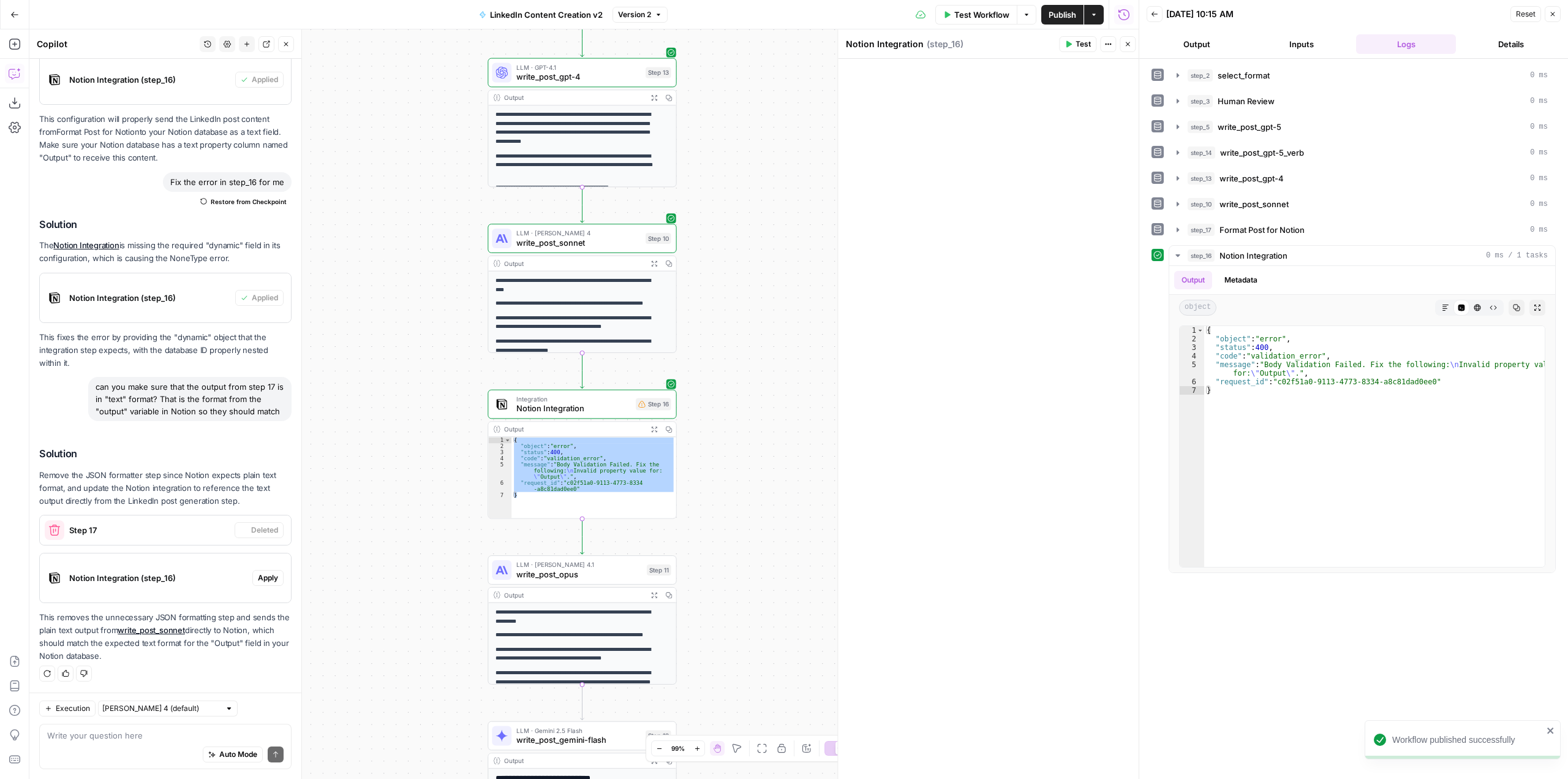
scroll to position [717, 0]
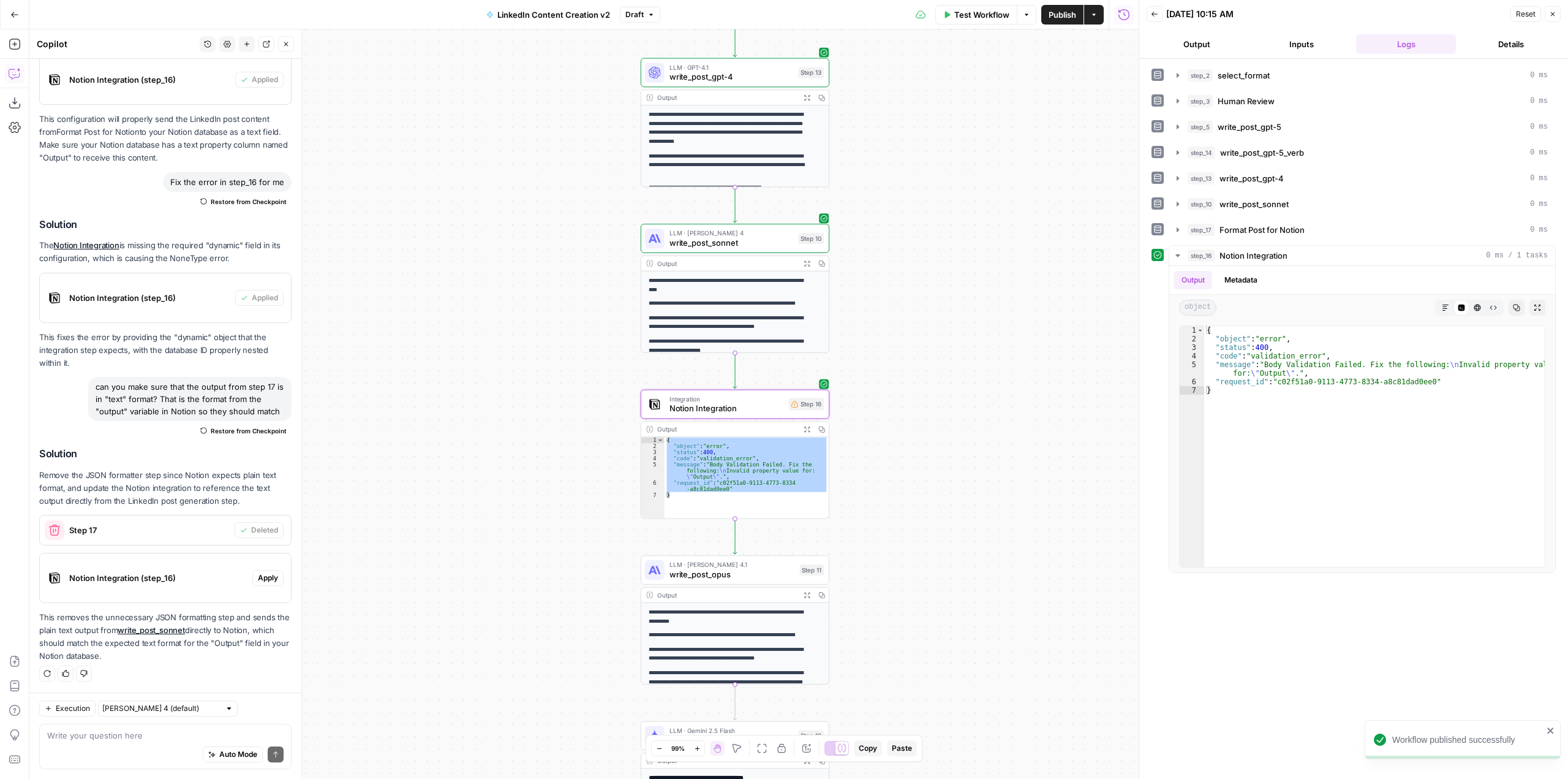
click at [258, 578] on span "Apply" at bounding box center [267, 578] width 21 height 11
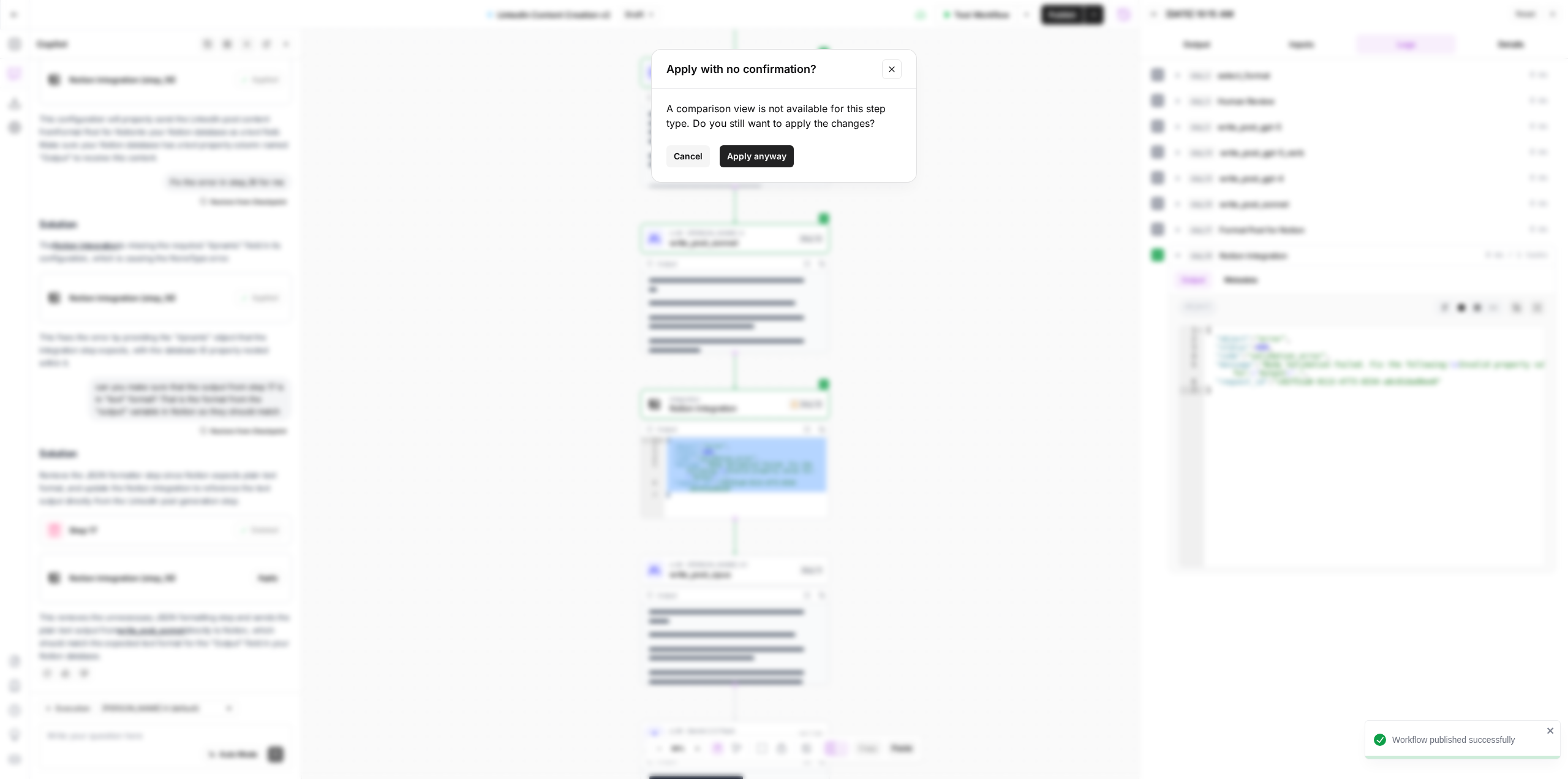
click at [761, 156] on span "Apply anyway" at bounding box center [757, 157] width 59 height 12
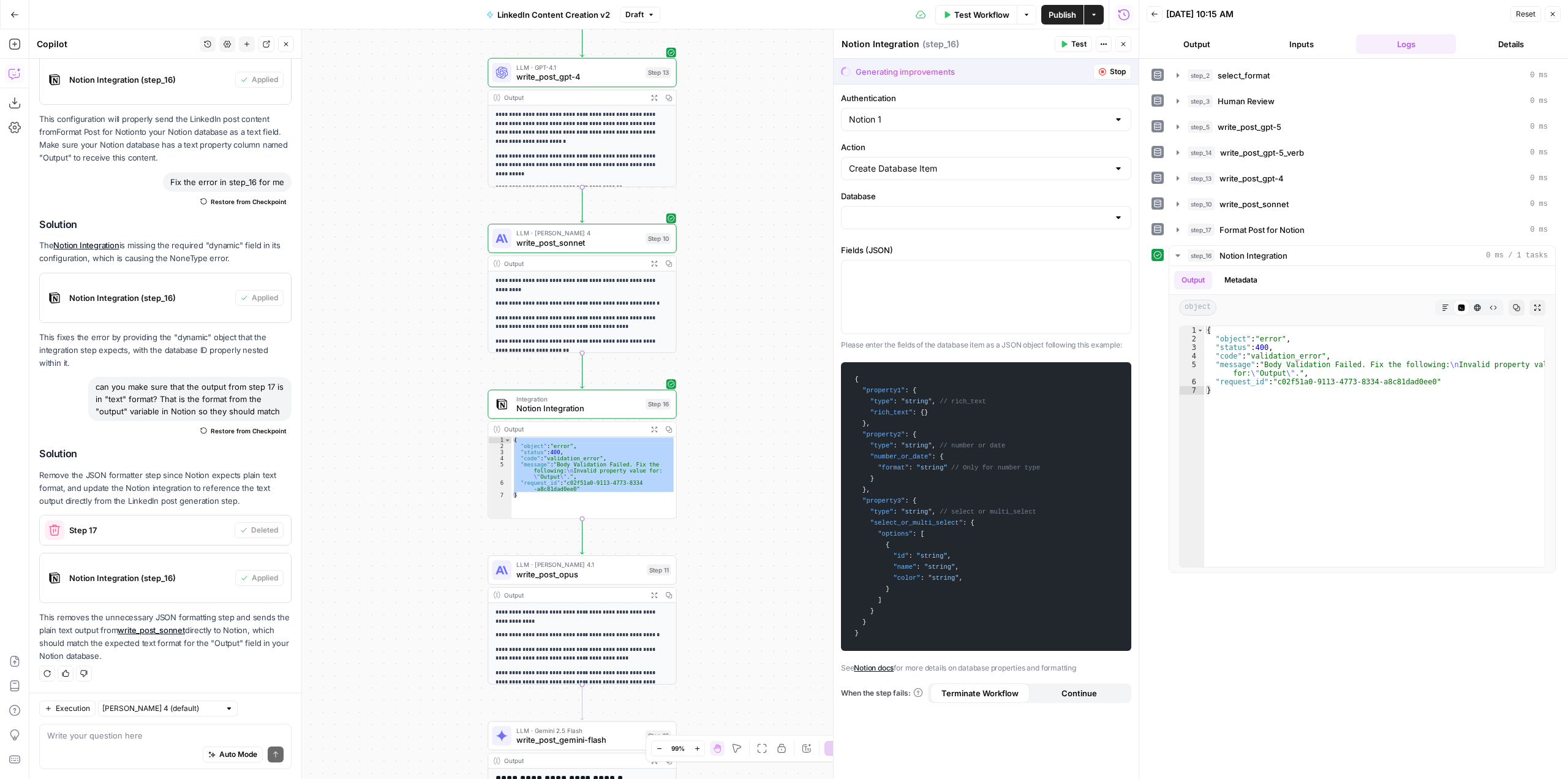
type input "AirOps Workflow Log"
click at [1108, 73] on button "Stop" at bounding box center [1112, 71] width 38 height 16
click at [166, 578] on span "Notion Integration (step_16)" at bounding box center [150, 578] width 161 height 12
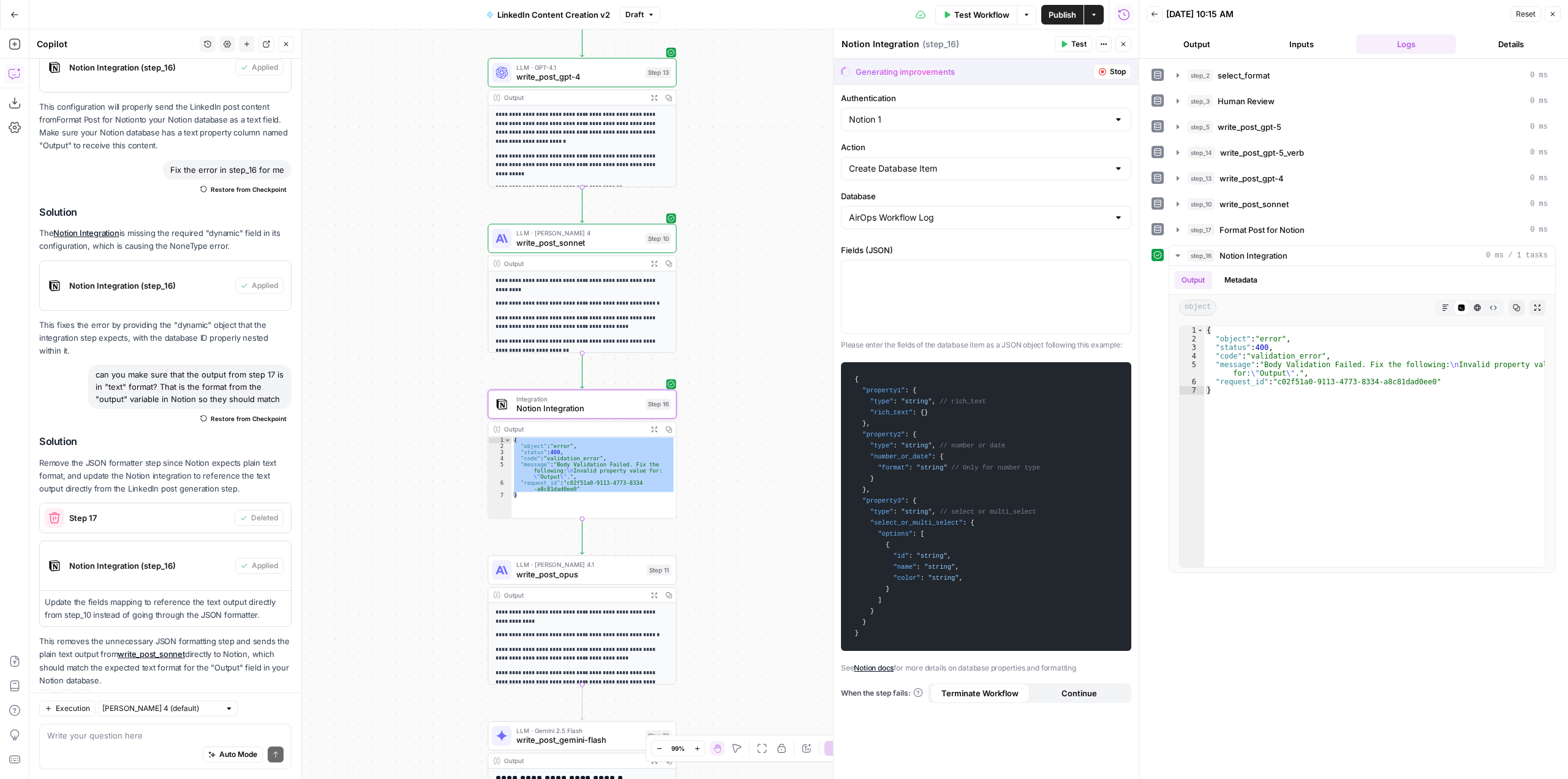
scroll to position [754, 0]
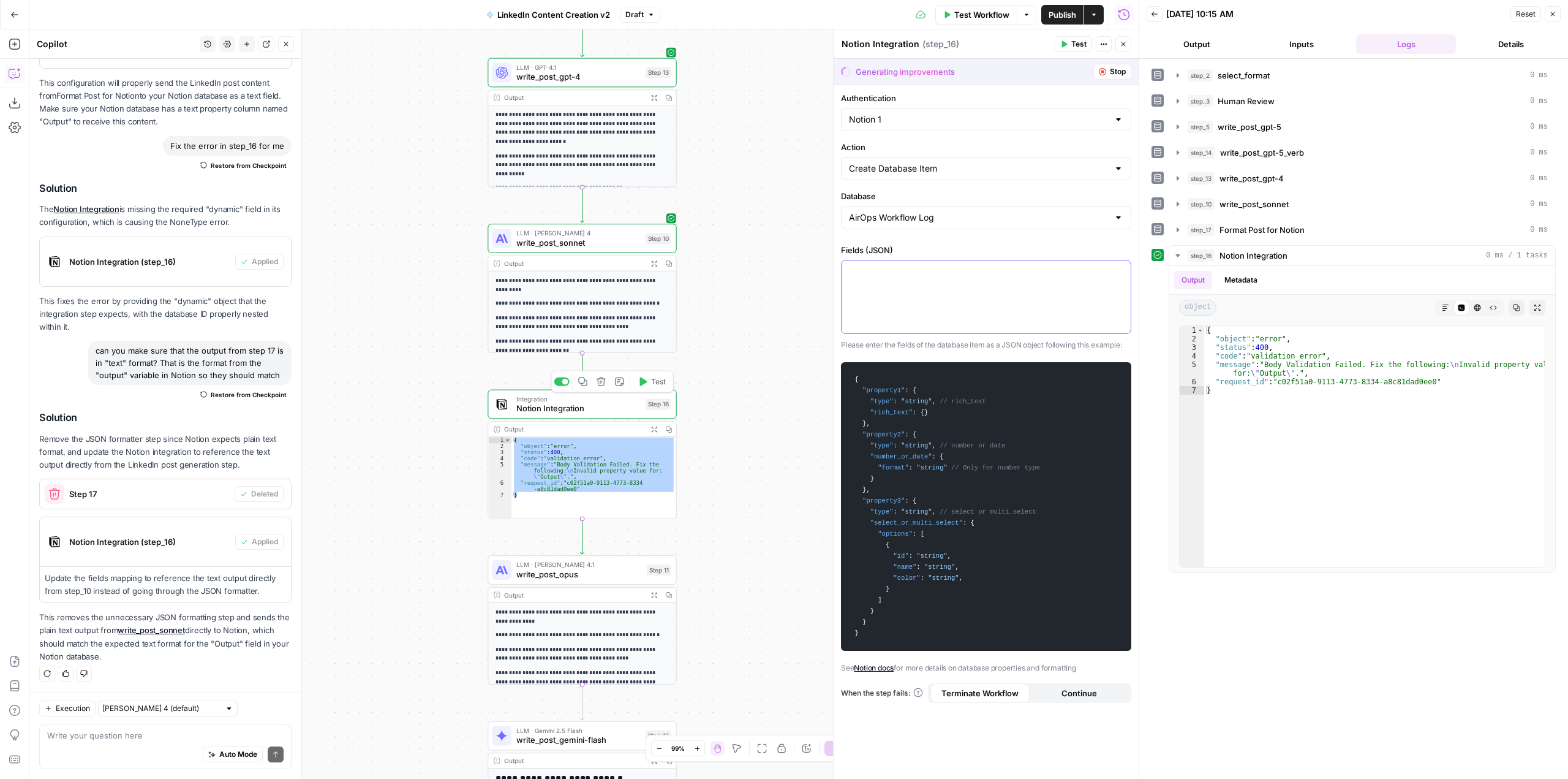
click at [925, 293] on div at bounding box center [986, 297] width 289 height 73
click at [1120, 268] on icon "button" at bounding box center [1120, 271] width 6 height 6
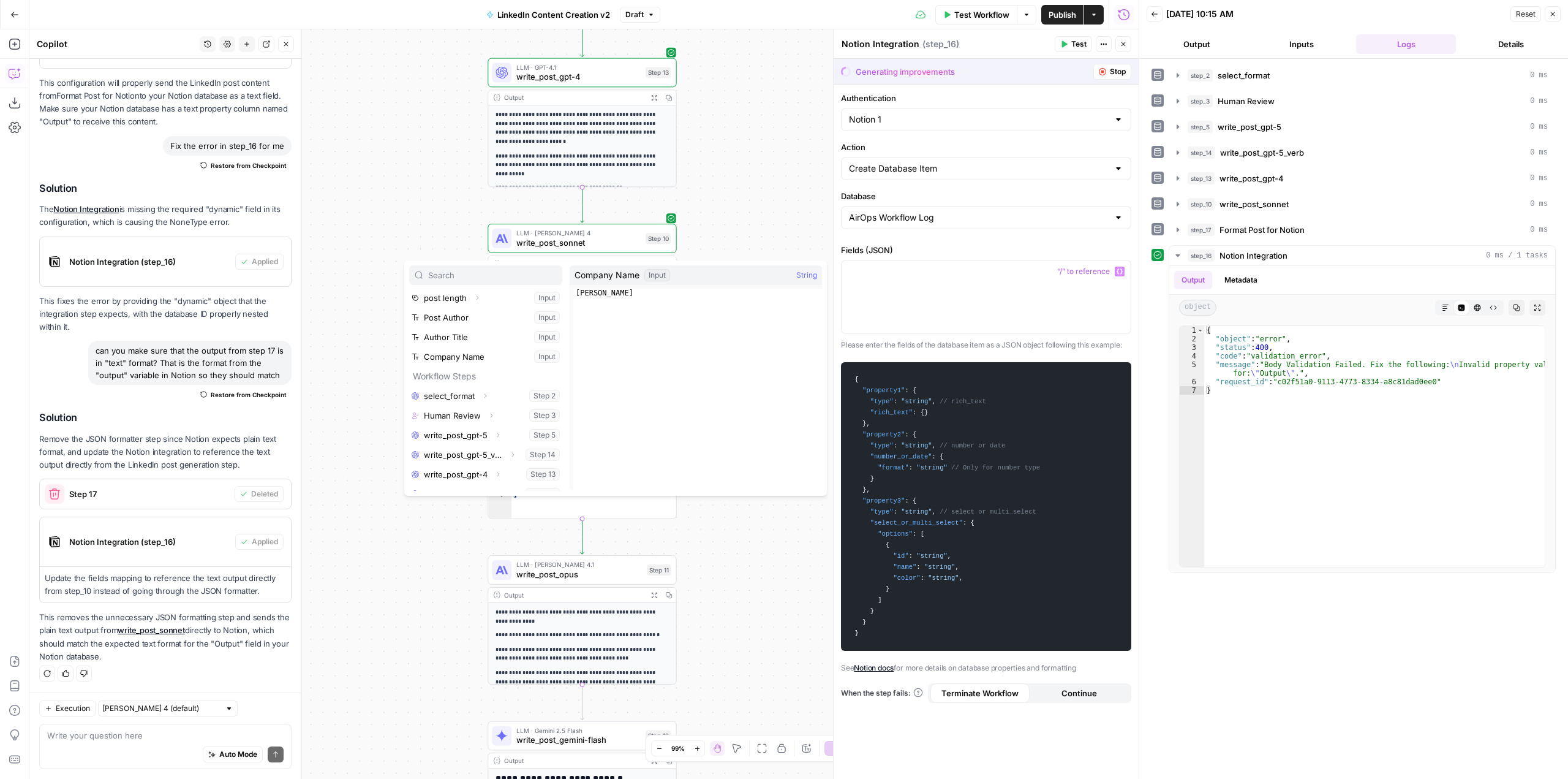
scroll to position [92, 0]
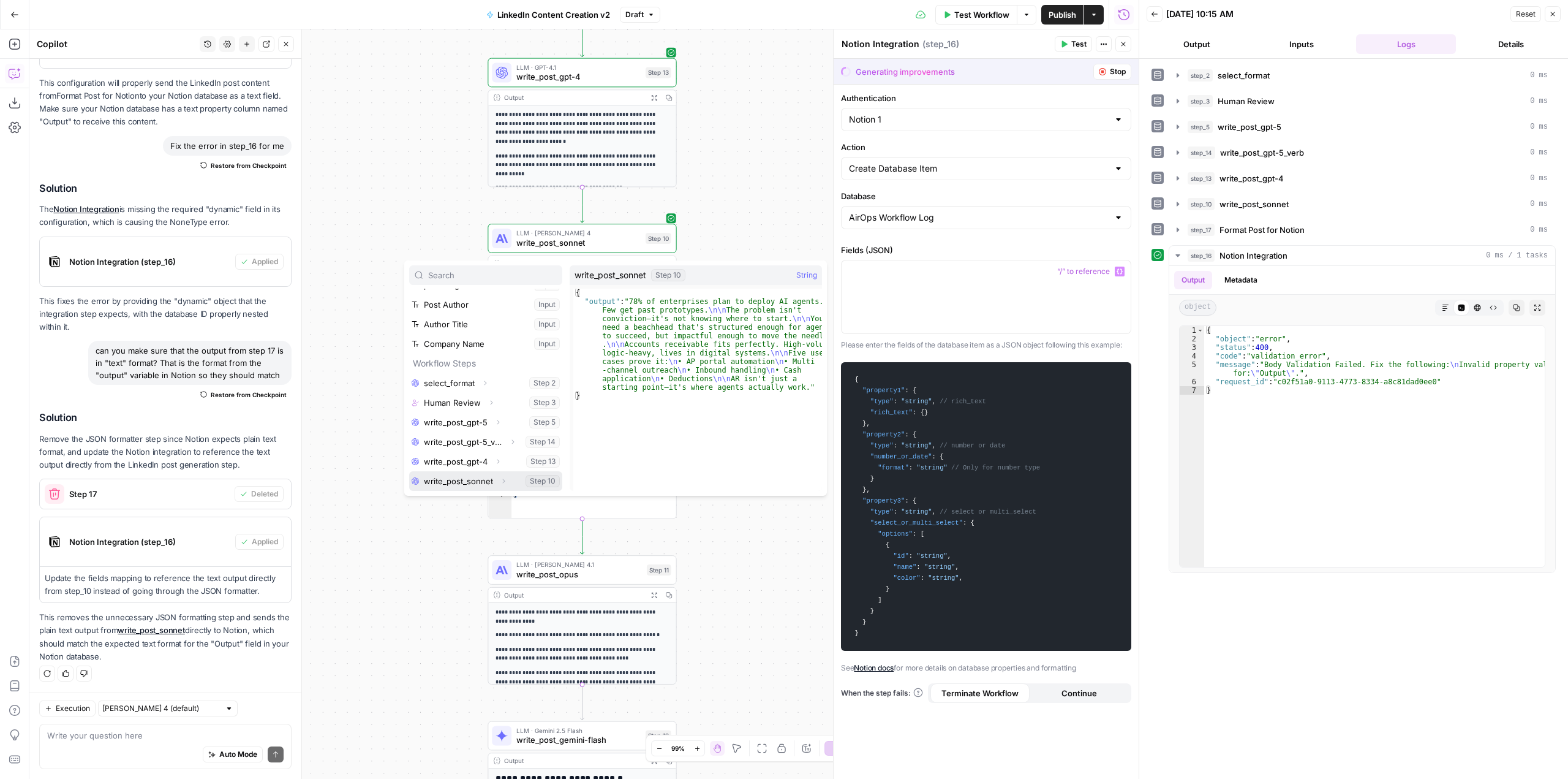
click at [511, 483] on button "Select variable write_post_sonnet" at bounding box center [486, 481] width 153 height 20
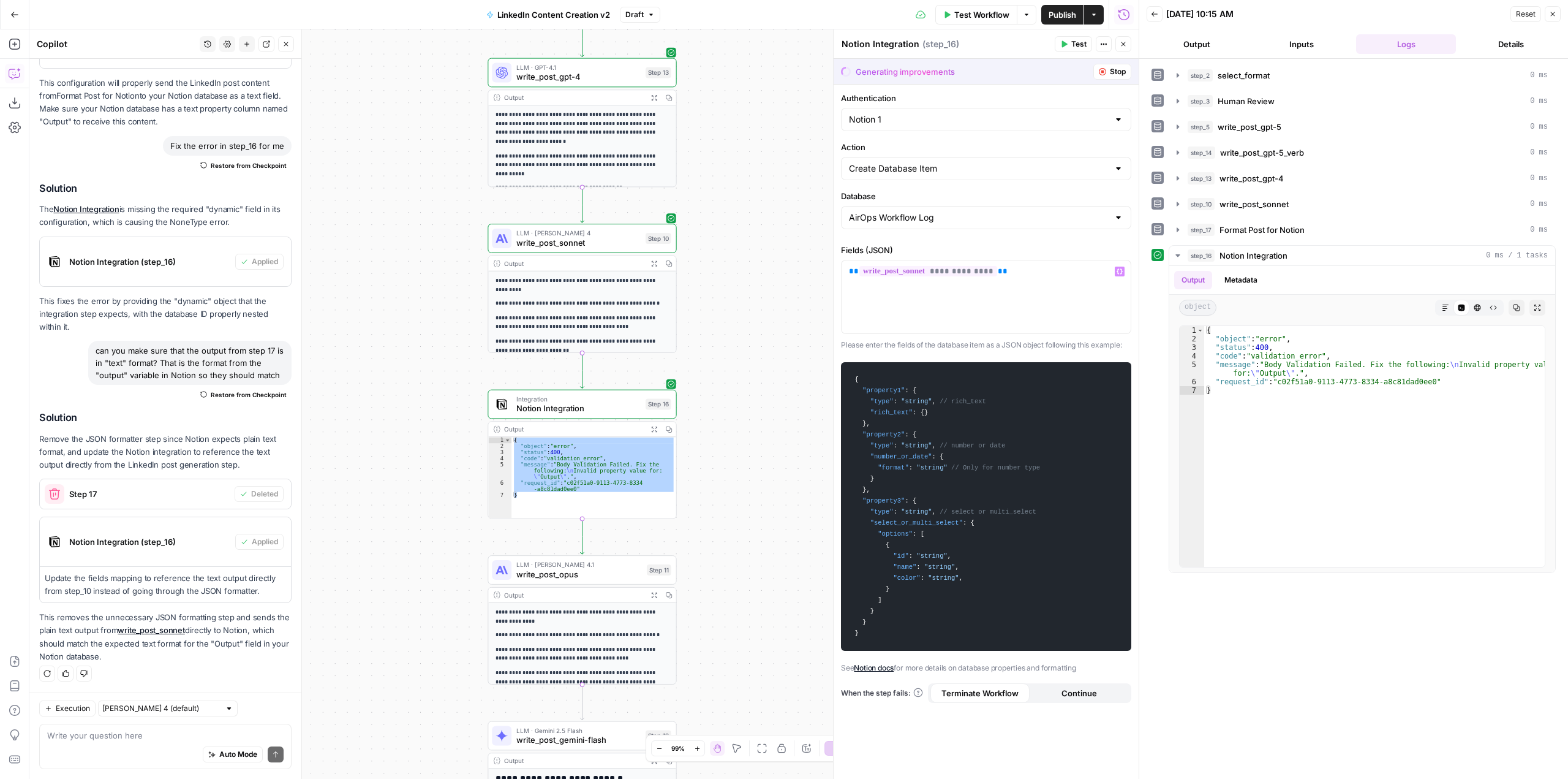
click at [1076, 43] on span "Test" at bounding box center [1079, 44] width 15 height 11
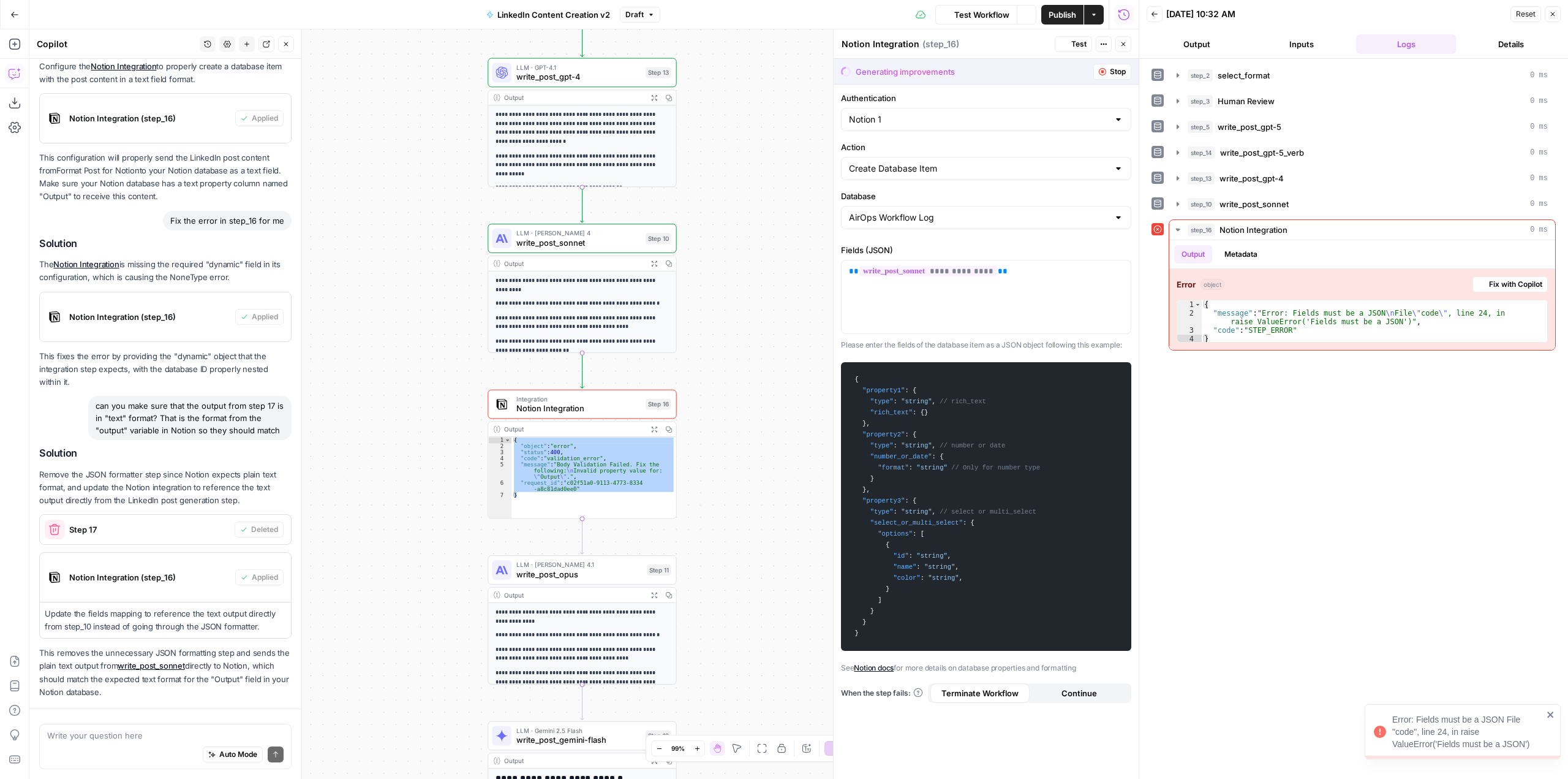
scroll to position [717, 0]
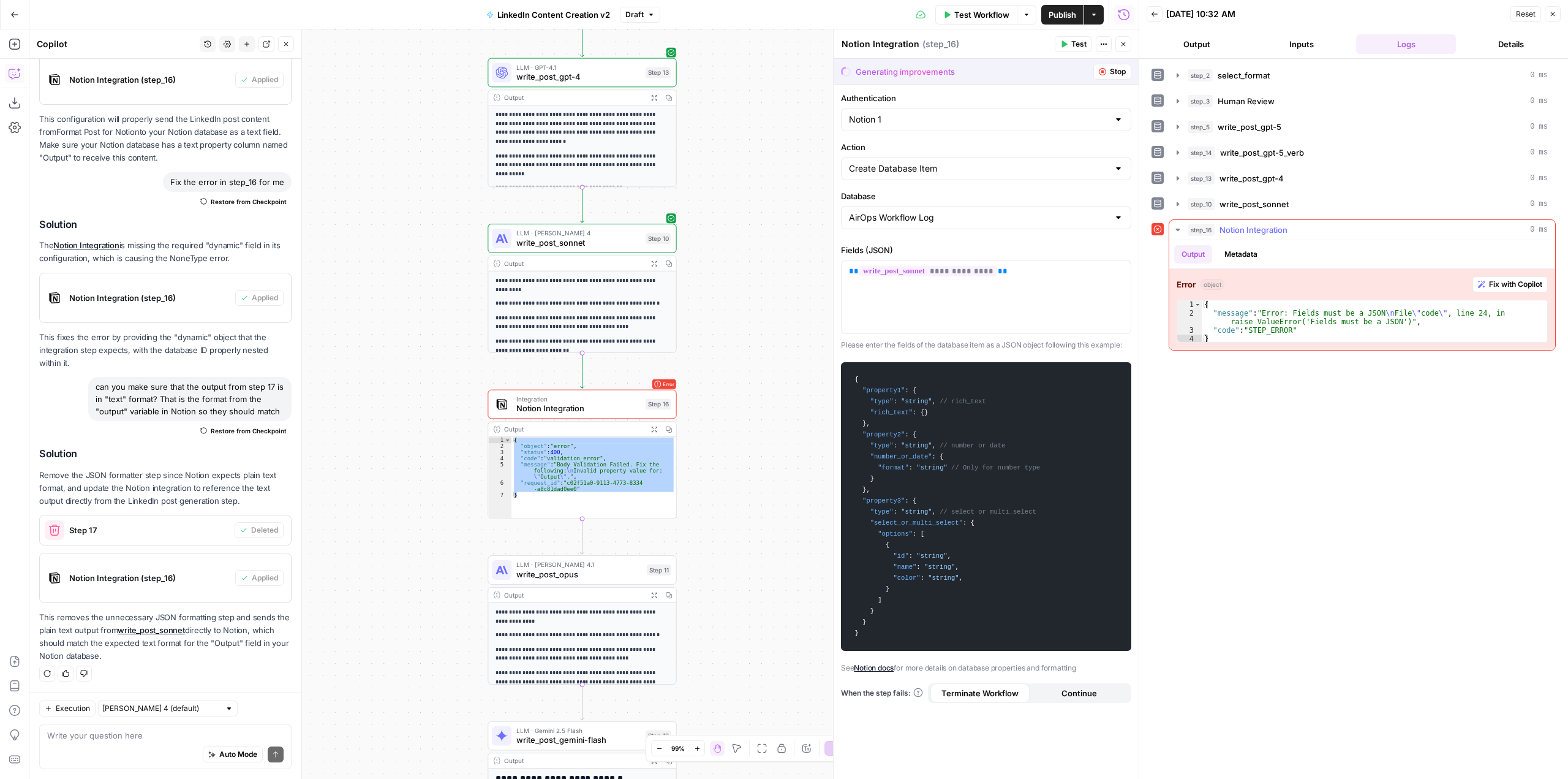
click at [1492, 277] on button "Fix with Copilot" at bounding box center [1510, 284] width 75 height 16
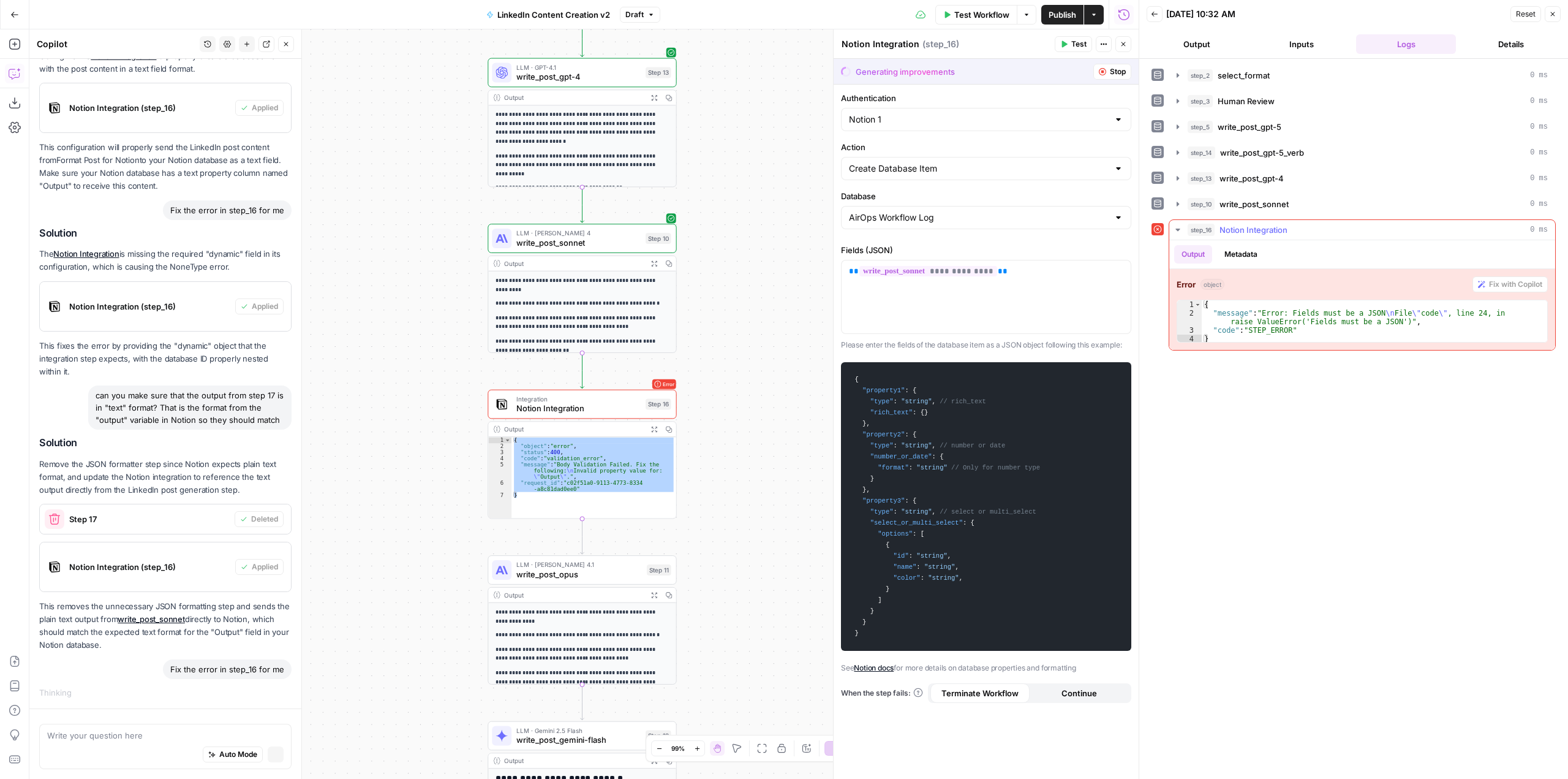
scroll to position [651, 0]
click at [1125, 74] on span "Stop" at bounding box center [1118, 71] width 16 height 11
click at [1110, 72] on span "Stop" at bounding box center [1118, 71] width 16 height 11
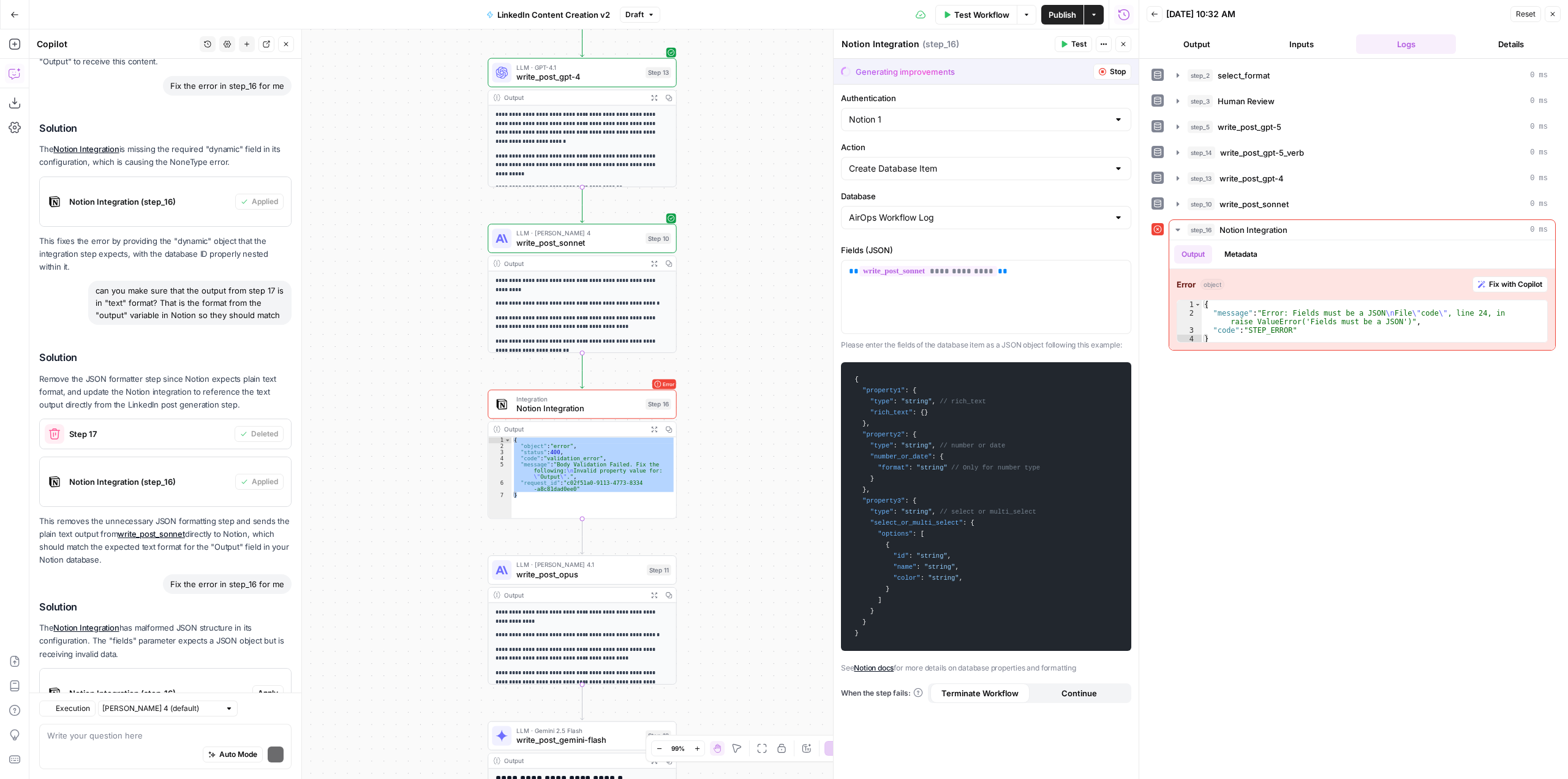
scroll to position [916, 0]
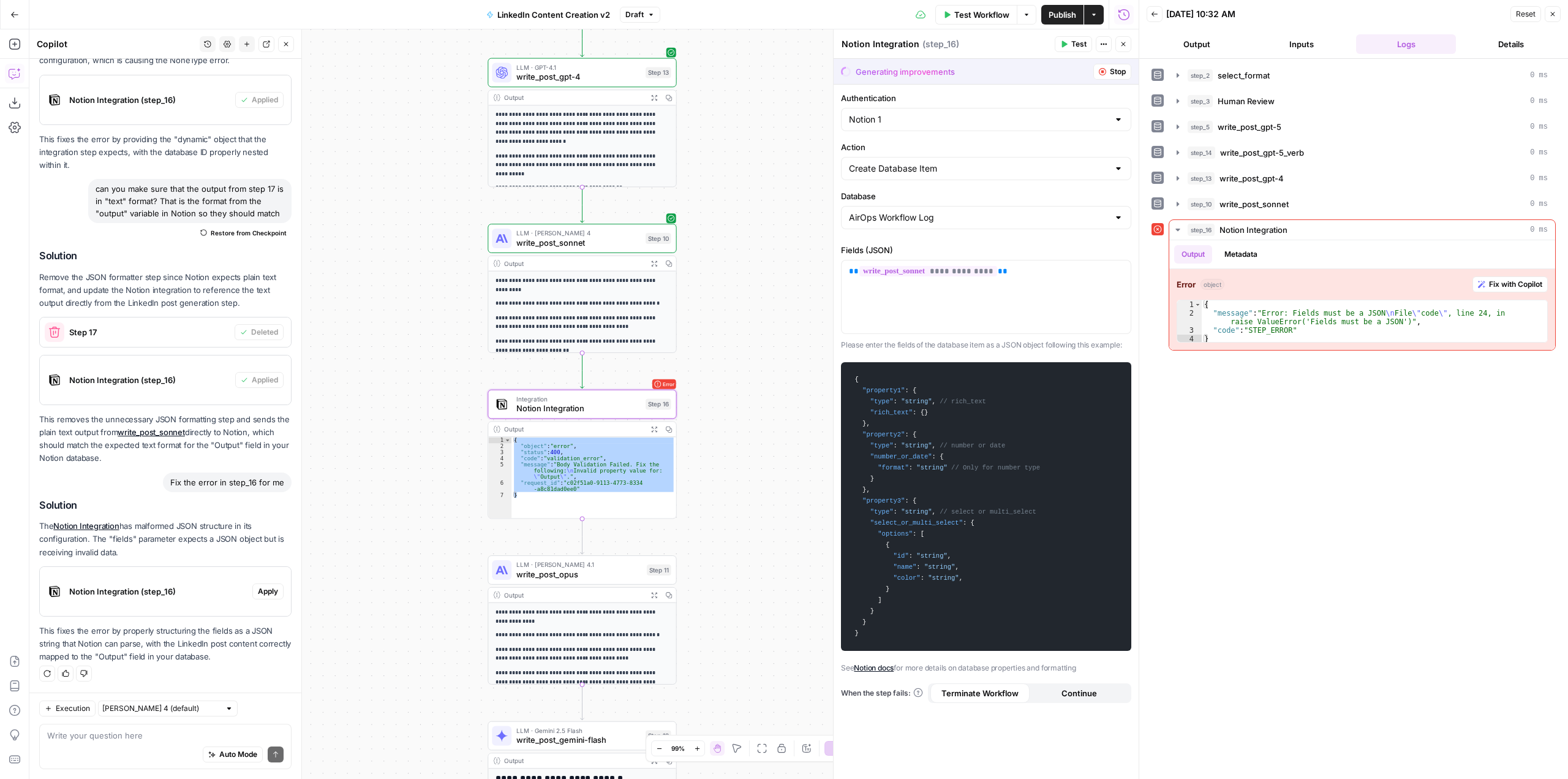
click at [267, 589] on span "Apply" at bounding box center [267, 591] width 21 height 11
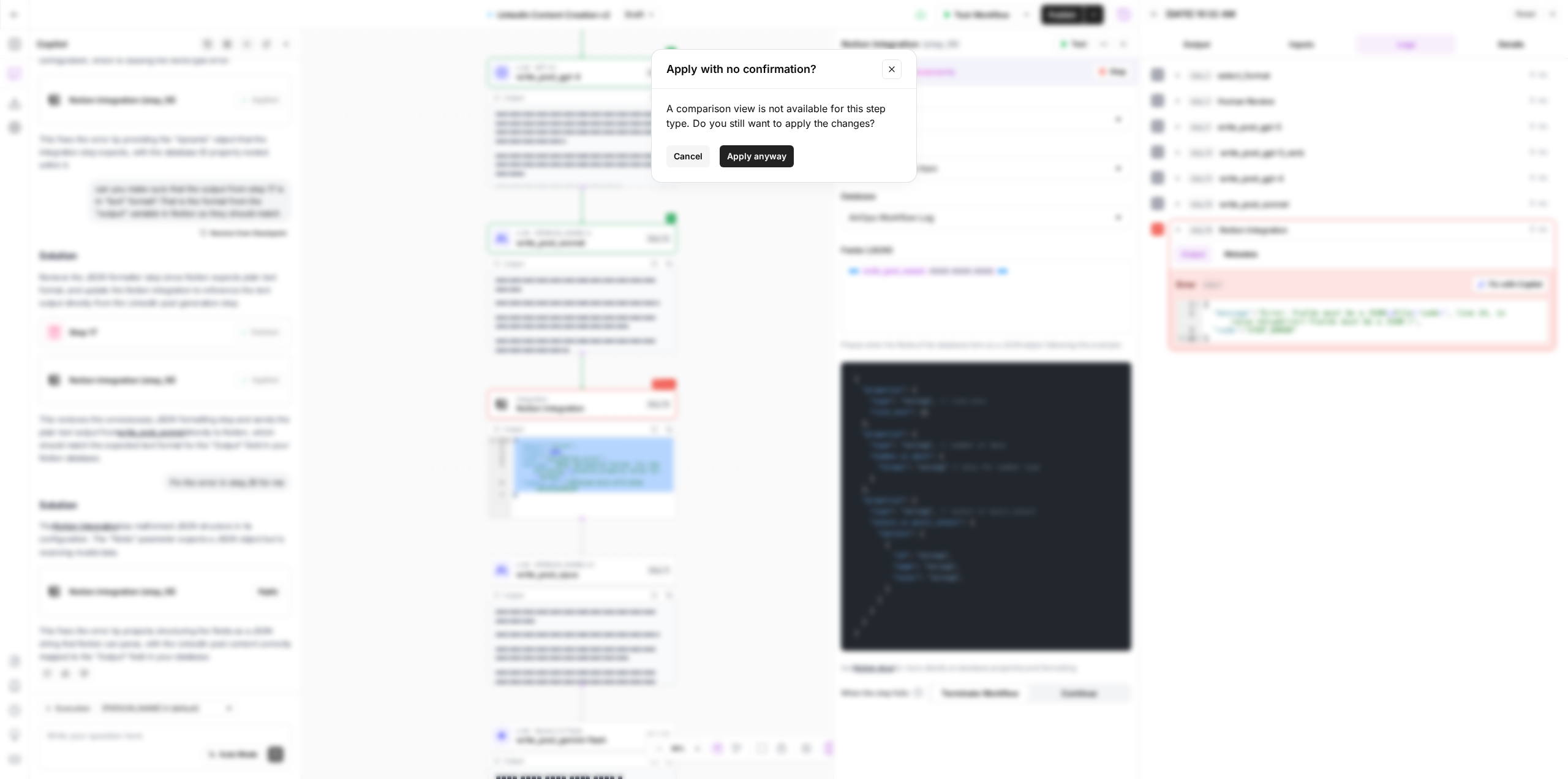
click at [760, 147] on button "Apply anyway" at bounding box center [757, 156] width 74 height 22
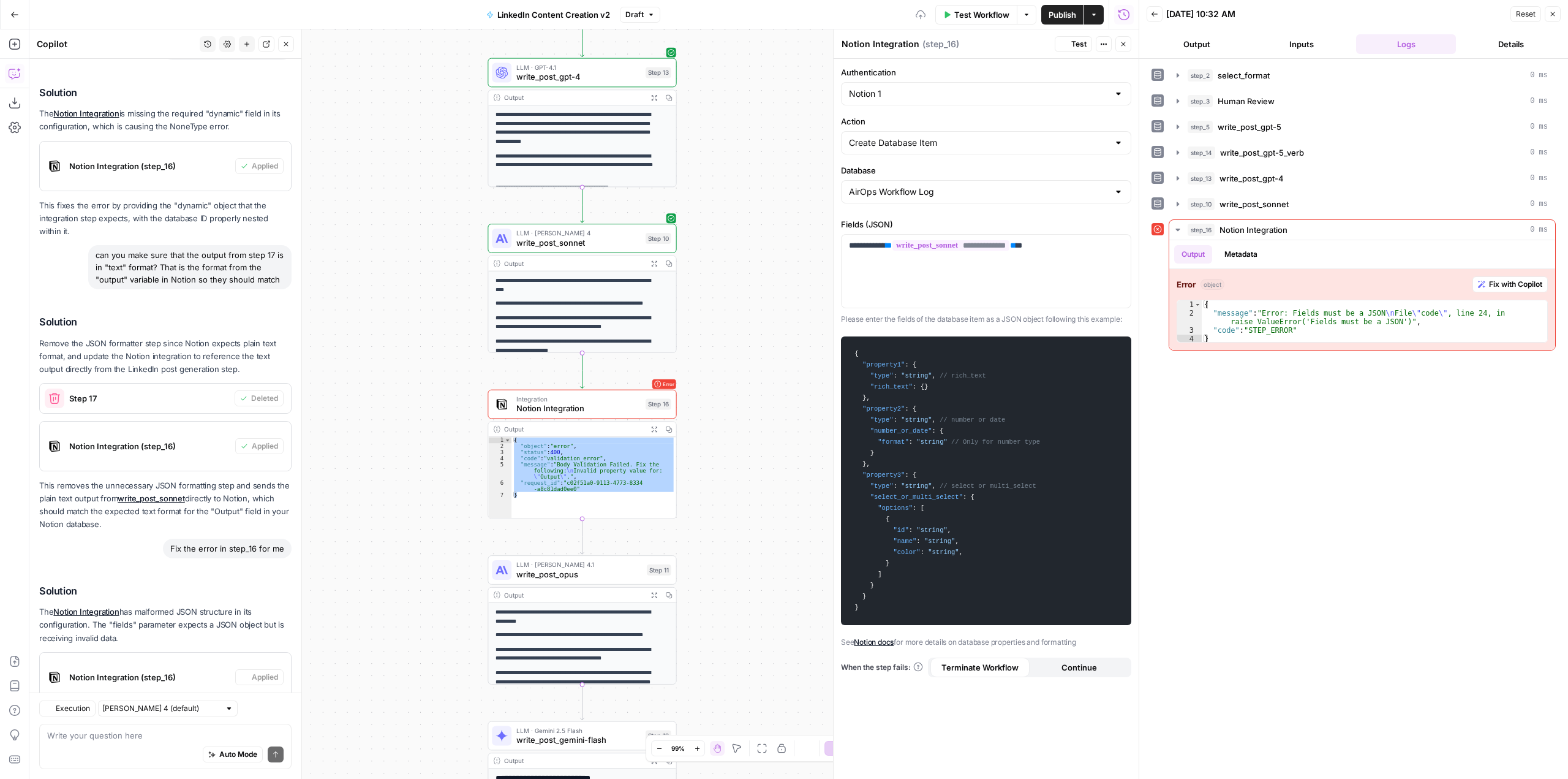
scroll to position [936, 0]
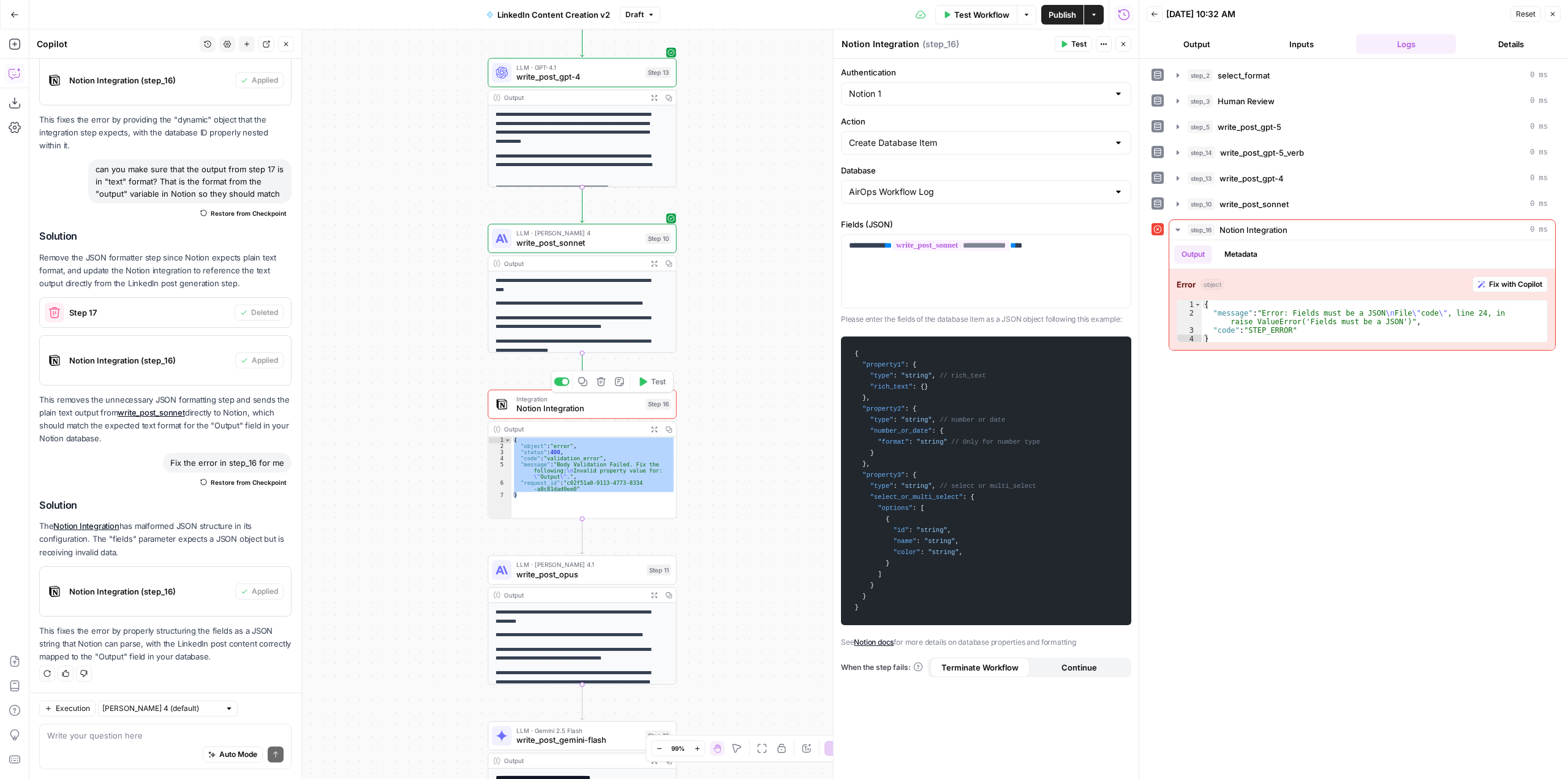
click at [659, 388] on button "Test" at bounding box center [652, 382] width 38 height 16
click at [1508, 280] on span "Fix with Copilot" at bounding box center [1516, 284] width 53 height 11
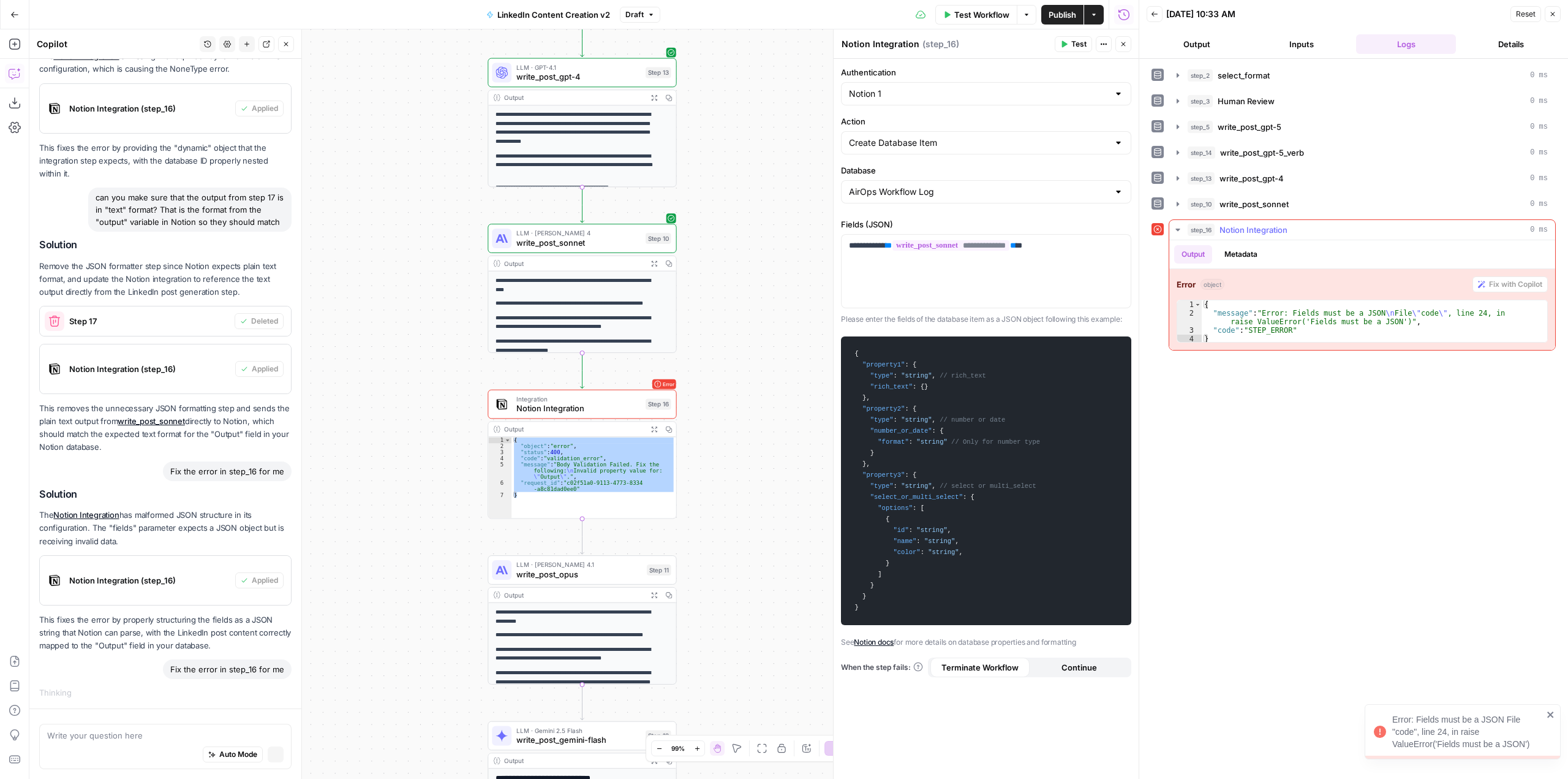
scroll to position [848, 0]
click at [947, 185] on div "AirOps Workflow Log" at bounding box center [986, 192] width 290 height 24
type input "AirOps Workflow Log"
click at [805, 245] on div "**********" at bounding box center [584, 404] width 1109 height 749
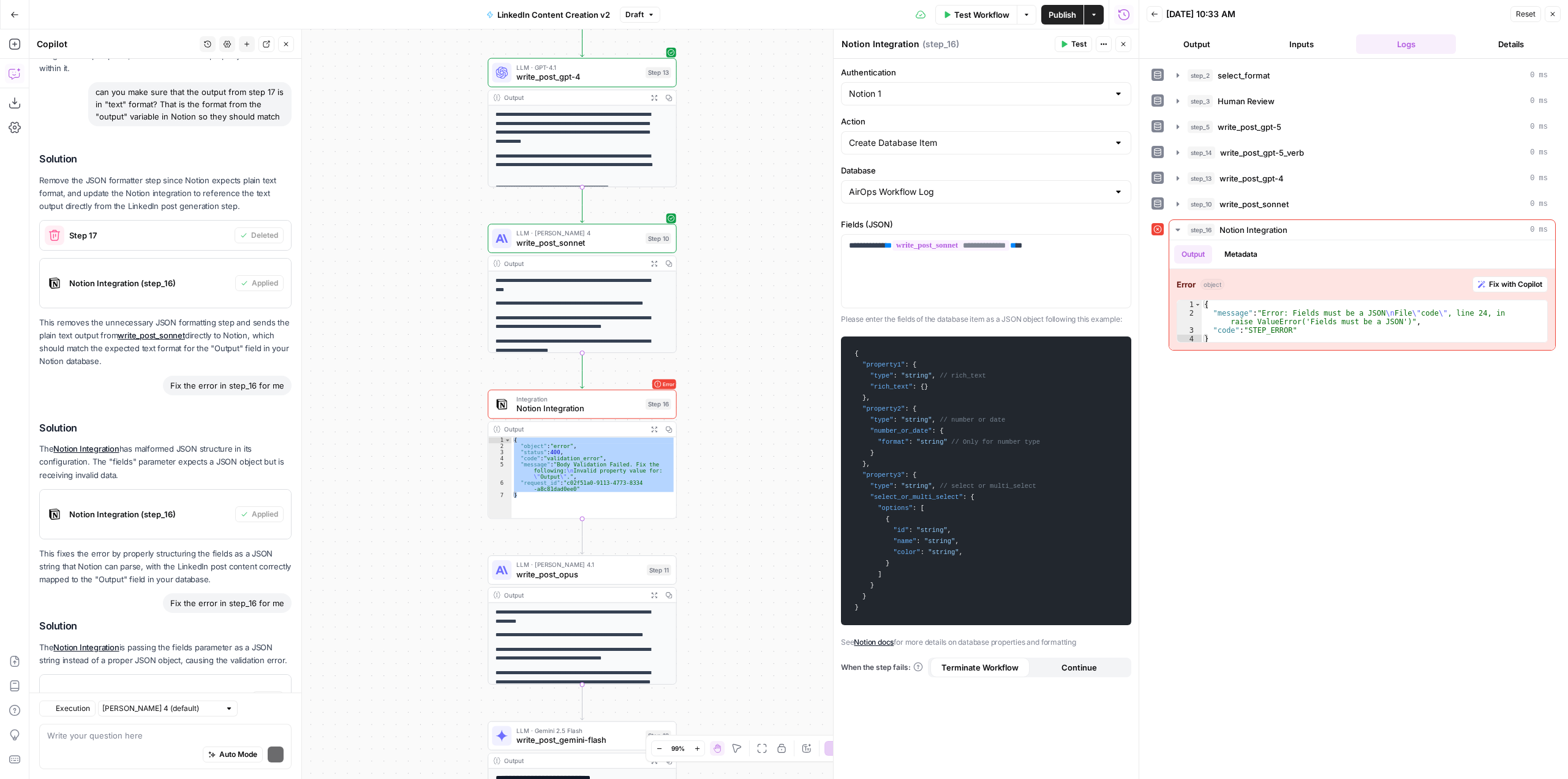
scroll to position [1134, 0]
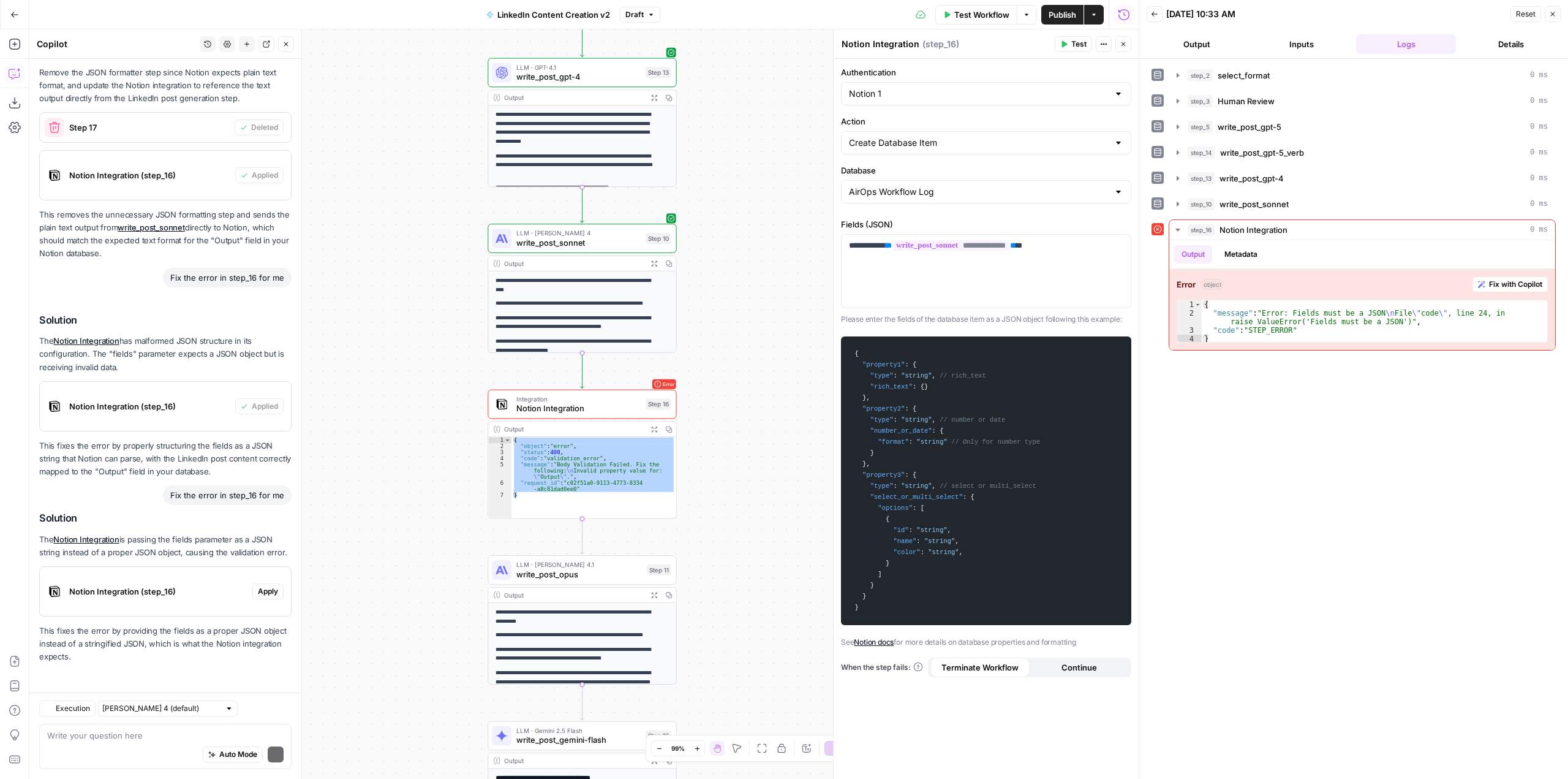
click at [188, 622] on div "Solution The Notion Integration is passing the fields parameter as a JSON strin…" at bounding box center [166, 587] width 252 height 150
click at [264, 591] on span "Apply" at bounding box center [267, 591] width 21 height 11
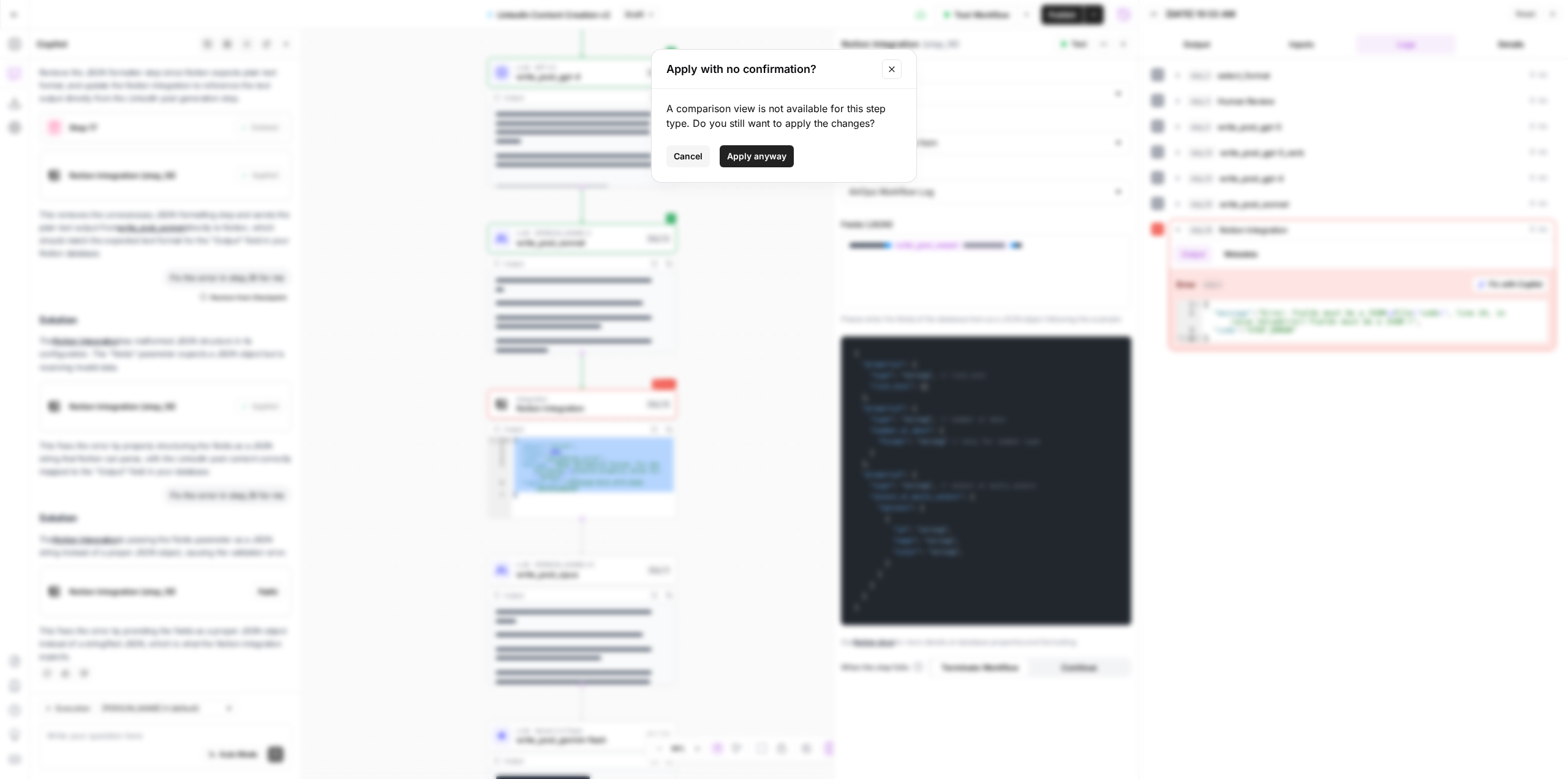
click at [754, 154] on span "Apply anyway" at bounding box center [757, 157] width 59 height 12
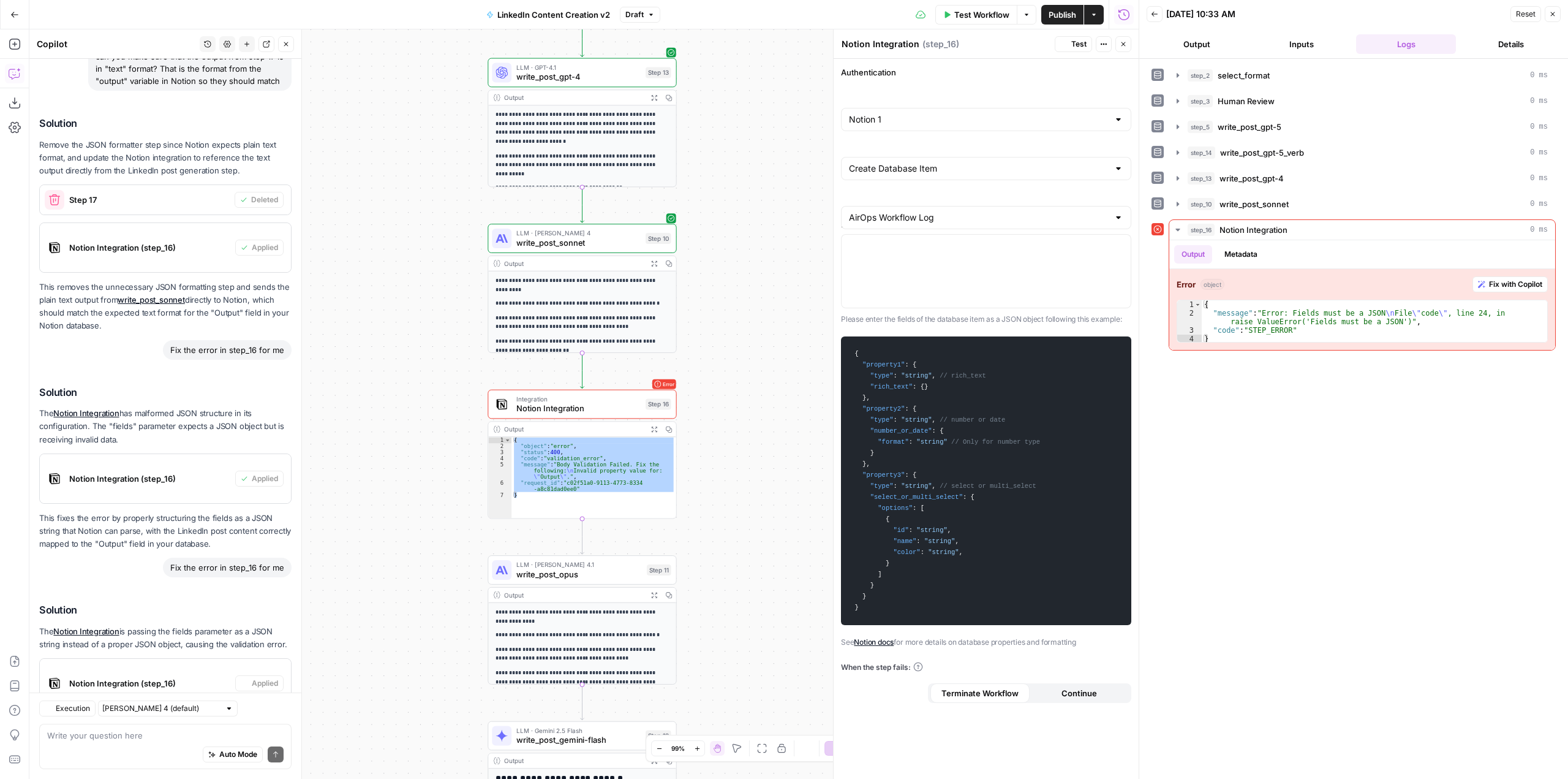
scroll to position [1154, 0]
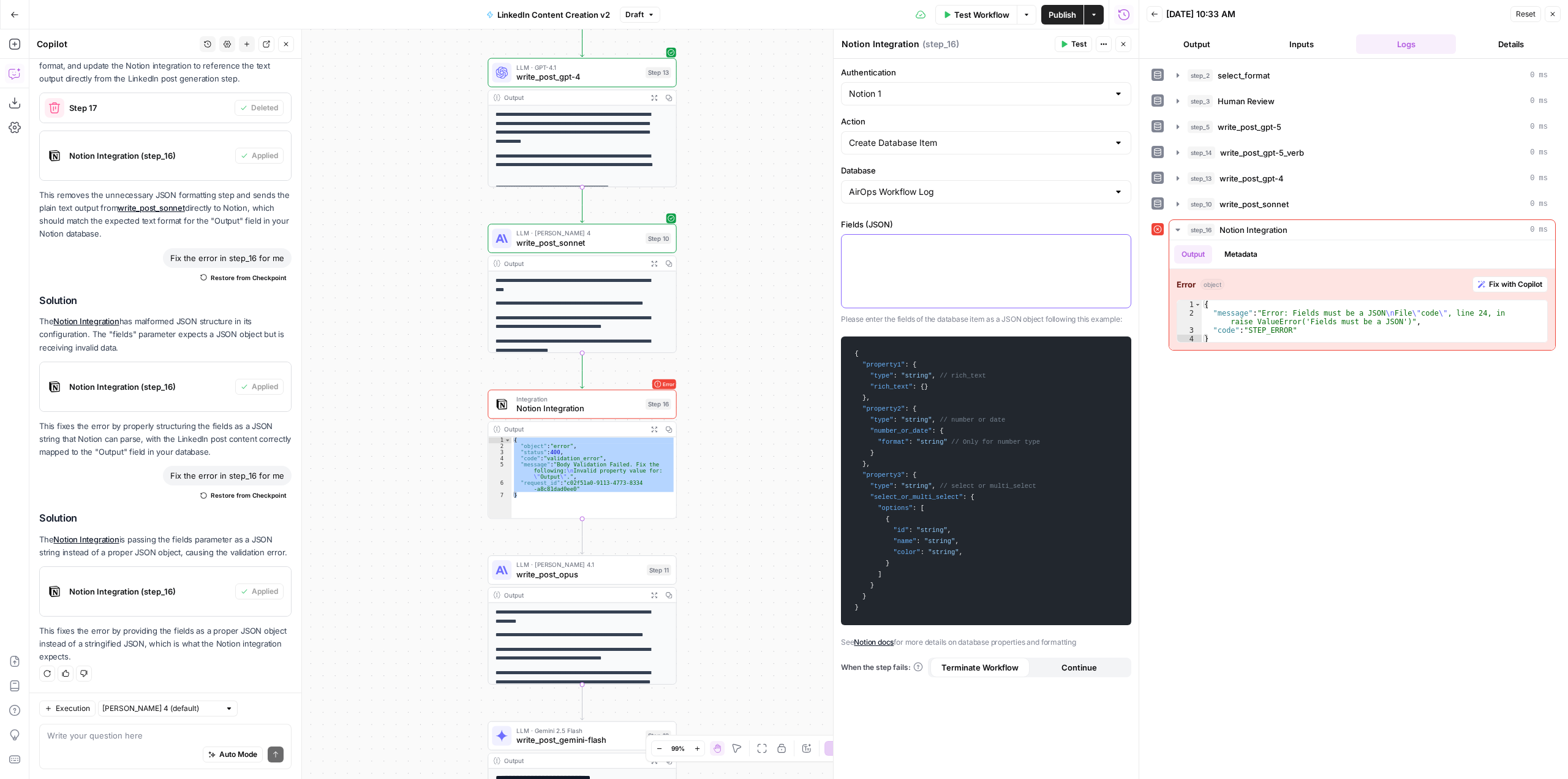
click at [919, 264] on div at bounding box center [986, 271] width 289 height 73
click at [160, 739] on textarea at bounding box center [165, 736] width 236 height 12
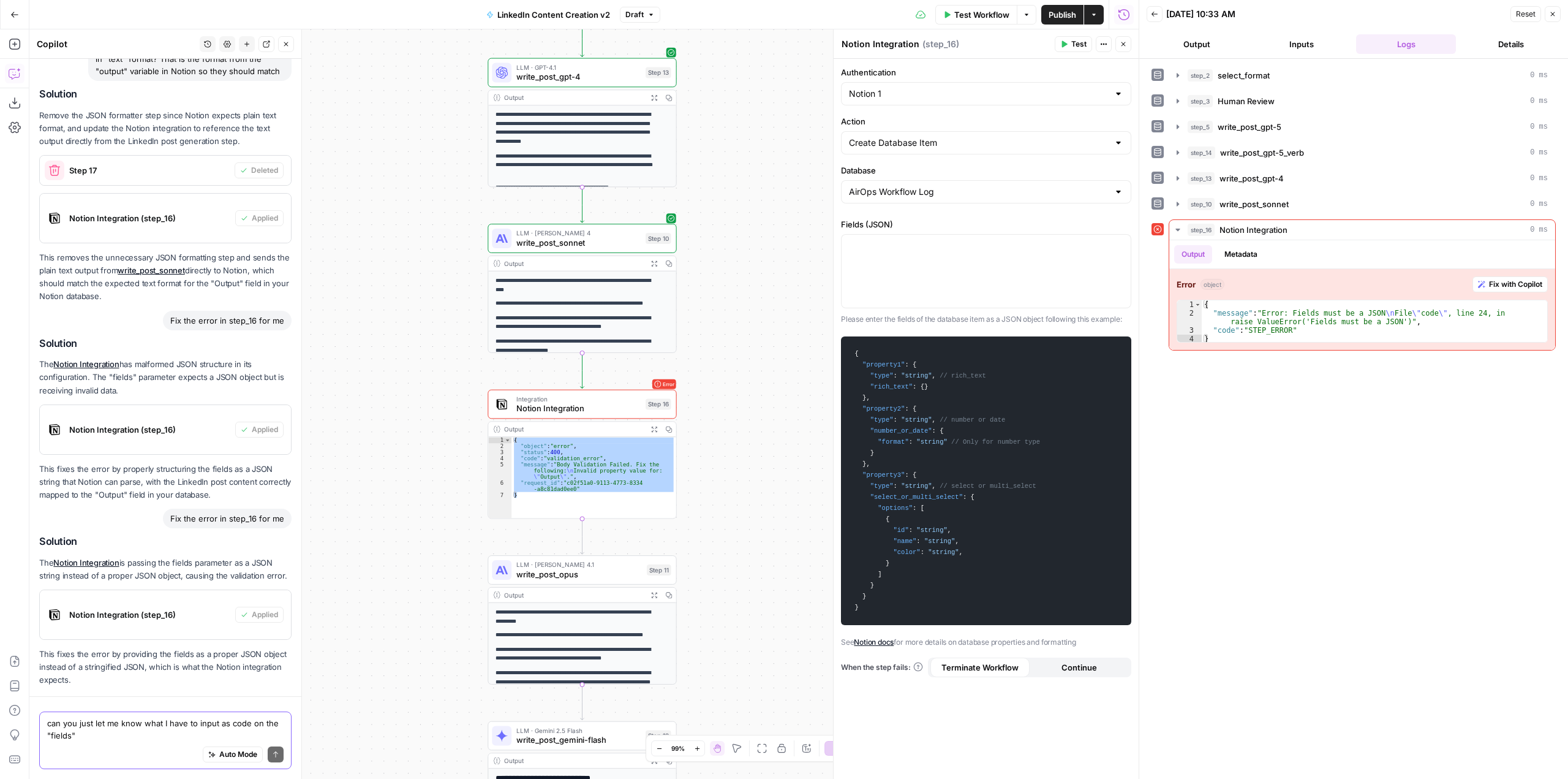
scroll to position [1166, 0]
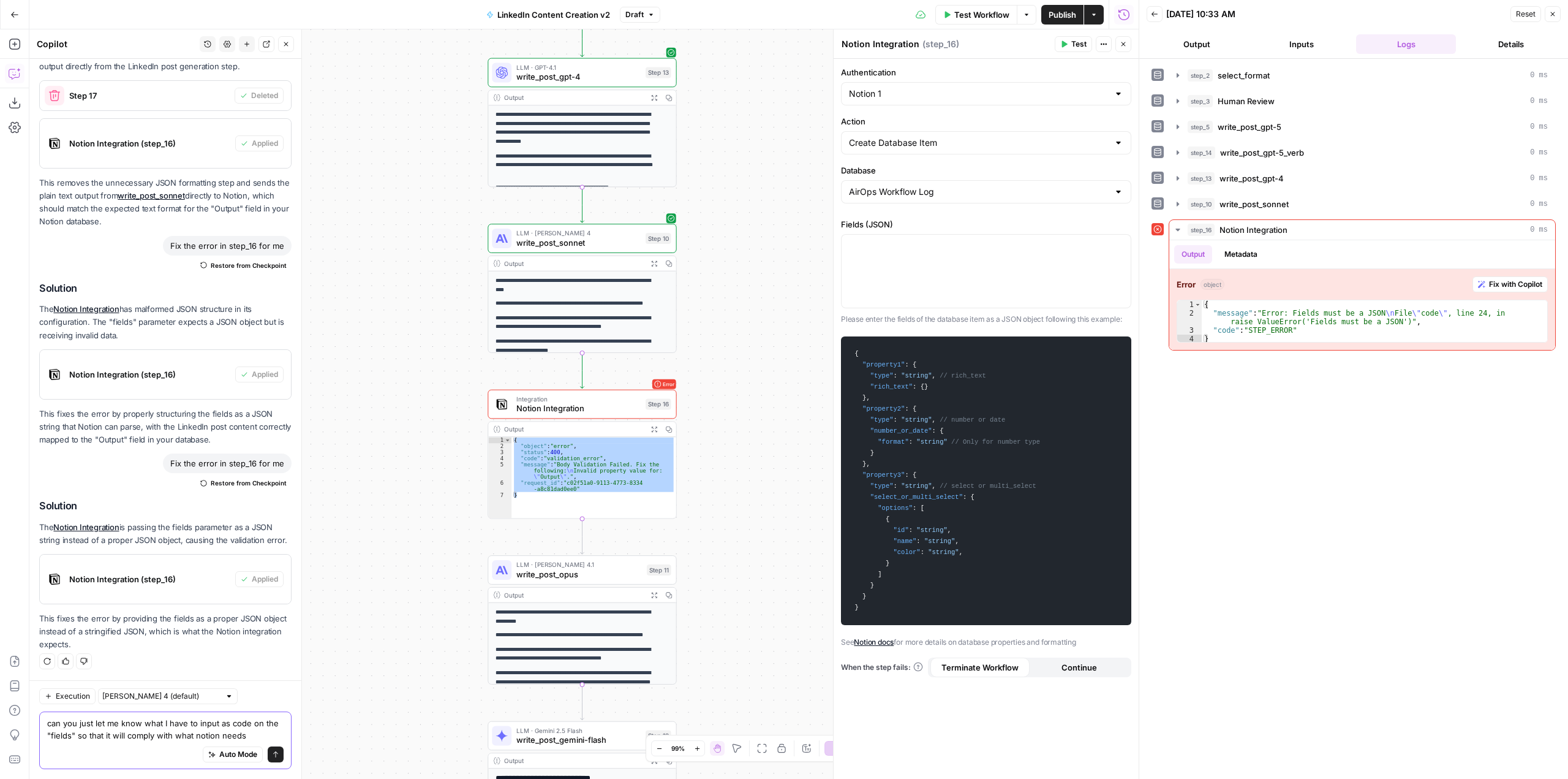
type textarea "can you just let me know what I have to input as code on the "fields" so that i…"
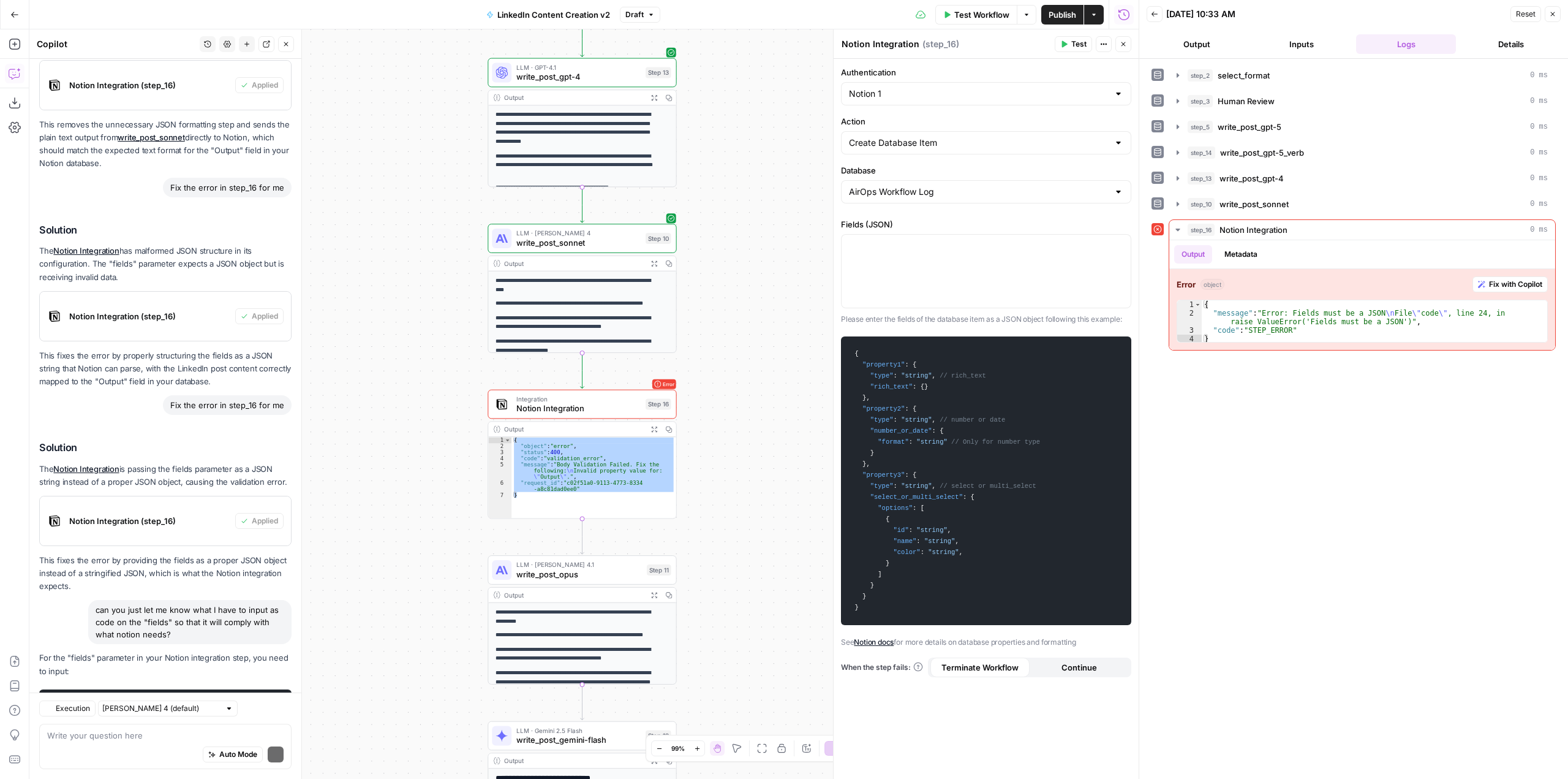
scroll to position [1351, 0]
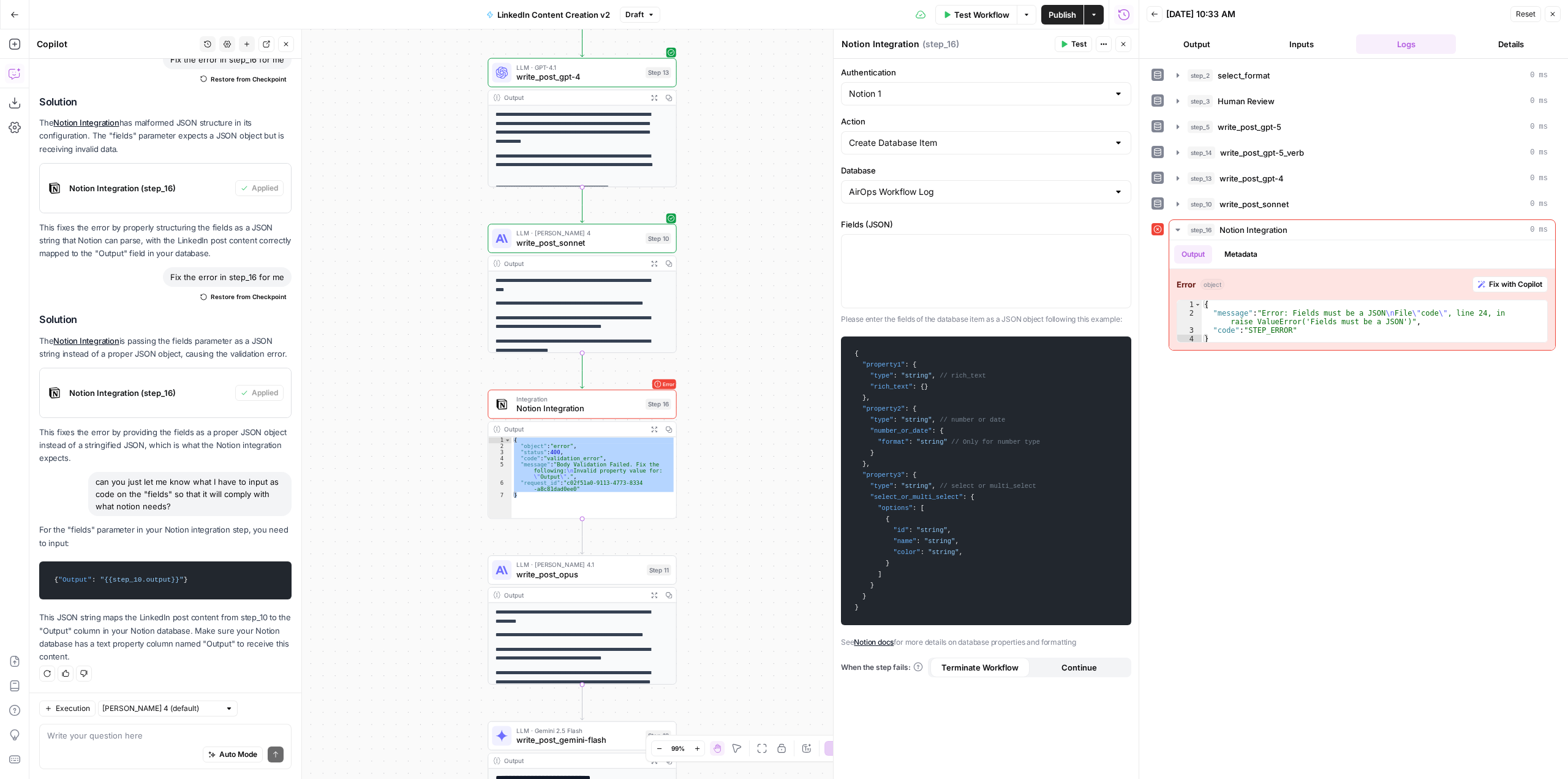
drag, startPoint x: 185, startPoint y: 578, endPoint x: 43, endPoint y: 570, distance: 142.2
click at [43, 570] on pre "{ "Output" : "{{step_10.output}}" }" at bounding box center [166, 581] width 252 height 38
copy code "{ "Output" : "{{step_10.output}}" }"
click at [973, 258] on div at bounding box center [986, 271] width 289 height 73
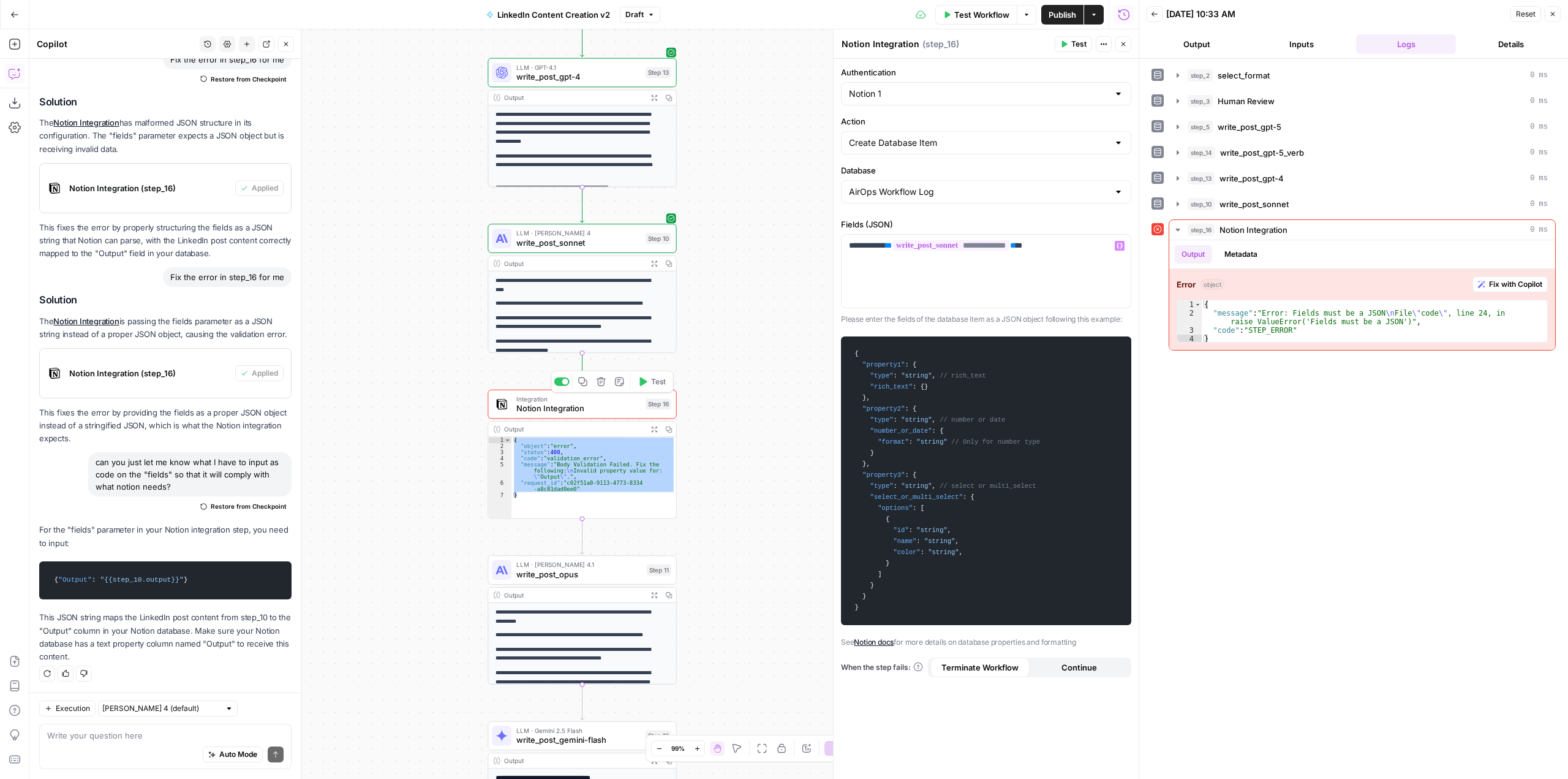
click at [657, 382] on span "Test" at bounding box center [658, 382] width 14 height 11
click at [1514, 286] on span "Fix with Copilot" at bounding box center [1516, 284] width 53 height 11
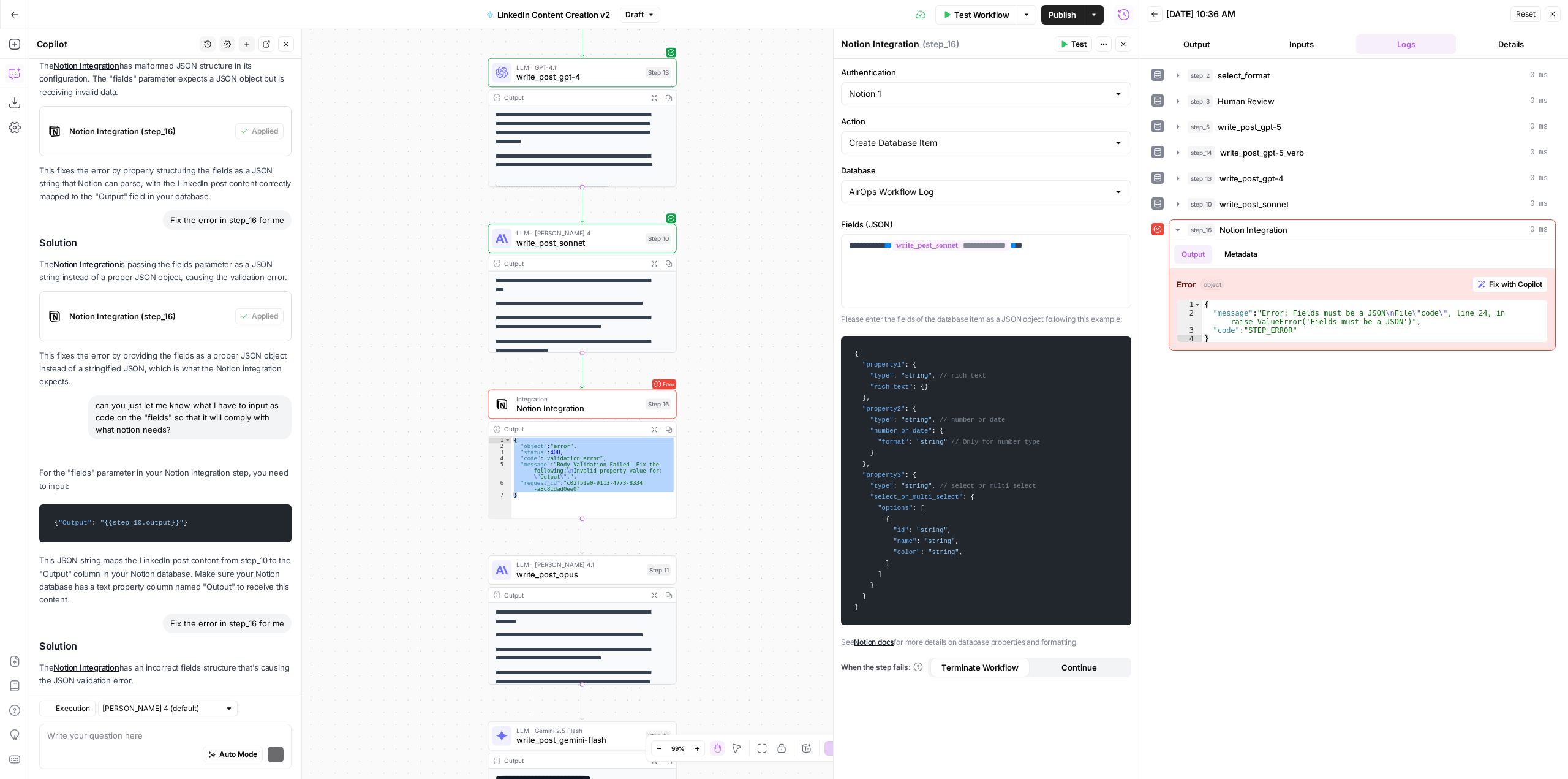
scroll to position [1537, 0]
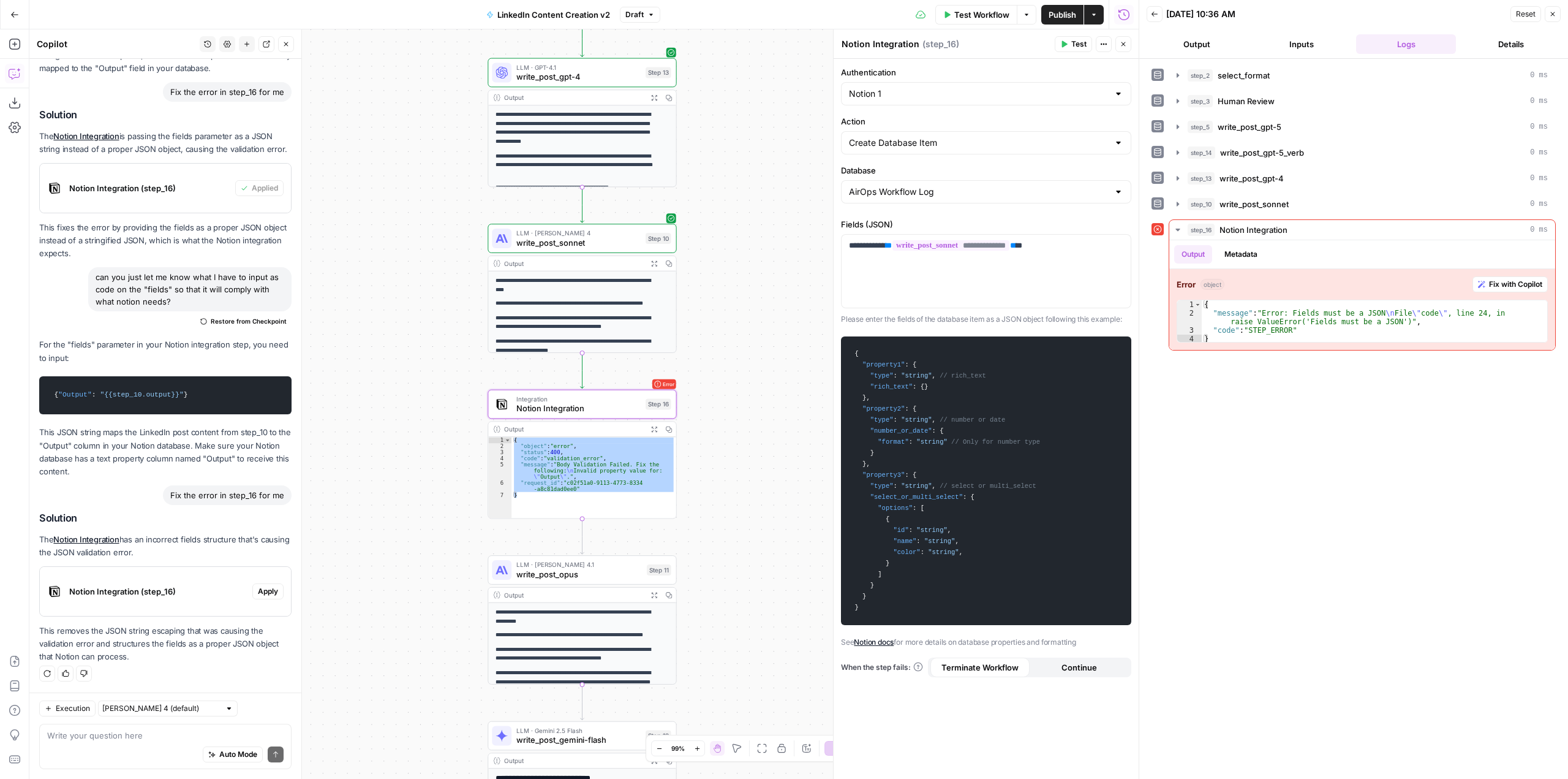
click at [218, 593] on span "Notion Integration (step_16)" at bounding box center [158, 591] width 179 height 12
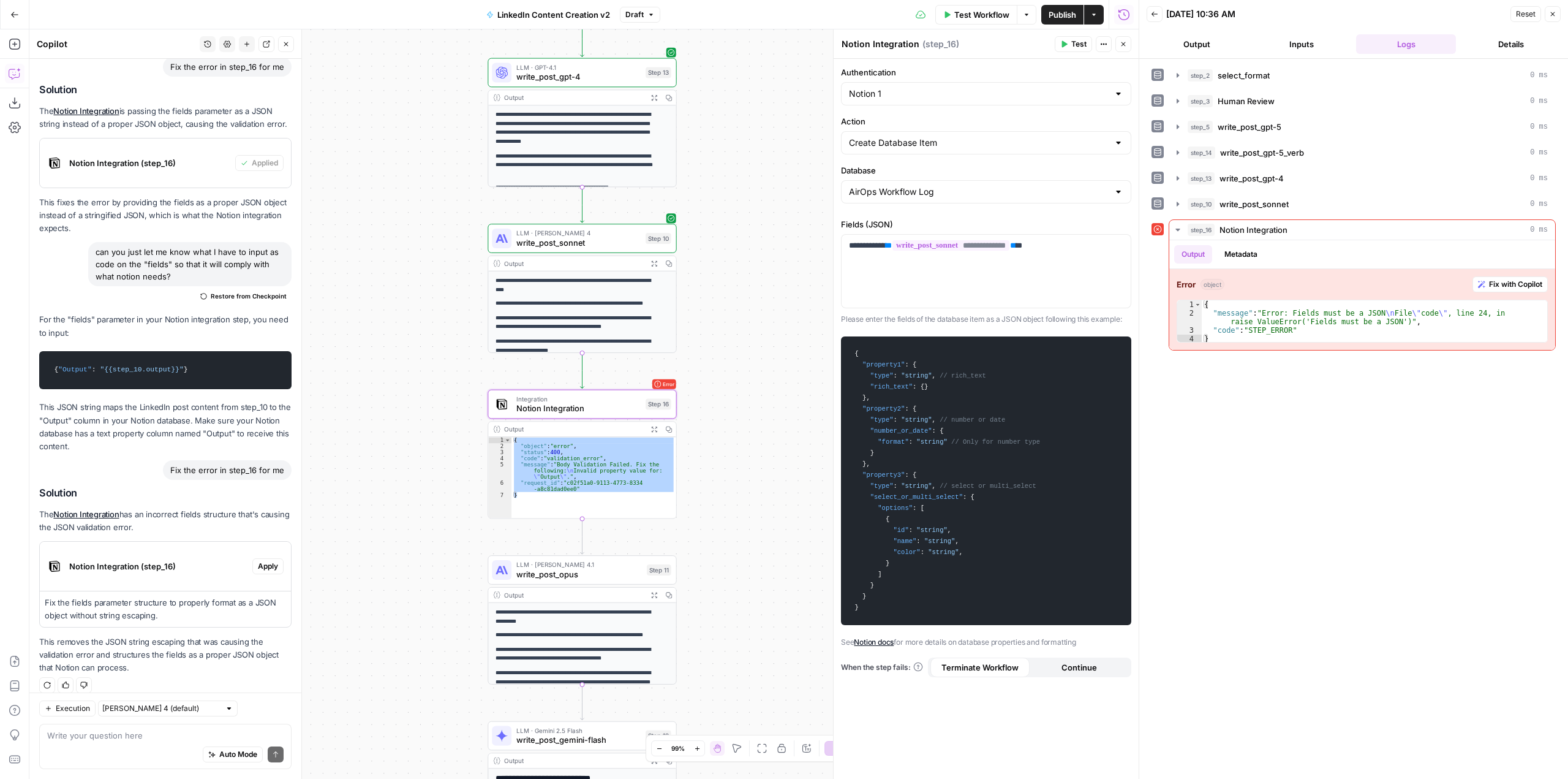
scroll to position [1573, 0]
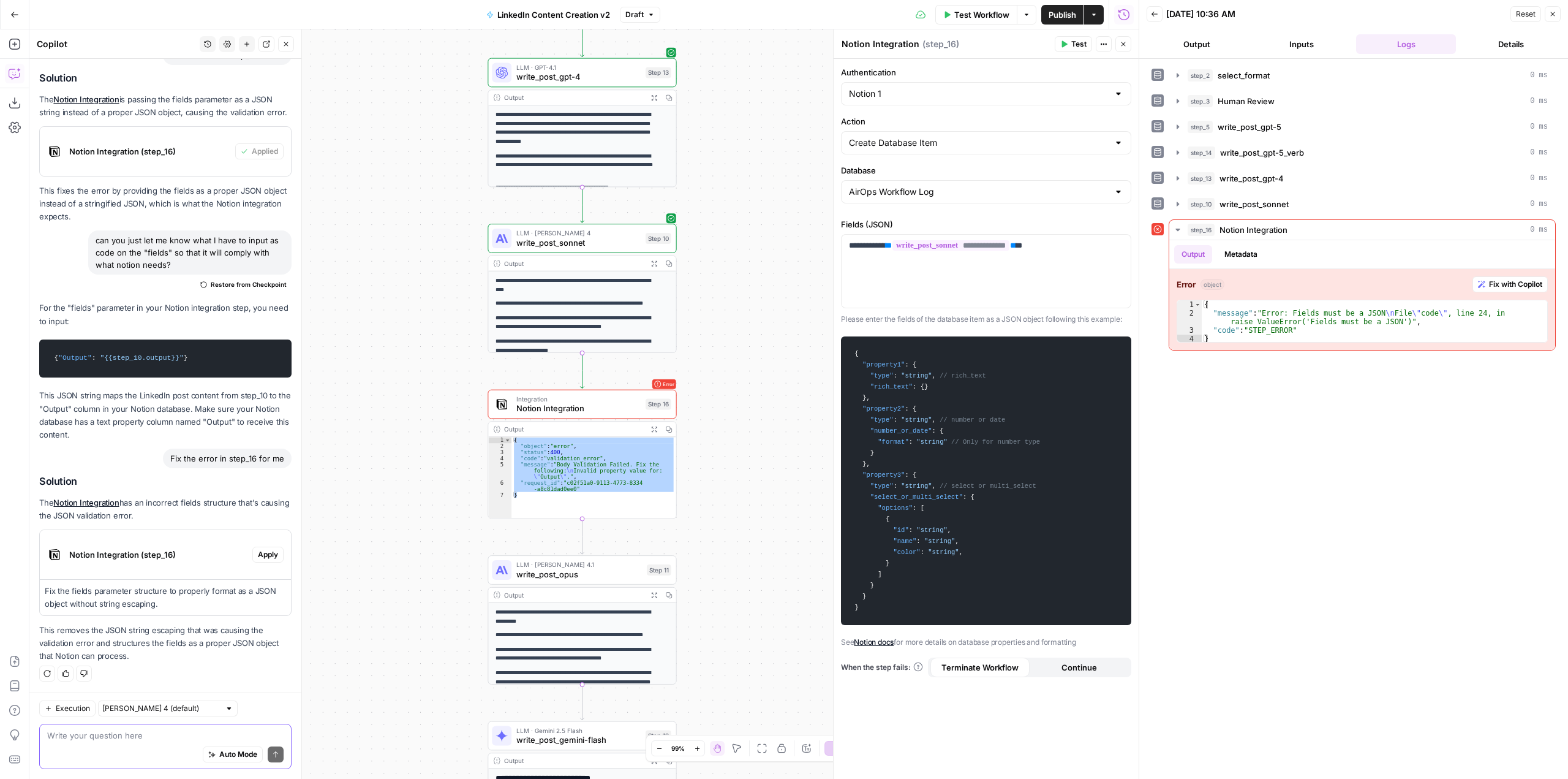
click at [179, 733] on textarea at bounding box center [165, 736] width 236 height 12
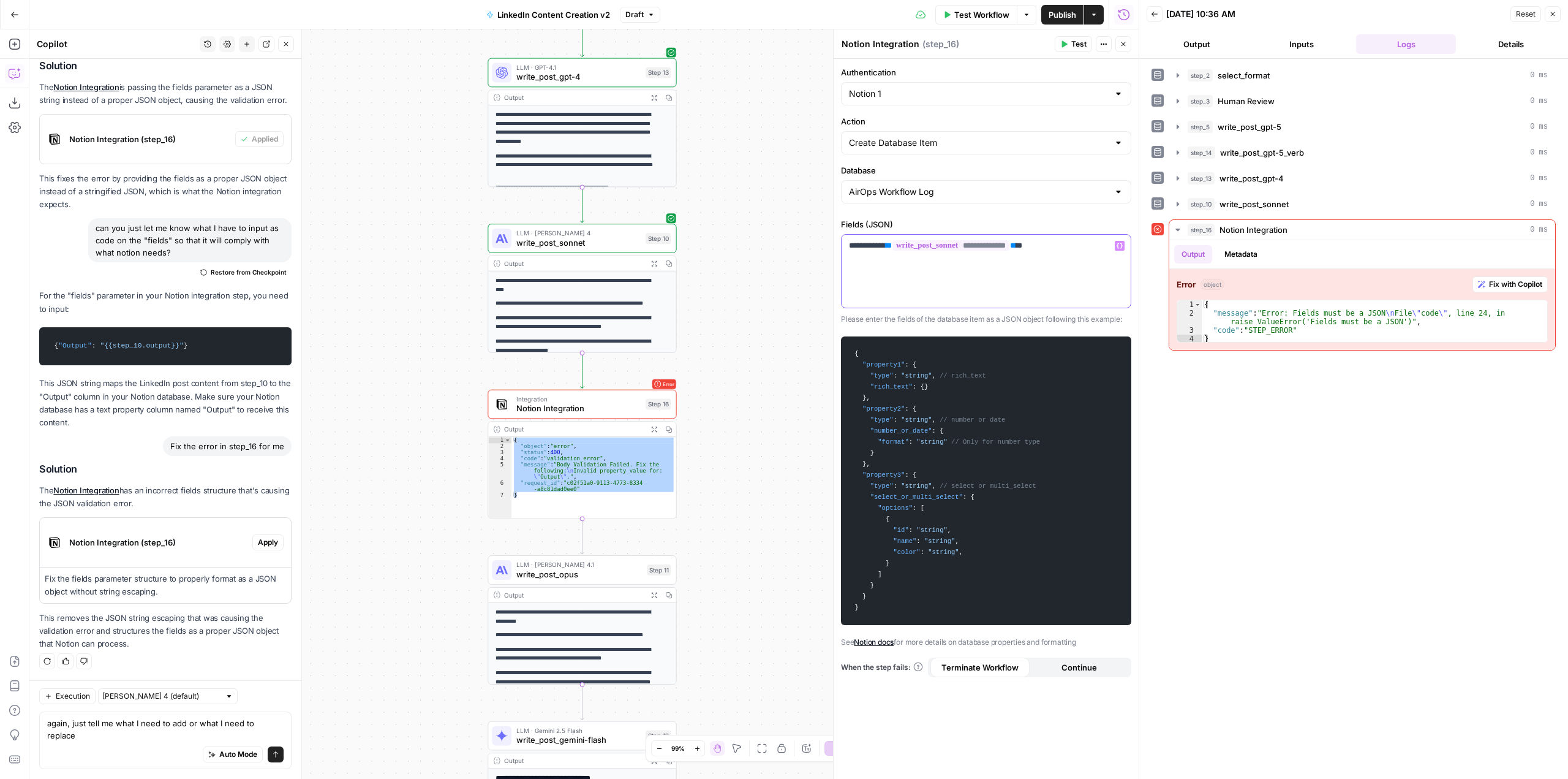
drag, startPoint x: 1070, startPoint y: 244, endPoint x: 840, endPoint y: 242, distance: 230.0
click at [840, 242] on div "**********" at bounding box center [987, 419] width 305 height 720
copy p "**********"
click at [128, 732] on textarea "again, just tell me what I need to add or what I need to replace" at bounding box center [165, 729] width 236 height 24
paste textarea "{"Output": "{{step_10.output}}"}"
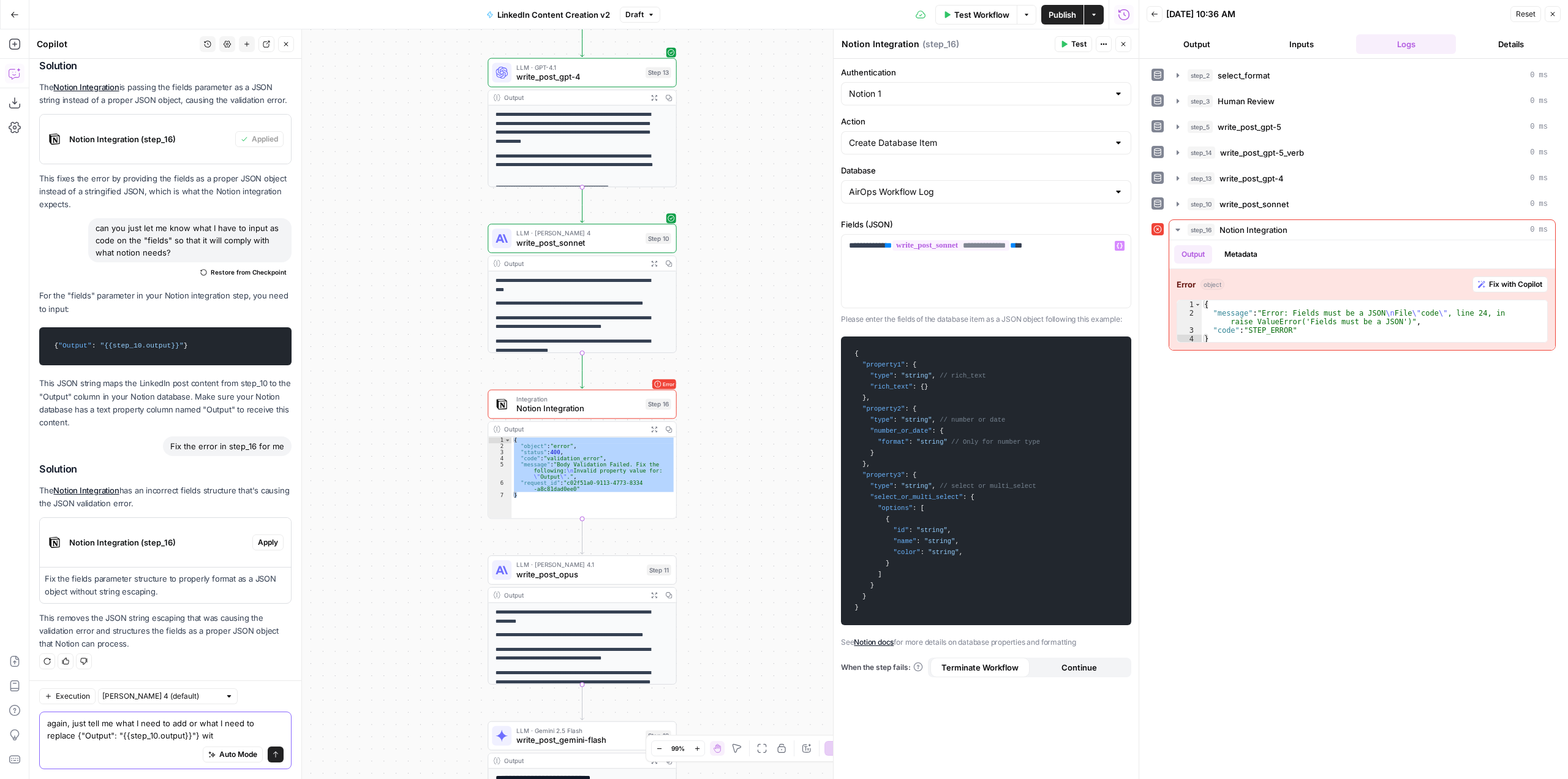
type textarea "again, just tell me what I need to add or what I need to replace {"Output": "{{…"
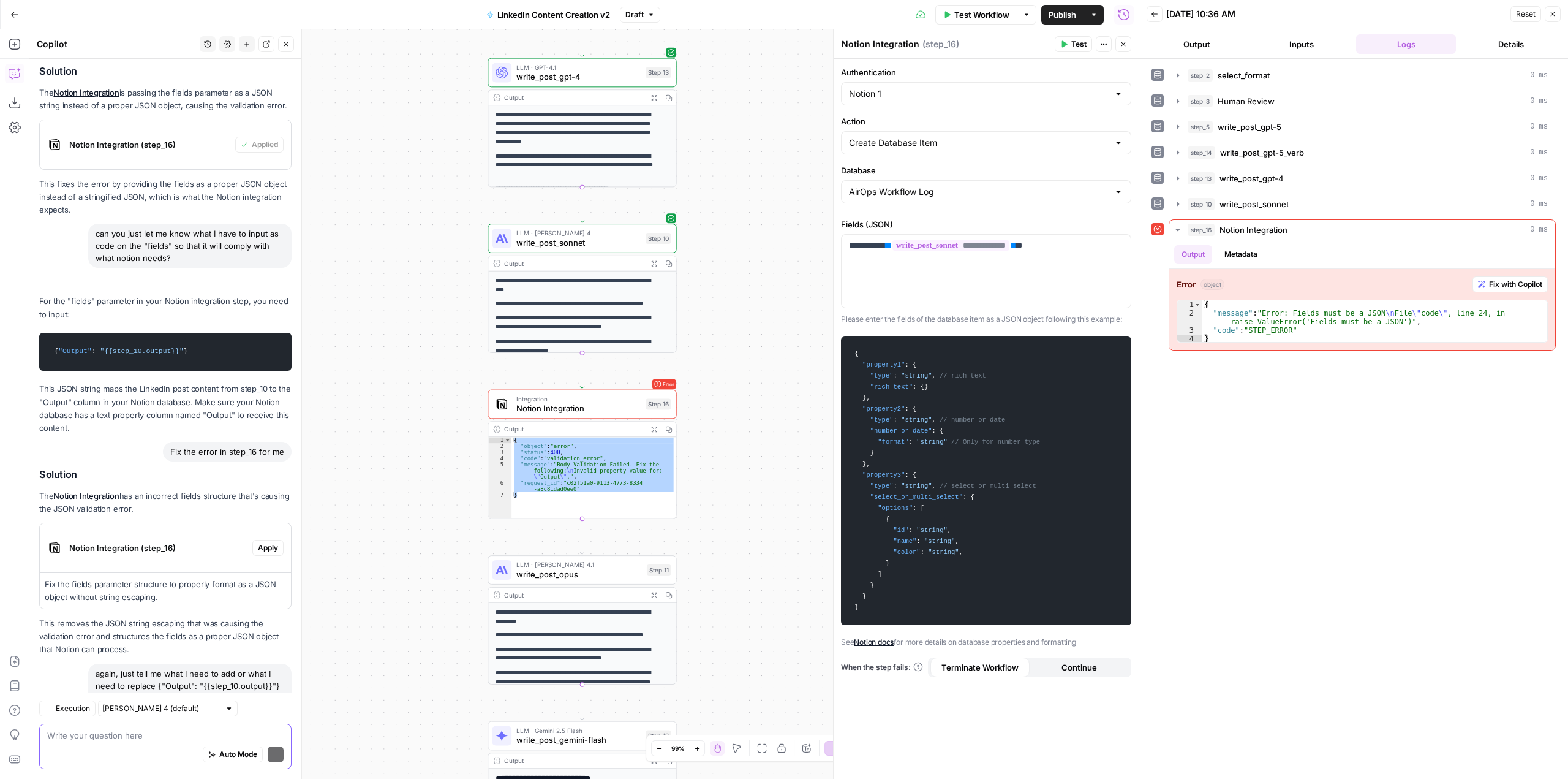
scroll to position [1838, 0]
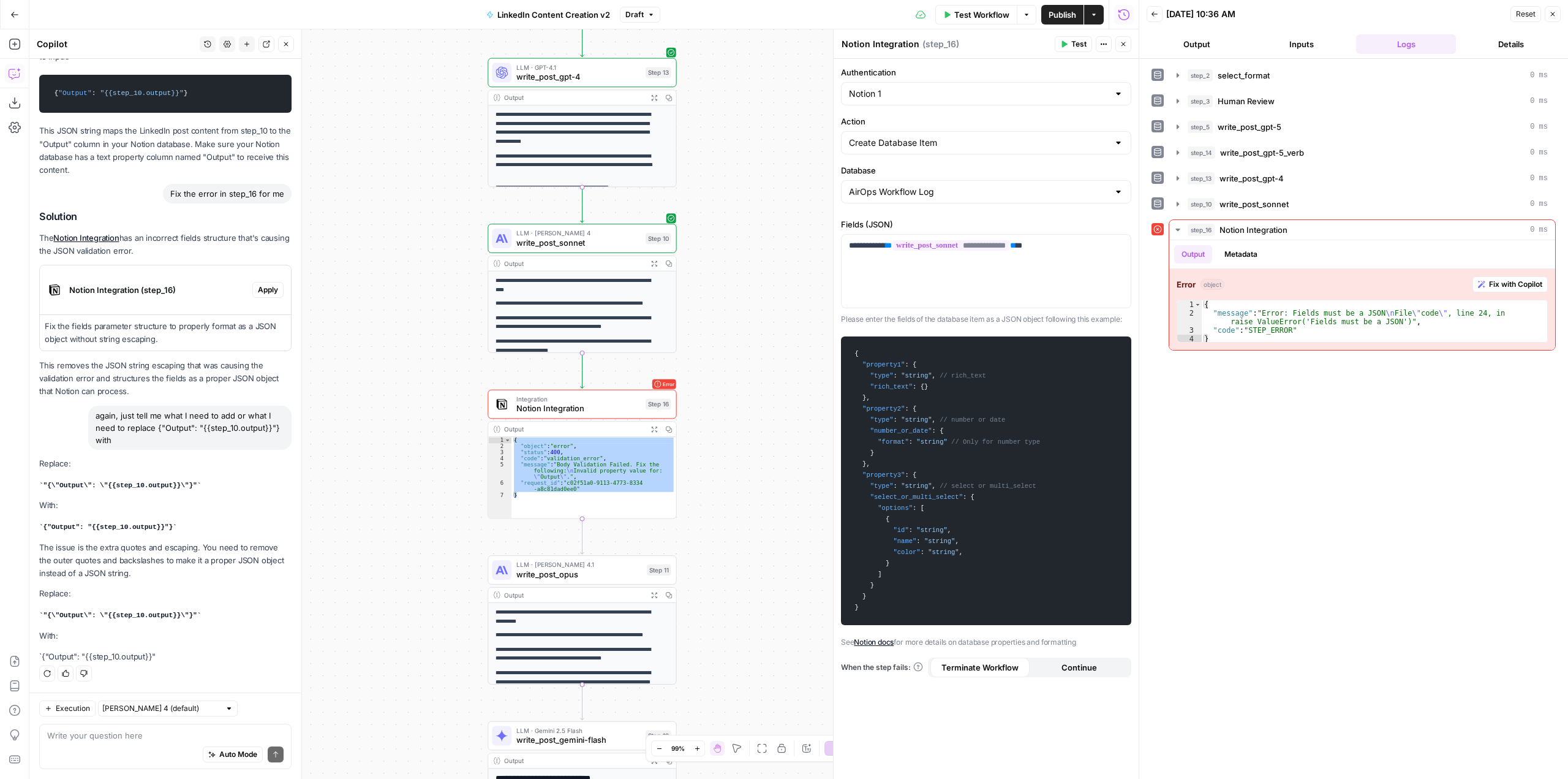
drag, startPoint x: 166, startPoint y: 657, endPoint x: 33, endPoint y: 659, distance: 133.0
copy p "`{"Output": "{{step_10.output}}""
click at [1073, 262] on div "**********" at bounding box center [986, 271] width 289 height 73
click at [649, 385] on button "Test" at bounding box center [652, 382] width 38 height 16
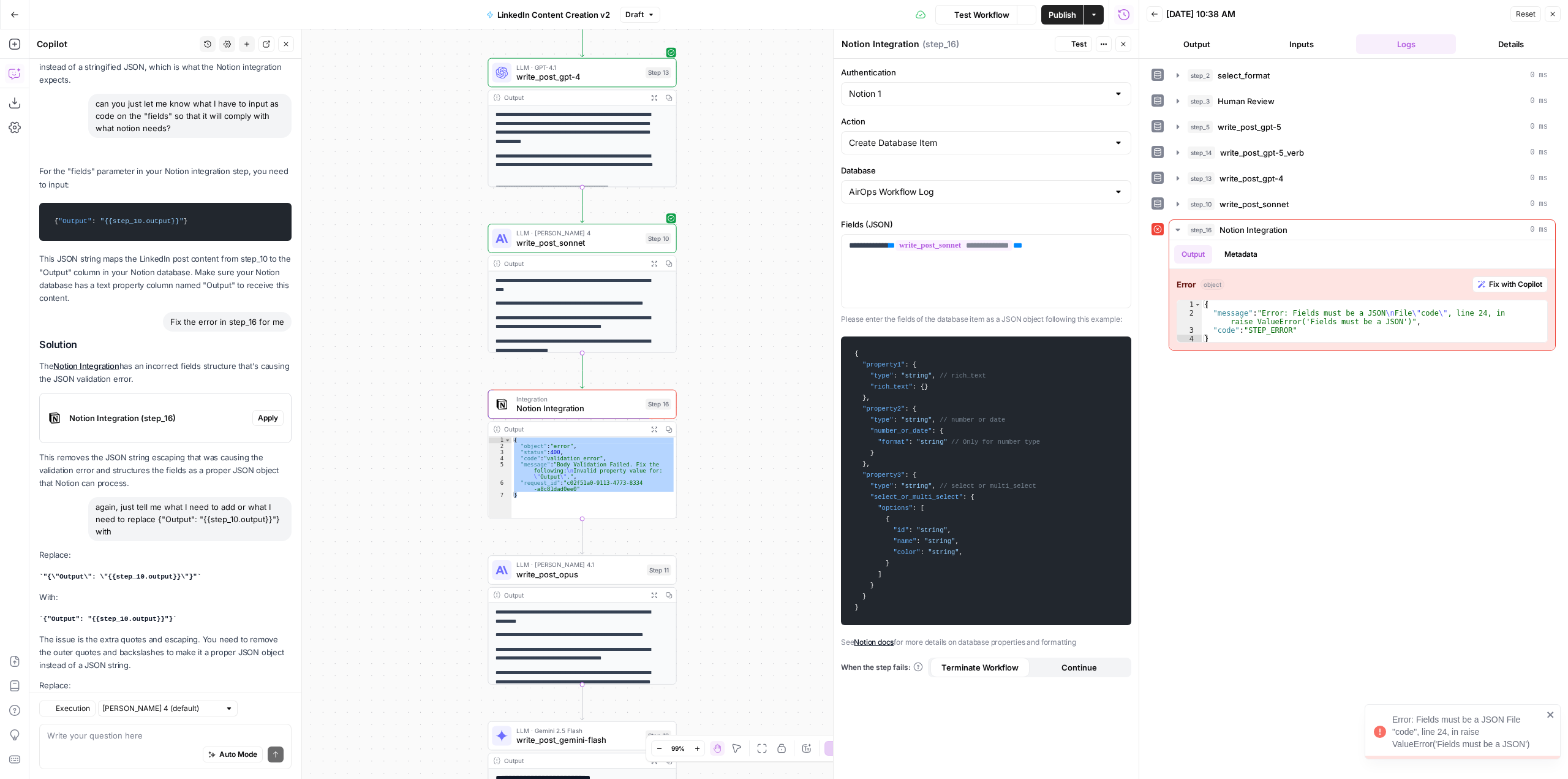
scroll to position [1802, 0]
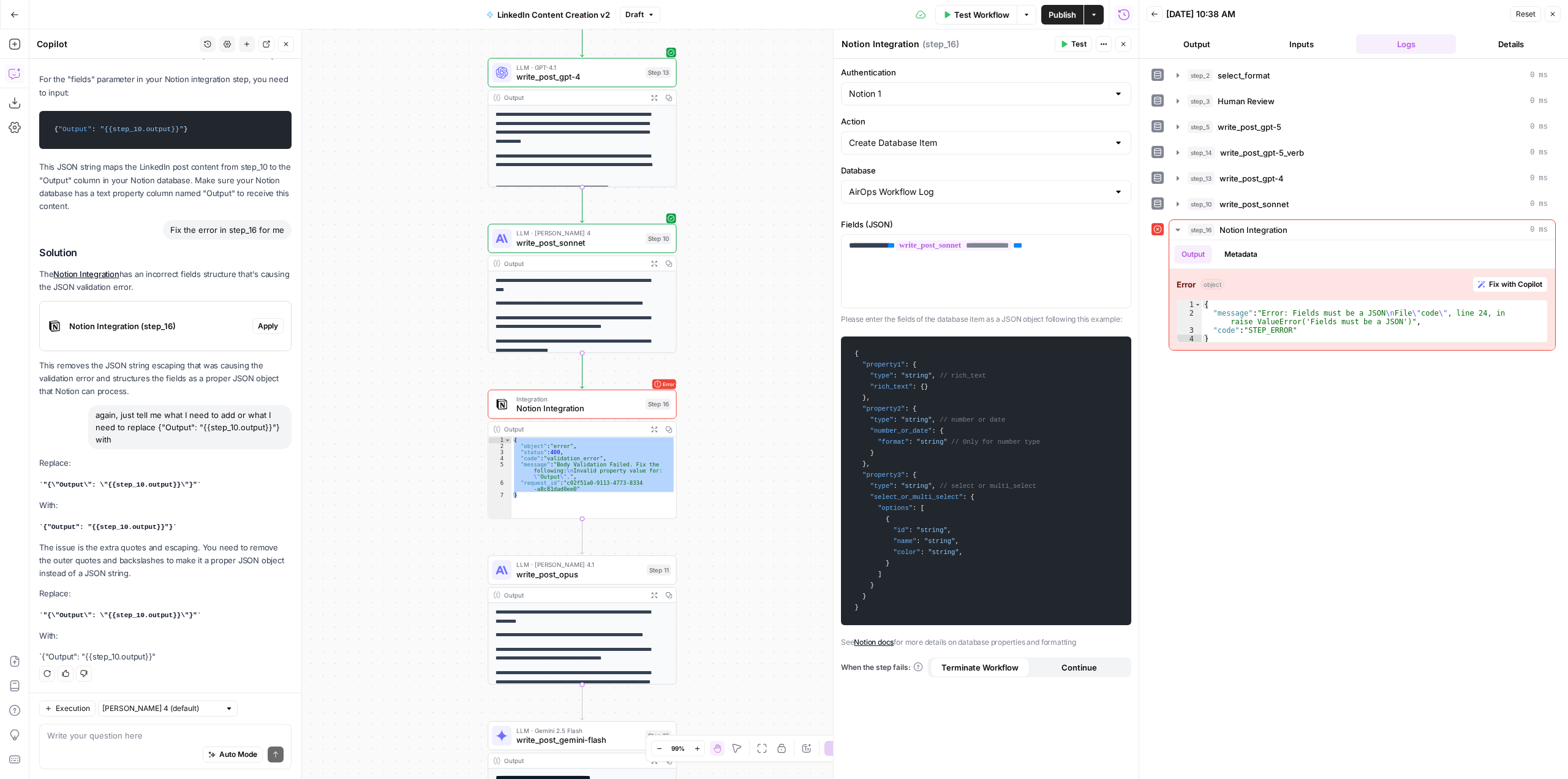
drag, startPoint x: 190, startPoint y: 615, endPoint x: 115, endPoint y: 619, distance: 75.1
click at [115, 619] on p ""{\"Output\": \"{{step_10.output}}\"}"" at bounding box center [166, 614] width 252 height 13
click at [204, 618] on p ""{\"Output\": \"{{step_10.output}}\"}"" at bounding box center [166, 614] width 252 height 13
drag, startPoint x: 201, startPoint y: 617, endPoint x: 30, endPoint y: 620, distance: 171.0
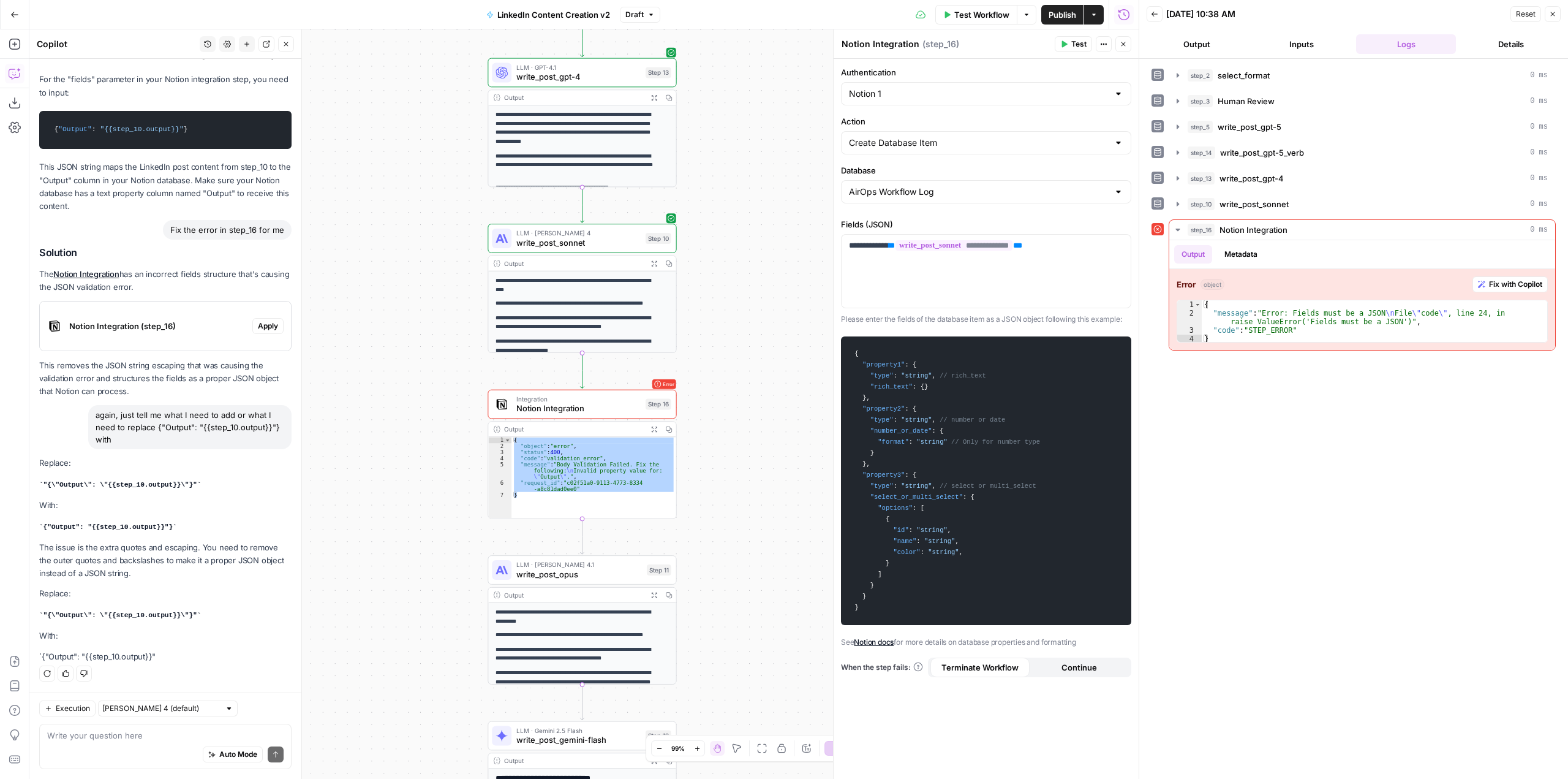
copy code ""{\"Output\": \"{{step_10.output}}\"}""
click at [1067, 292] on div "**********" at bounding box center [986, 271] width 289 height 73
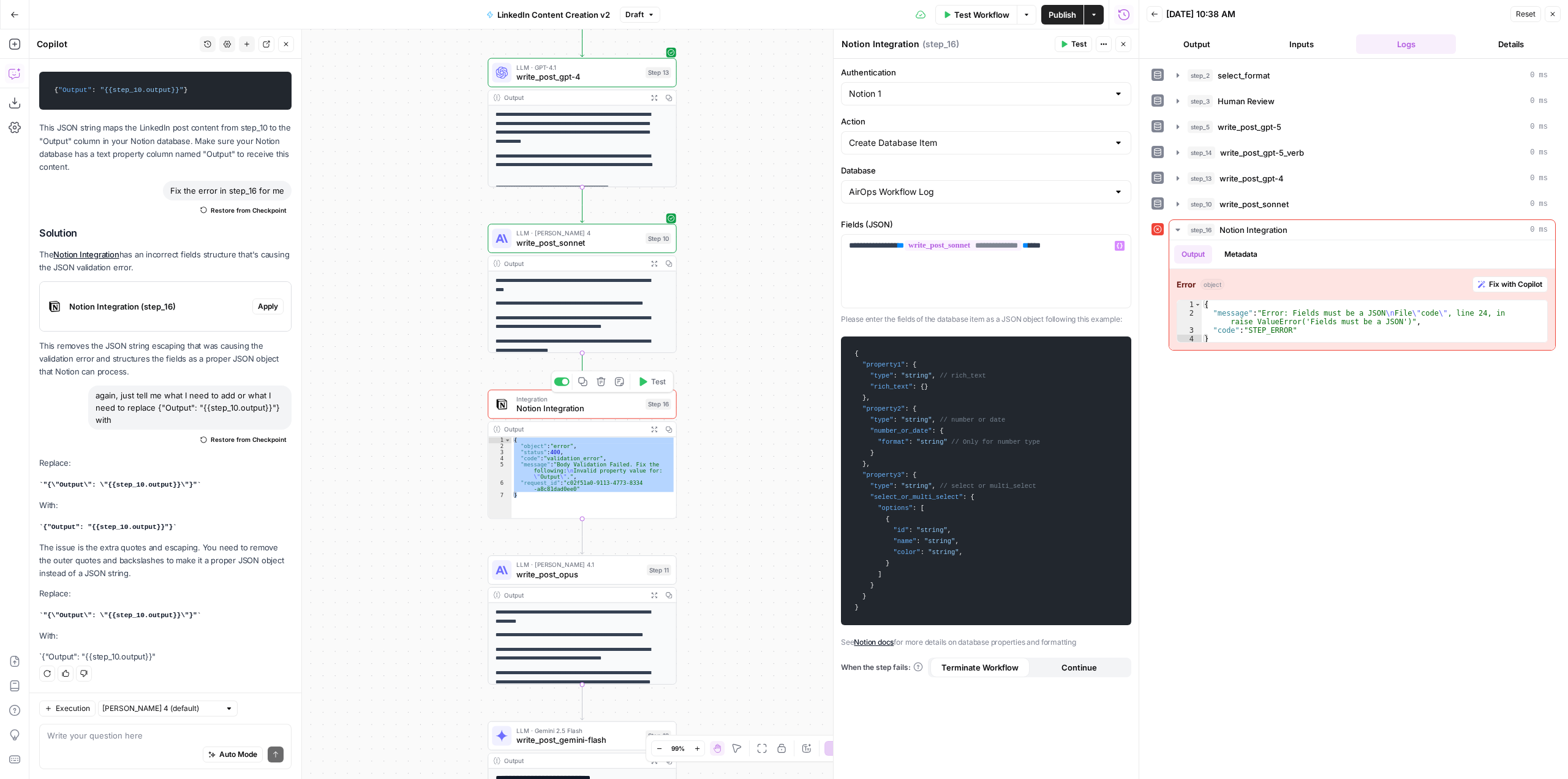
click at [660, 382] on span "Test" at bounding box center [658, 382] width 14 height 11
click at [1510, 283] on span "Fix with Copilot" at bounding box center [1516, 284] width 53 height 11
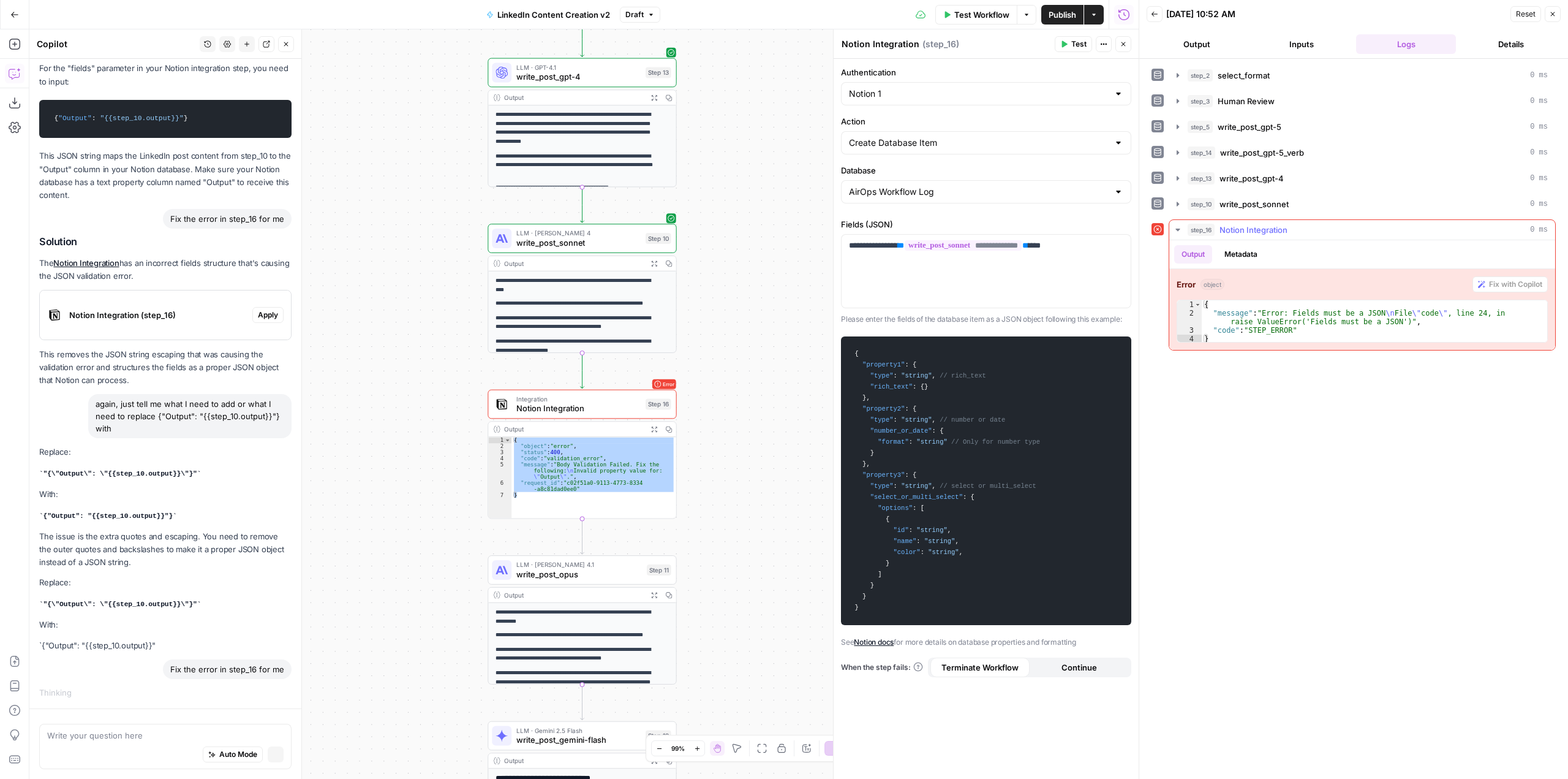
scroll to position [1695, 0]
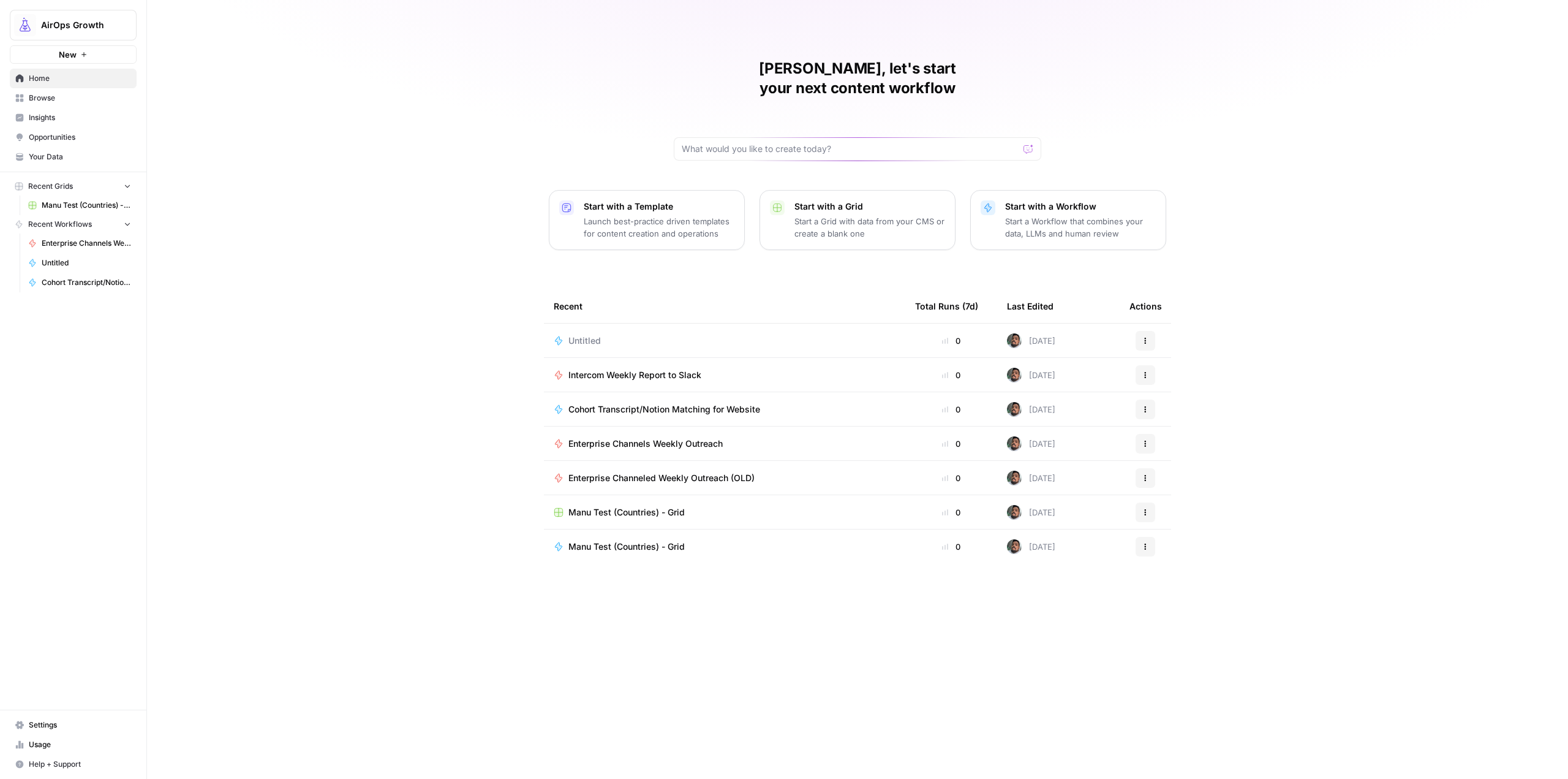
click at [55, 100] on span "Browse" at bounding box center [80, 98] width 103 height 11
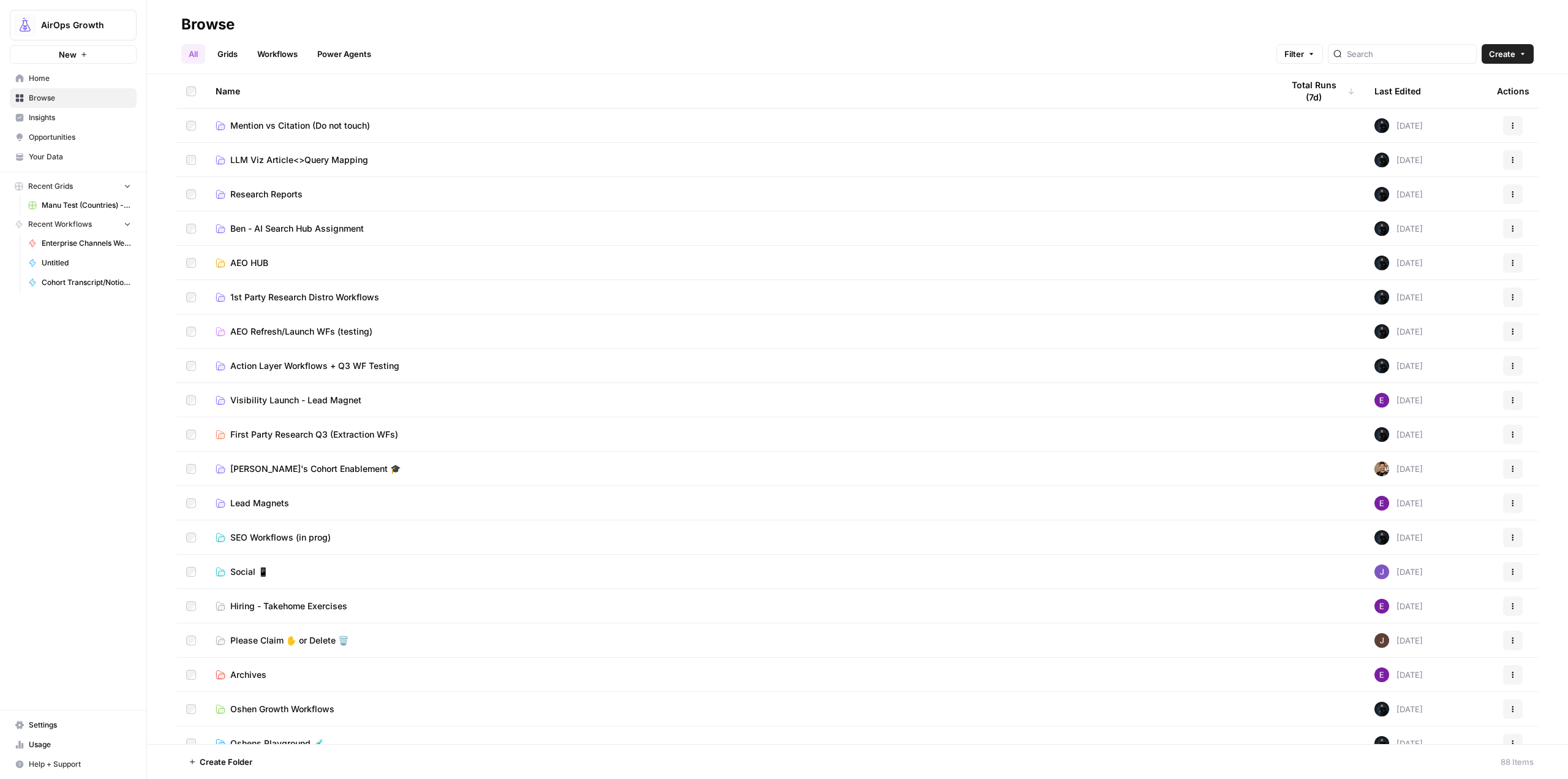
click at [251, 52] on link "Workflows" at bounding box center [277, 54] width 55 height 20
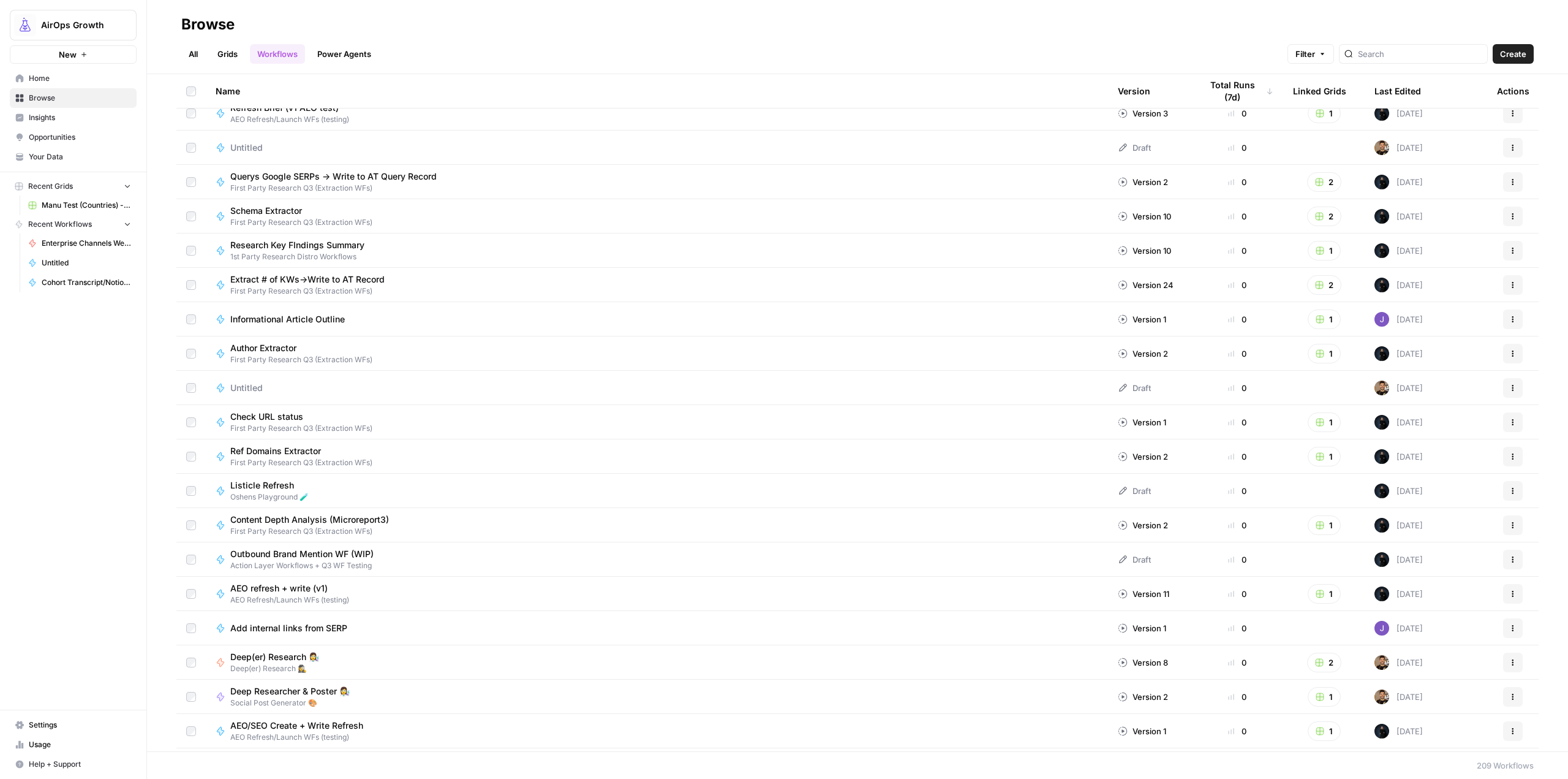
scroll to position [1164, 0]
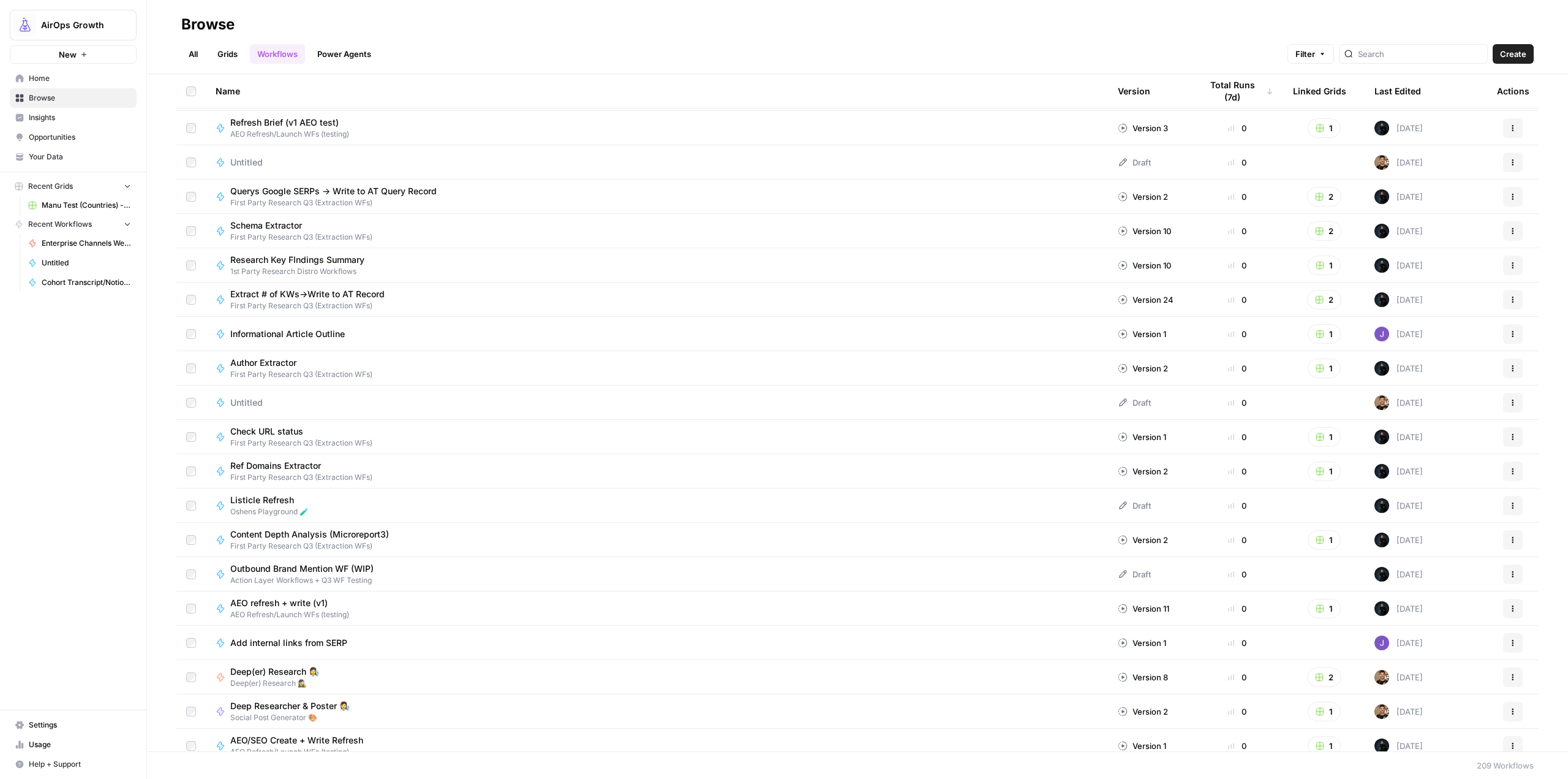
click at [1447, 44] on div at bounding box center [1414, 54] width 149 height 20
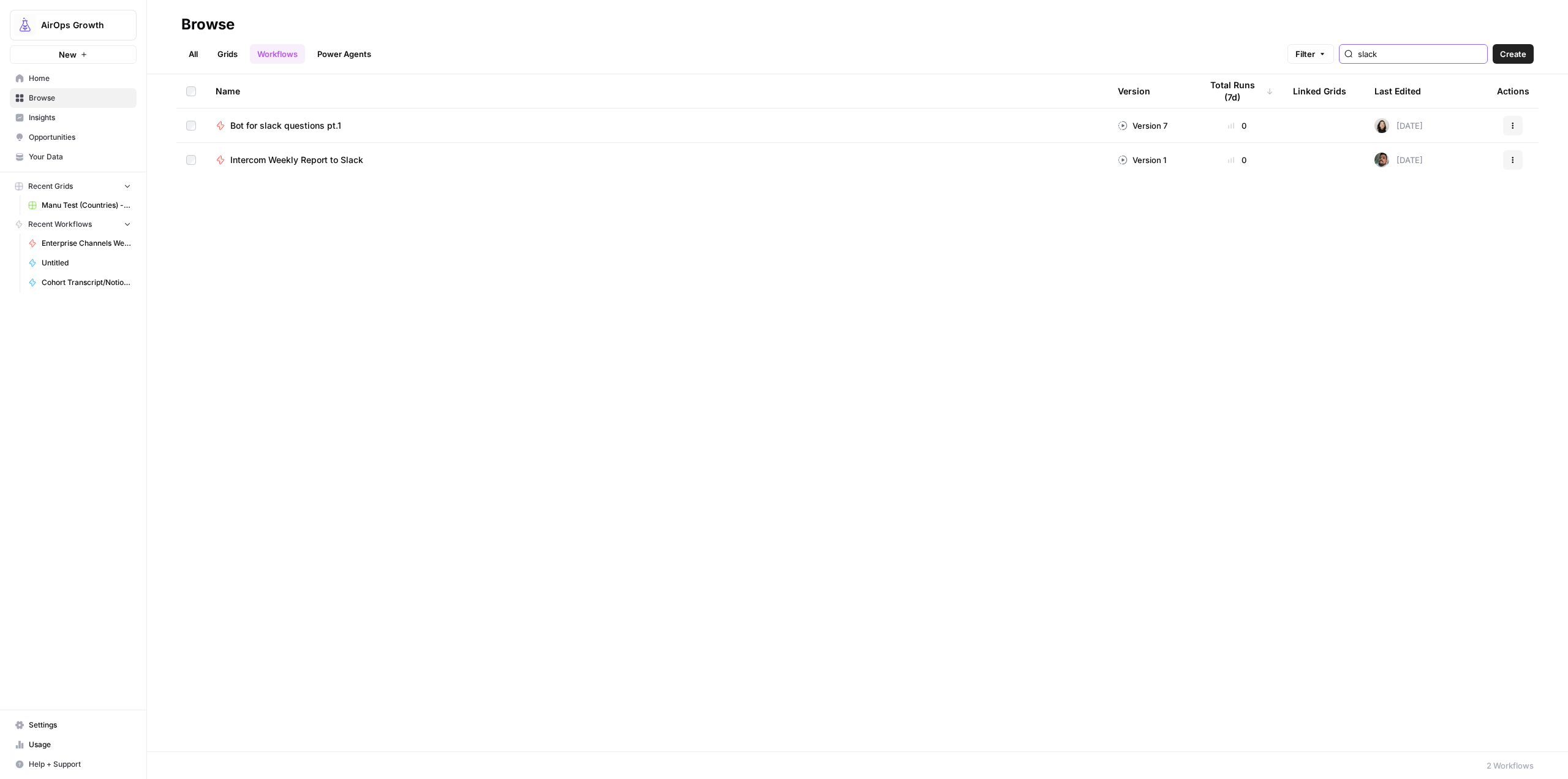
drag, startPoint x: 1422, startPoint y: 49, endPoint x: 1238, endPoint y: 36, distance: 184.5
click at [1238, 36] on div "All Grids Workflows Power Agents Filter slack Create" at bounding box center [858, 49] width 1353 height 30
type input "pt"
type input "slack"
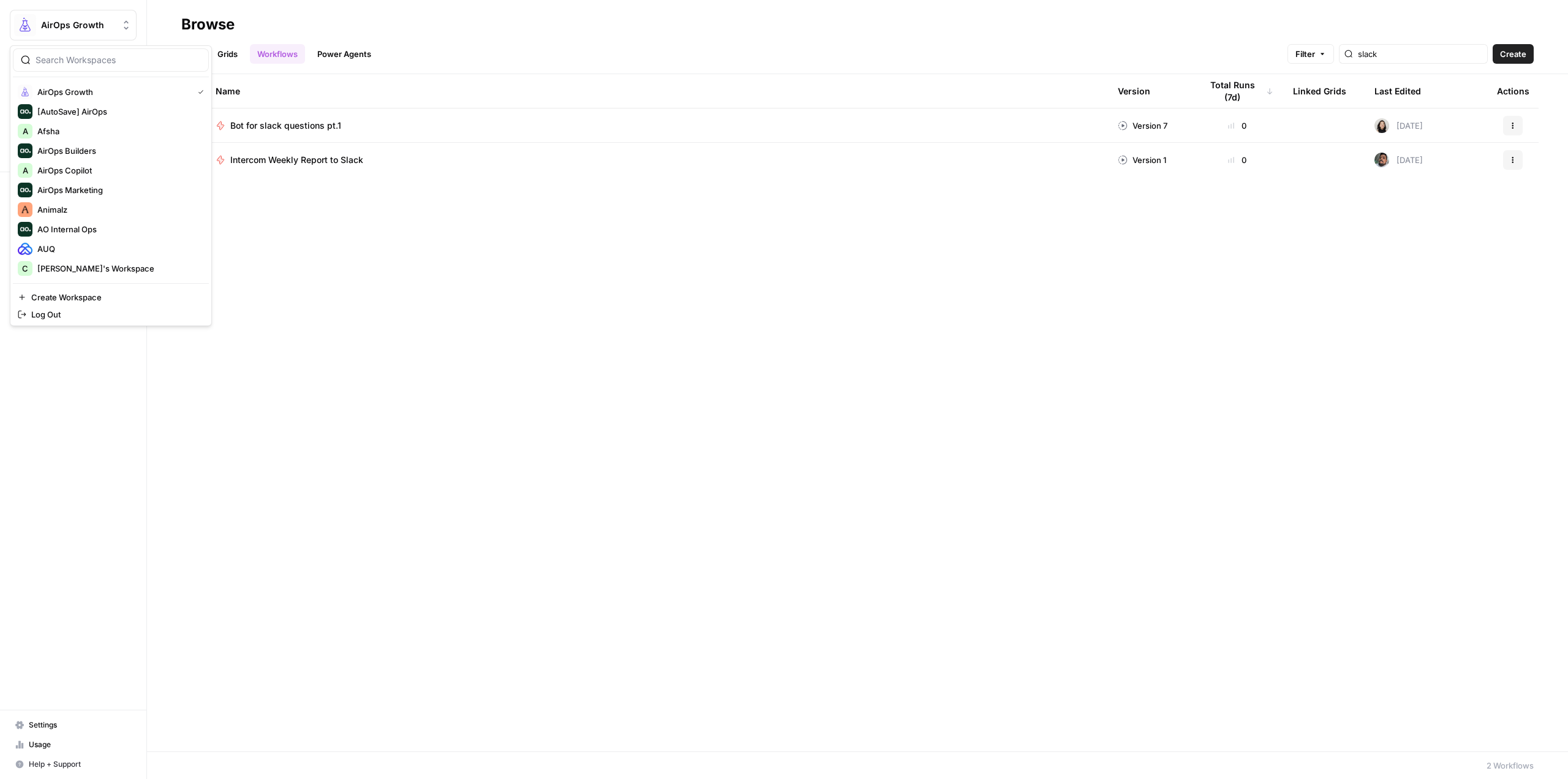
click at [93, 23] on span "AirOps Growth" at bounding box center [78, 25] width 74 height 12
click at [65, 211] on span "Animalz" at bounding box center [118, 210] width 162 height 12
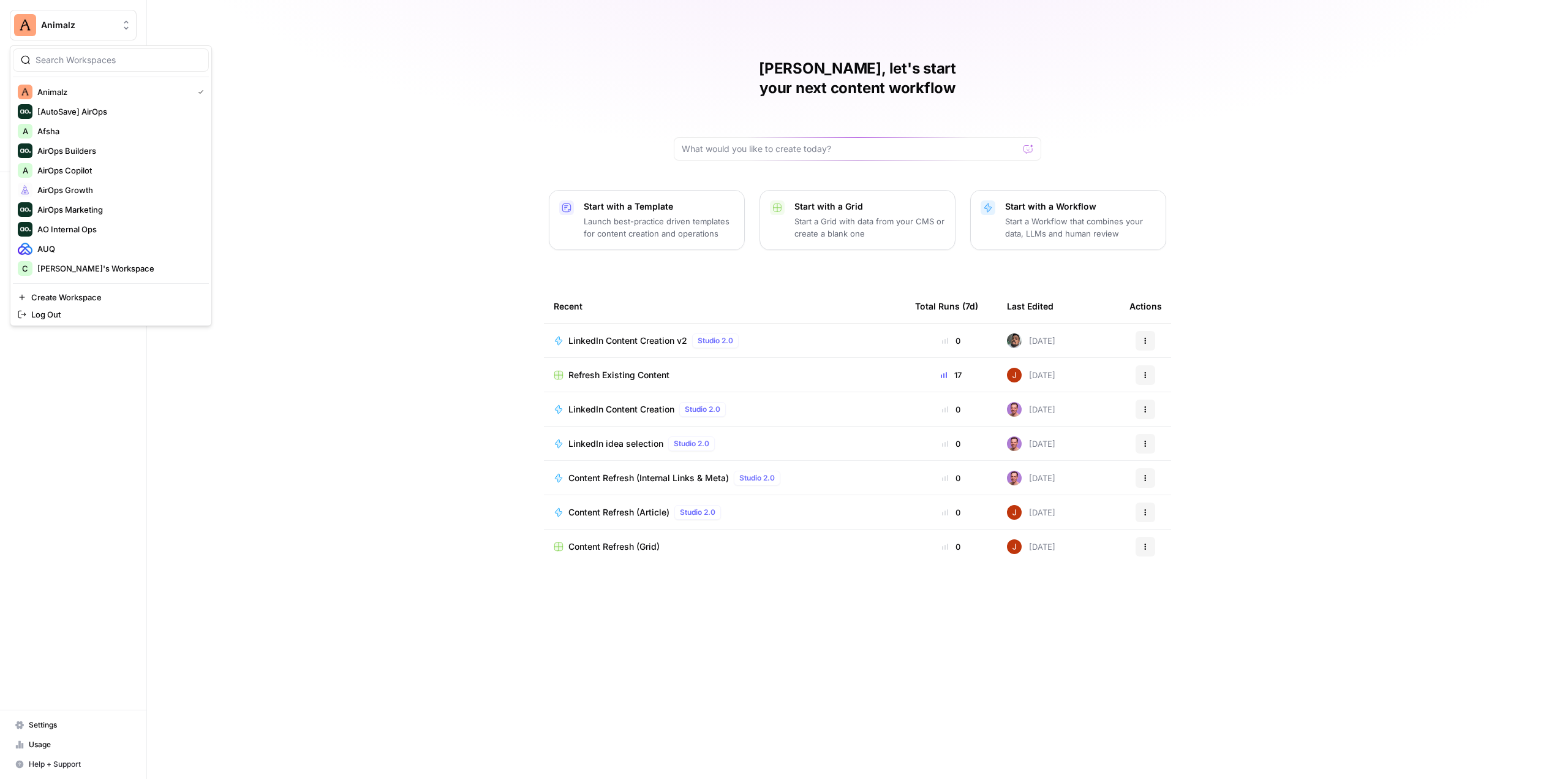
click at [45, 19] on span "Animalz" at bounding box center [78, 25] width 74 height 12
click at [89, 200] on span "Digital Elevator" at bounding box center [118, 204] width 162 height 12
